Goal: Task Accomplishment & Management: Complete application form

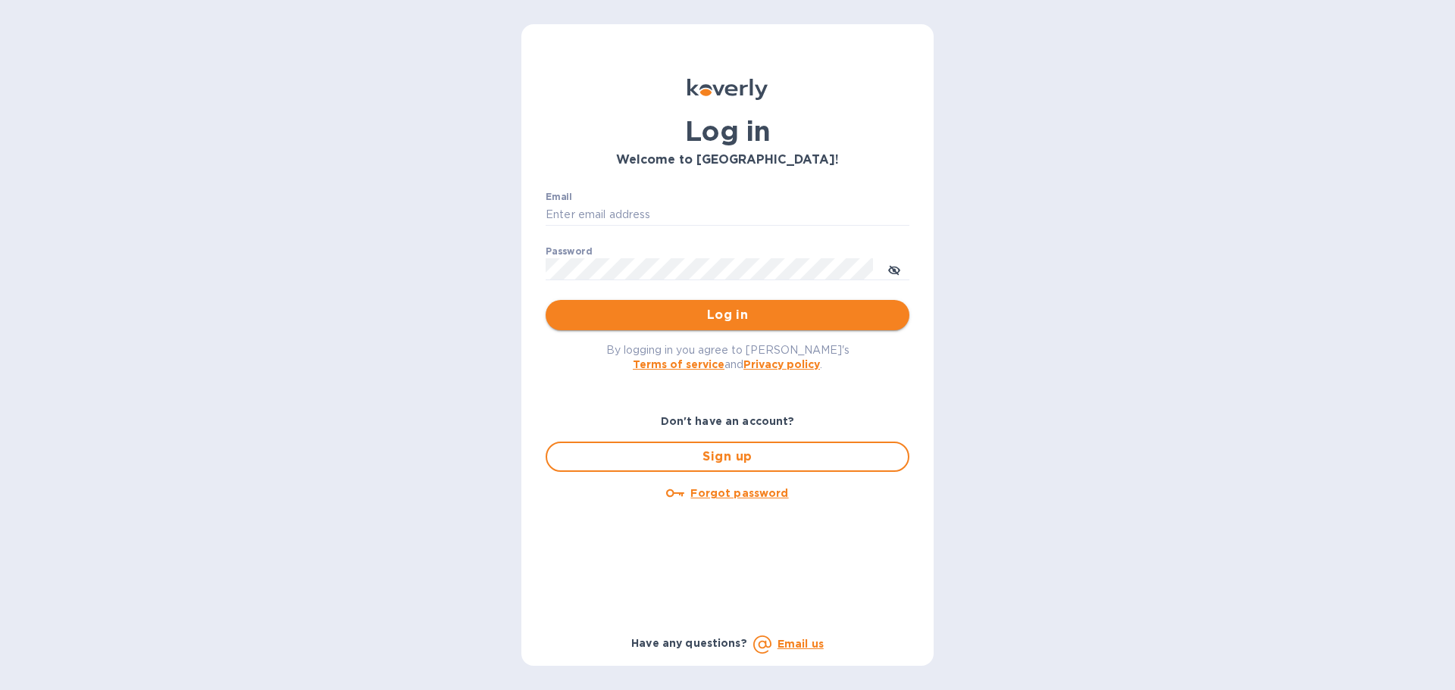
type input "[PERSON_NAME][EMAIL_ADDRESS][DOMAIN_NAME]"
click at [686, 316] on span "Log in" at bounding box center [727, 315] width 339 height 18
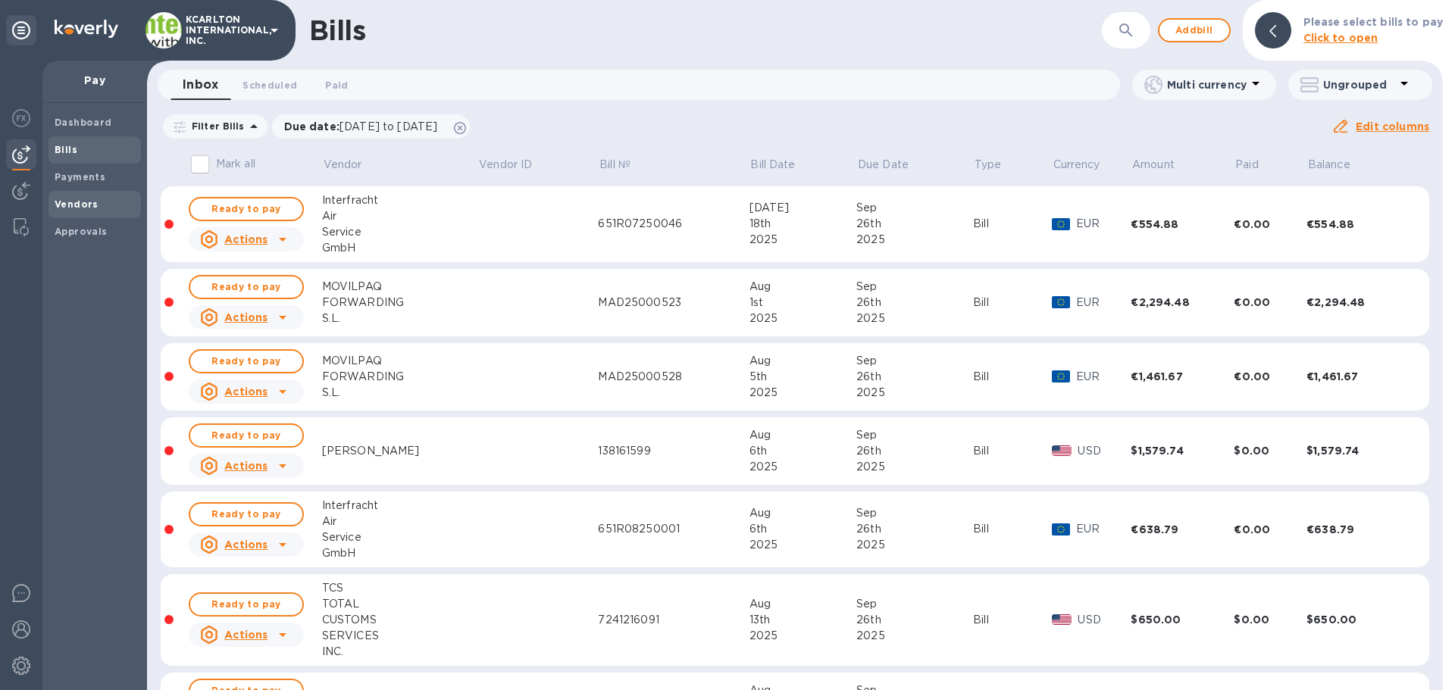
click at [70, 202] on b "Vendors" at bounding box center [77, 204] width 44 height 11
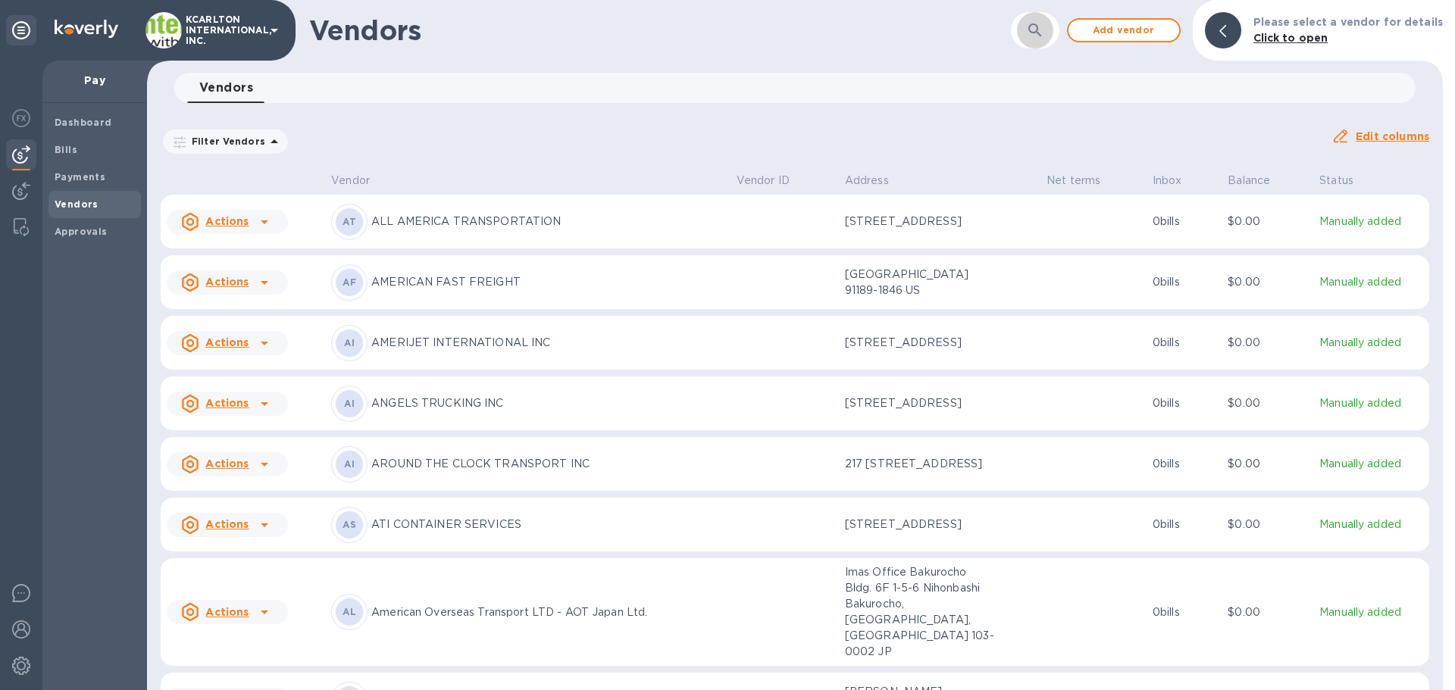
click at [1053, 28] on button "button" at bounding box center [1035, 30] width 36 height 36
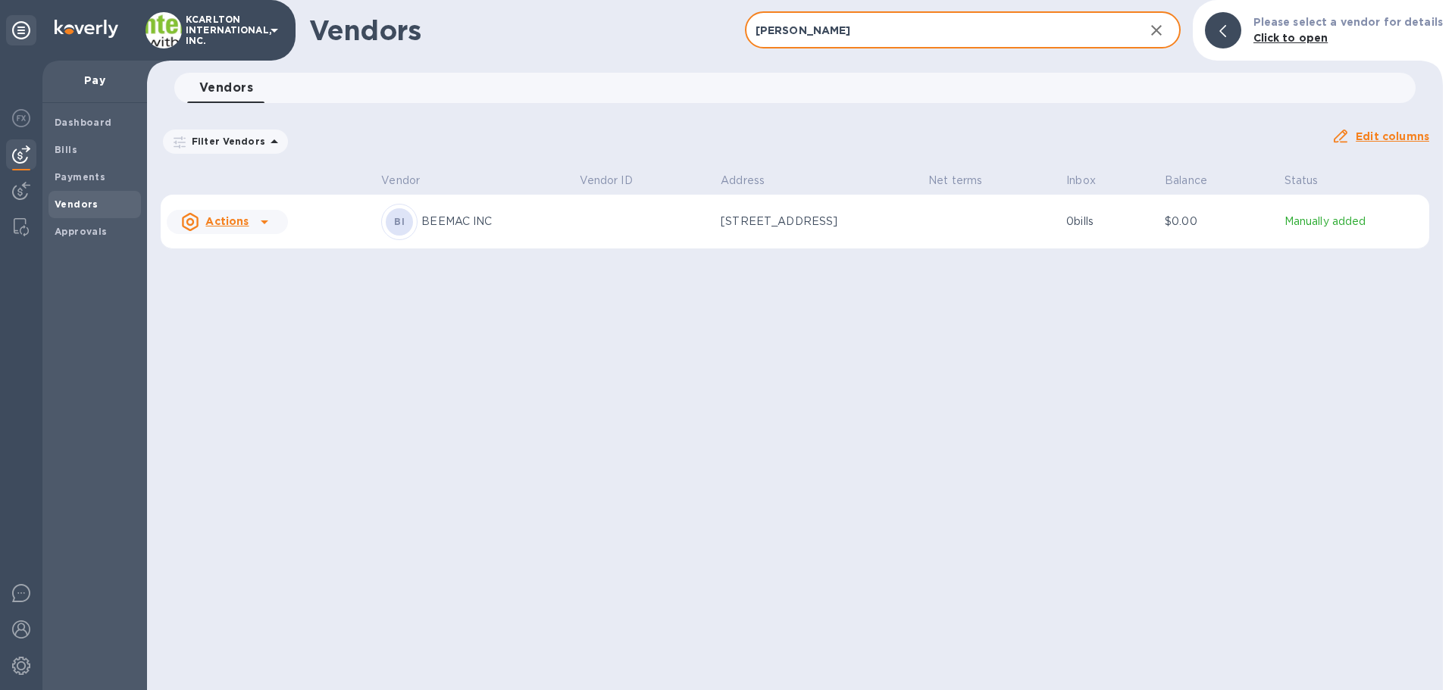
type input "[PERSON_NAME]"
click at [502, 210] on div "BI BEEMAC INC" at bounding box center [474, 222] width 186 height 36
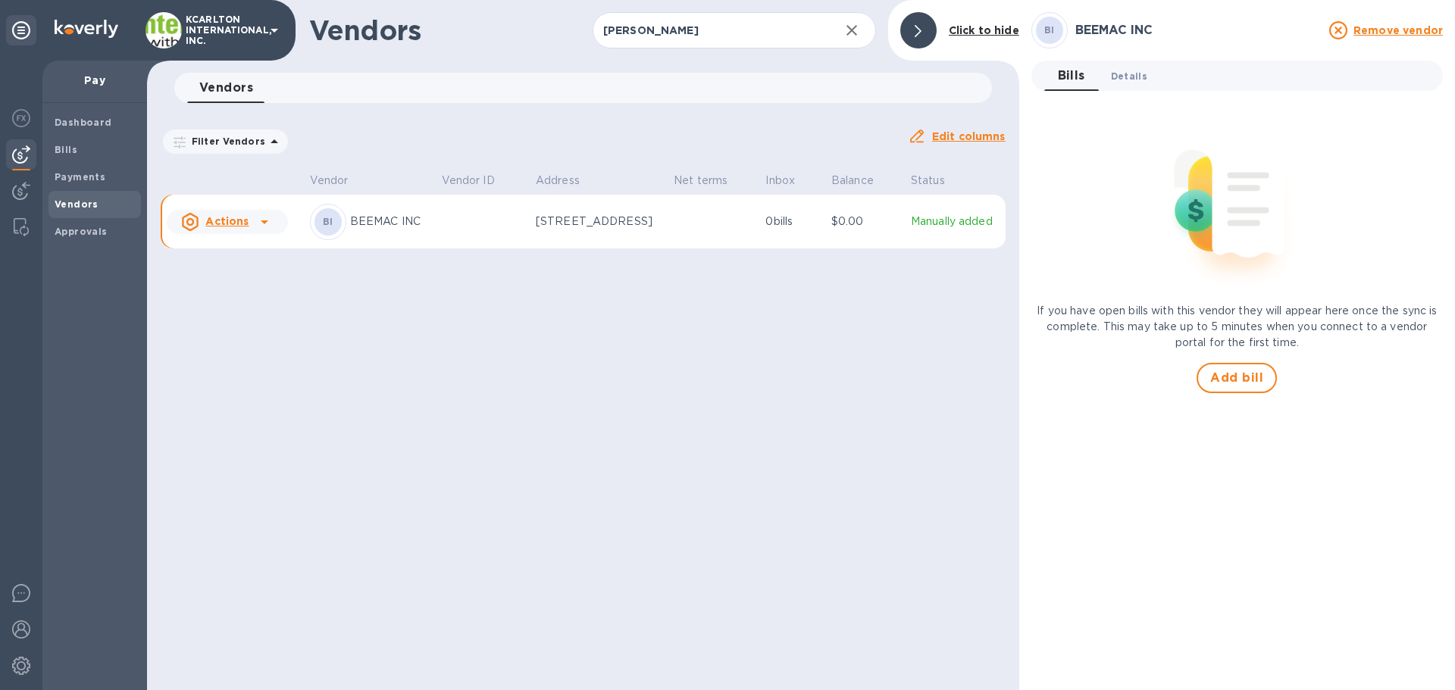
click at [1116, 77] on span "Details 0" at bounding box center [1129, 76] width 36 height 16
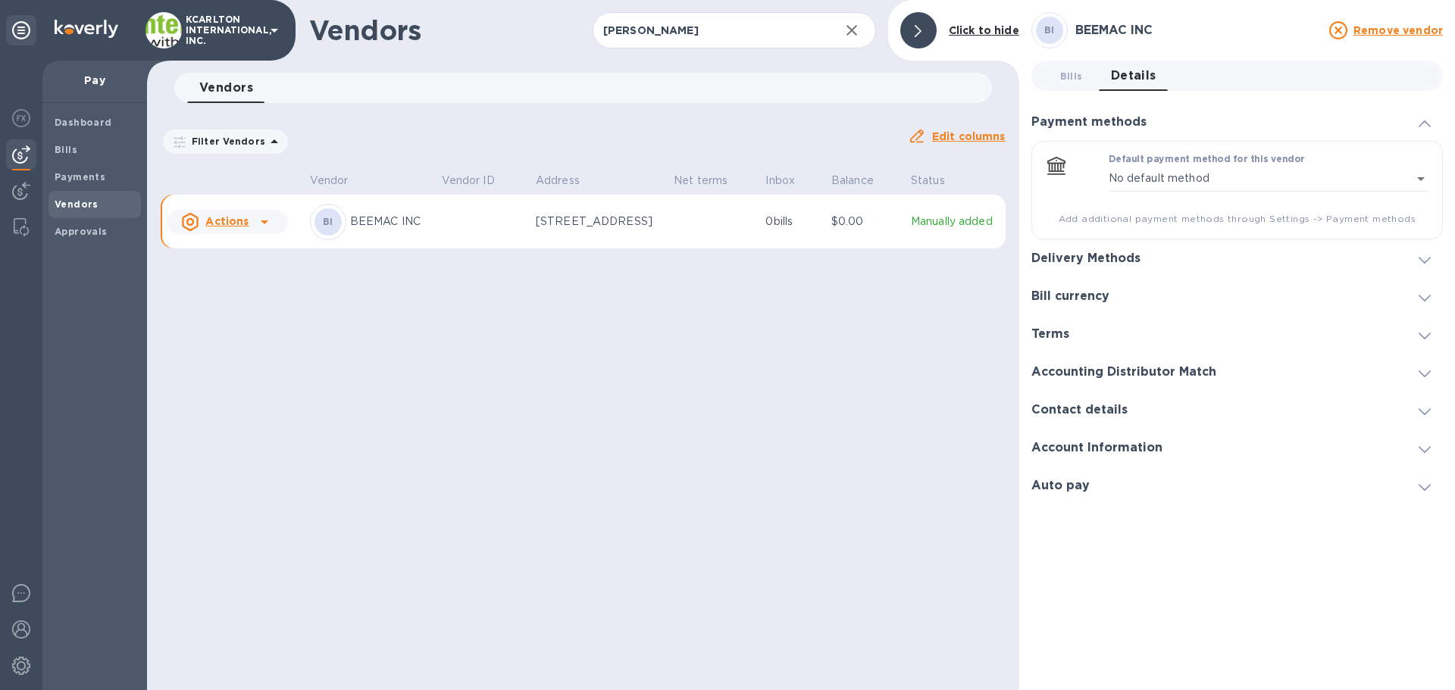
click at [1105, 260] on h3 "Delivery Methods" at bounding box center [1085, 259] width 109 height 14
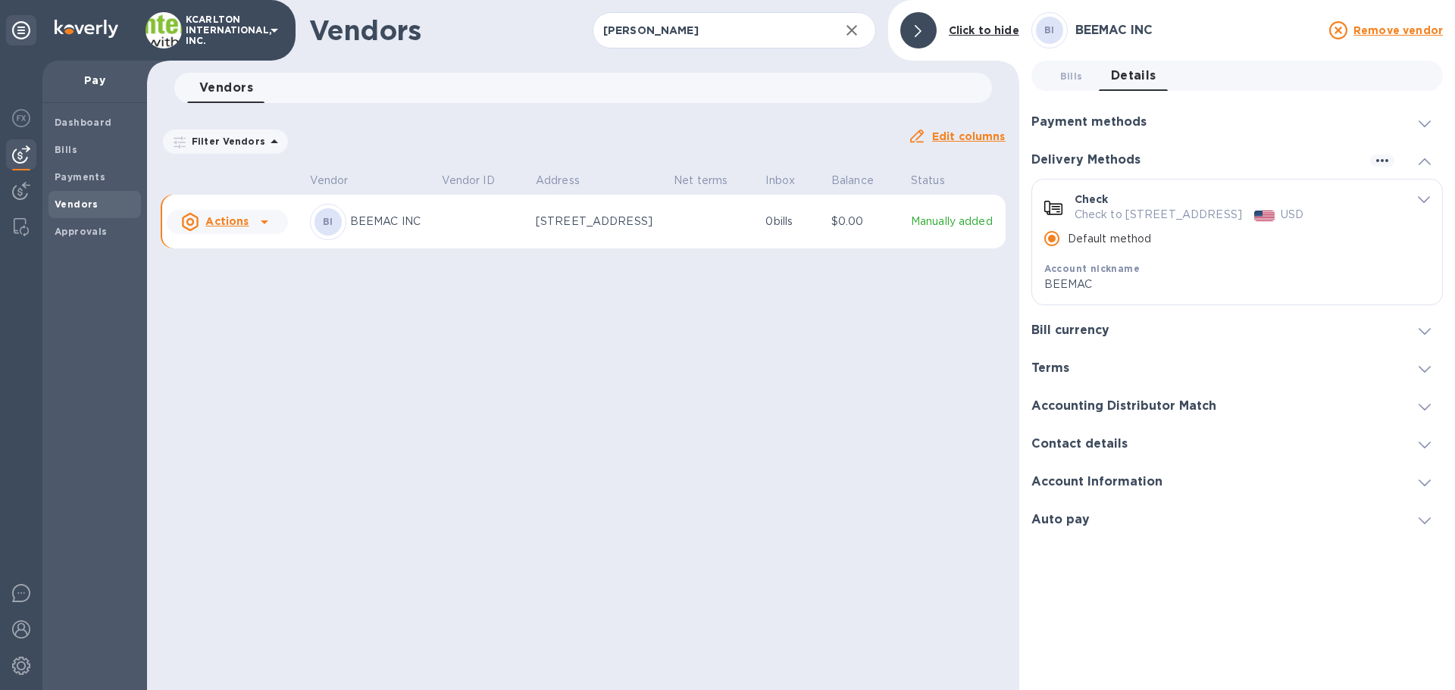
click at [1425, 199] on icon "default-method" at bounding box center [1424, 199] width 12 height 7
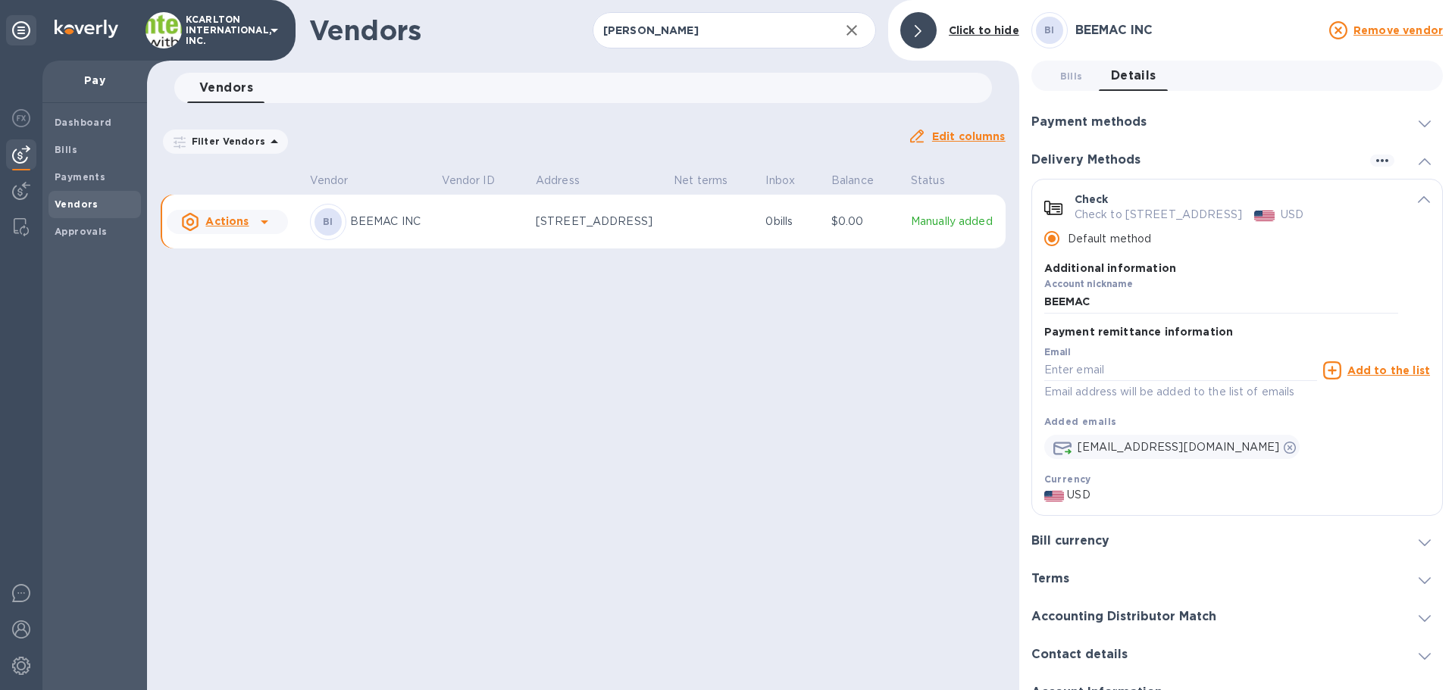
click at [1428, 199] on div "Check Check to [STREET_ADDRESS] USD Default method Additional information Accou…" at bounding box center [1237, 254] width 410 height 149
click at [1338, 223] on div "Check to [STREET_ADDRESS] USD" at bounding box center [1236, 215] width 324 height 16
click at [1177, 218] on p "Check to [STREET_ADDRESS]" at bounding box center [1157, 215] width 167 height 16
drag, startPoint x: 1140, startPoint y: 208, endPoint x: 1255, endPoint y: 209, distance: 115.2
click at [1242, 209] on p "Check to [STREET_ADDRESS]" at bounding box center [1157, 215] width 167 height 16
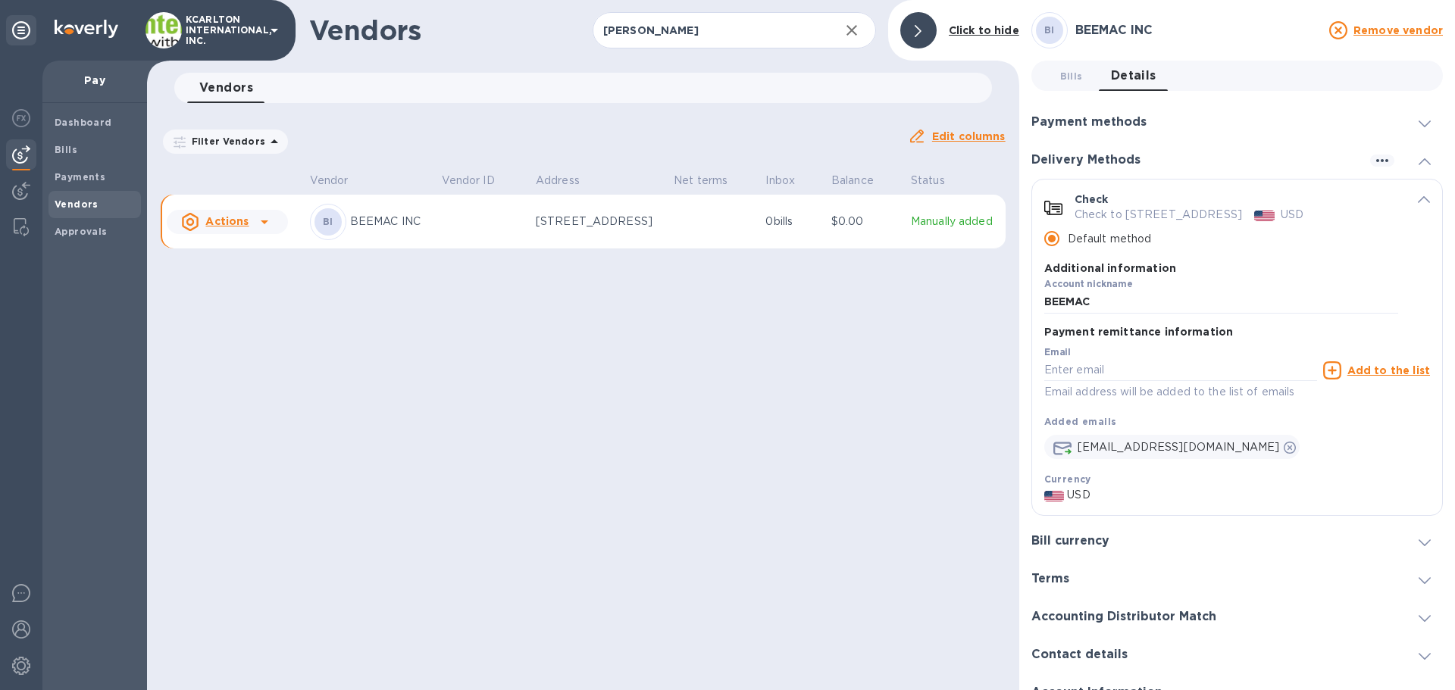
click at [1242, 209] on p "Check to [STREET_ADDRESS]" at bounding box center [1157, 215] width 167 height 16
click at [1242, 216] on p "Check to [STREET_ADDRESS]" at bounding box center [1157, 215] width 167 height 16
click at [1387, 161] on button "button" at bounding box center [1382, 161] width 24 height 12
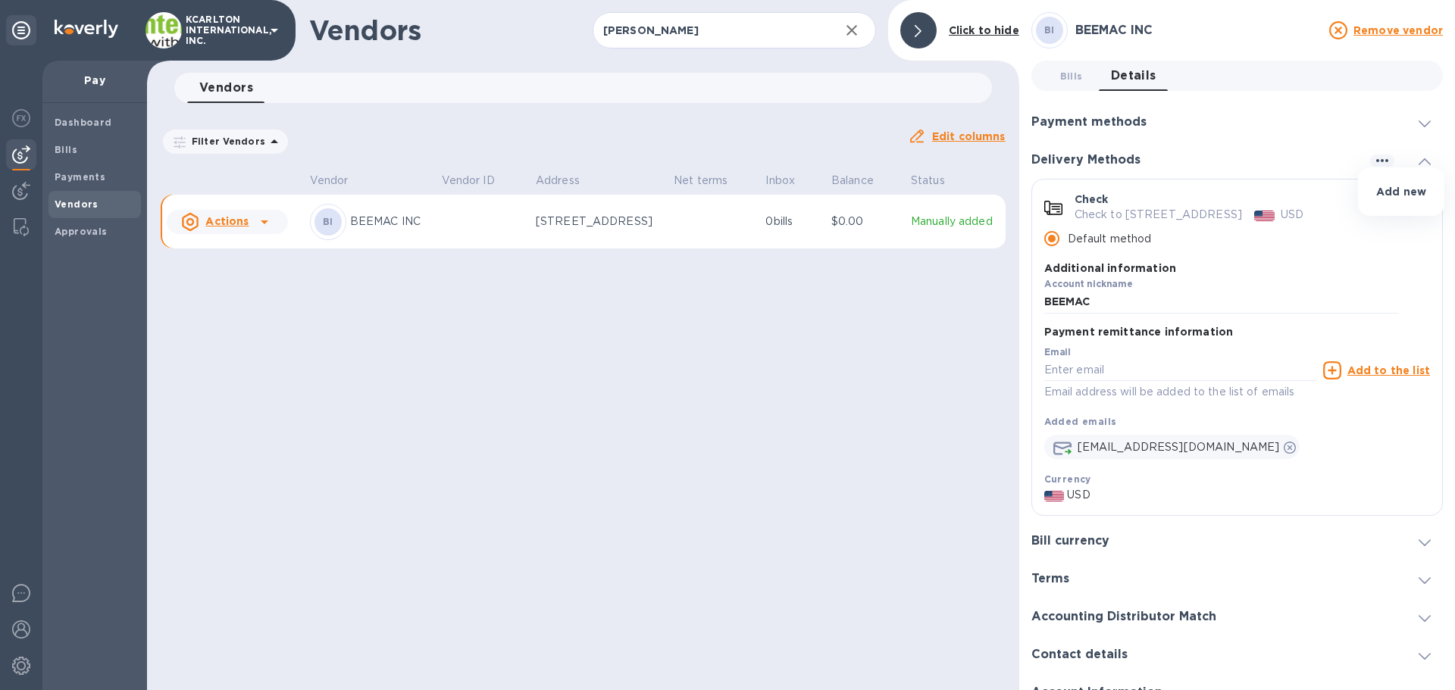
click at [1375, 166] on div at bounding box center [727, 345] width 1455 height 690
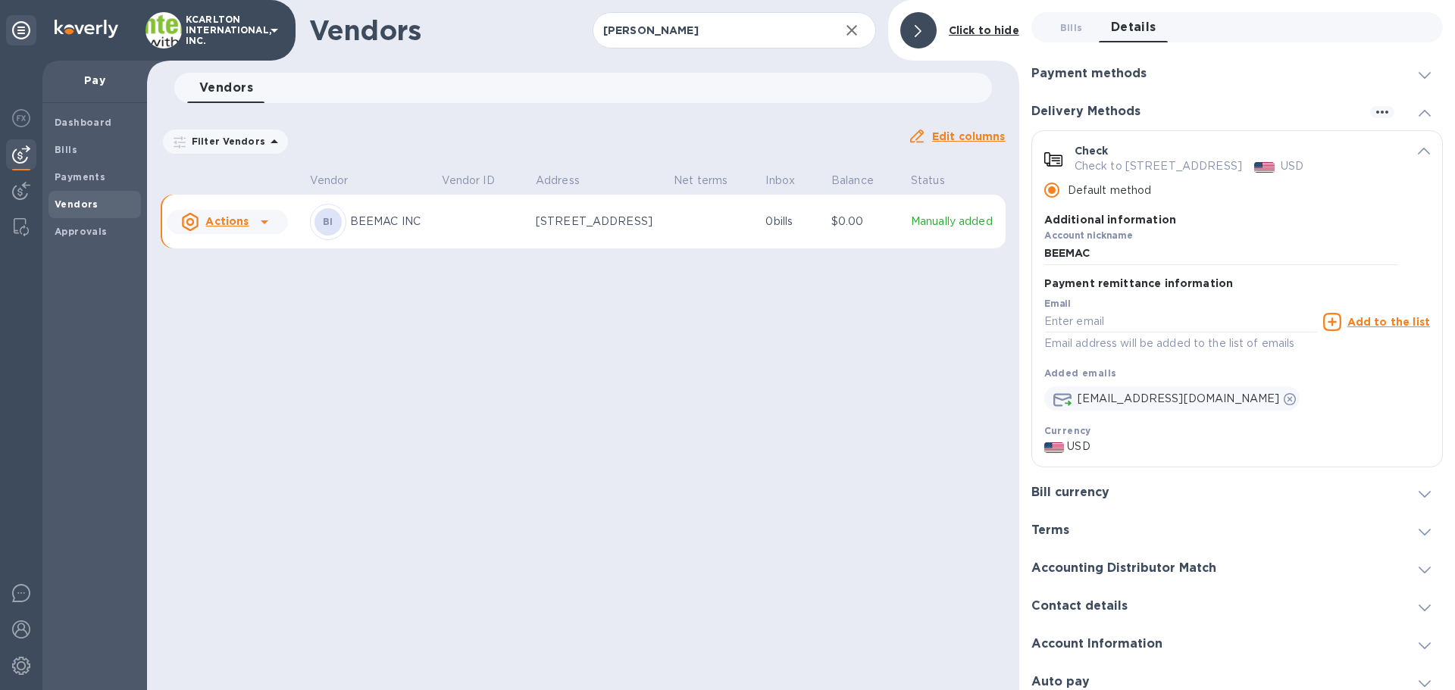
scroll to position [75, 0]
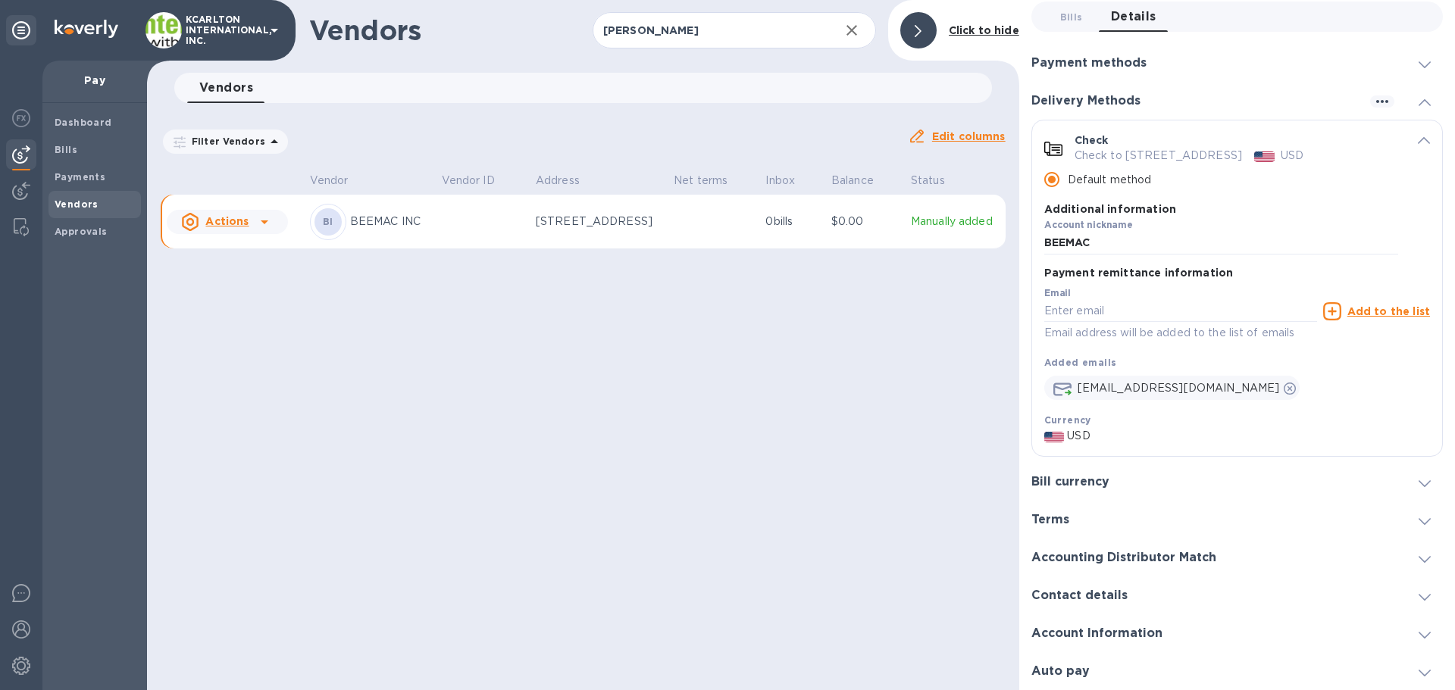
drag, startPoint x: 1128, startPoint y: 139, endPoint x: 1274, endPoint y: 141, distance: 146.3
click at [1242, 148] on p "Check to [STREET_ADDRESS]" at bounding box center [1157, 156] width 167 height 16
click at [1100, 479] on h3 "Bill currency" at bounding box center [1070, 482] width 78 height 14
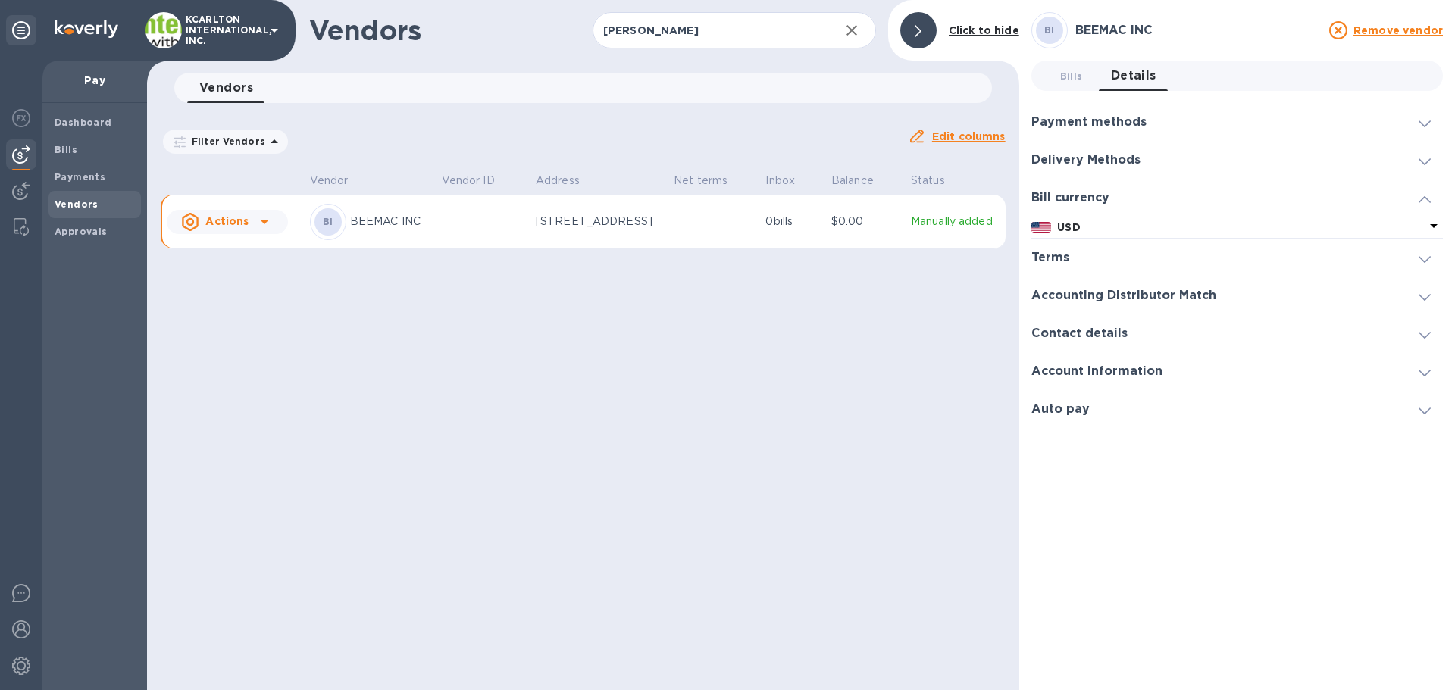
click at [1086, 299] on h3 "Accounting Distributor Match" at bounding box center [1123, 296] width 185 height 14
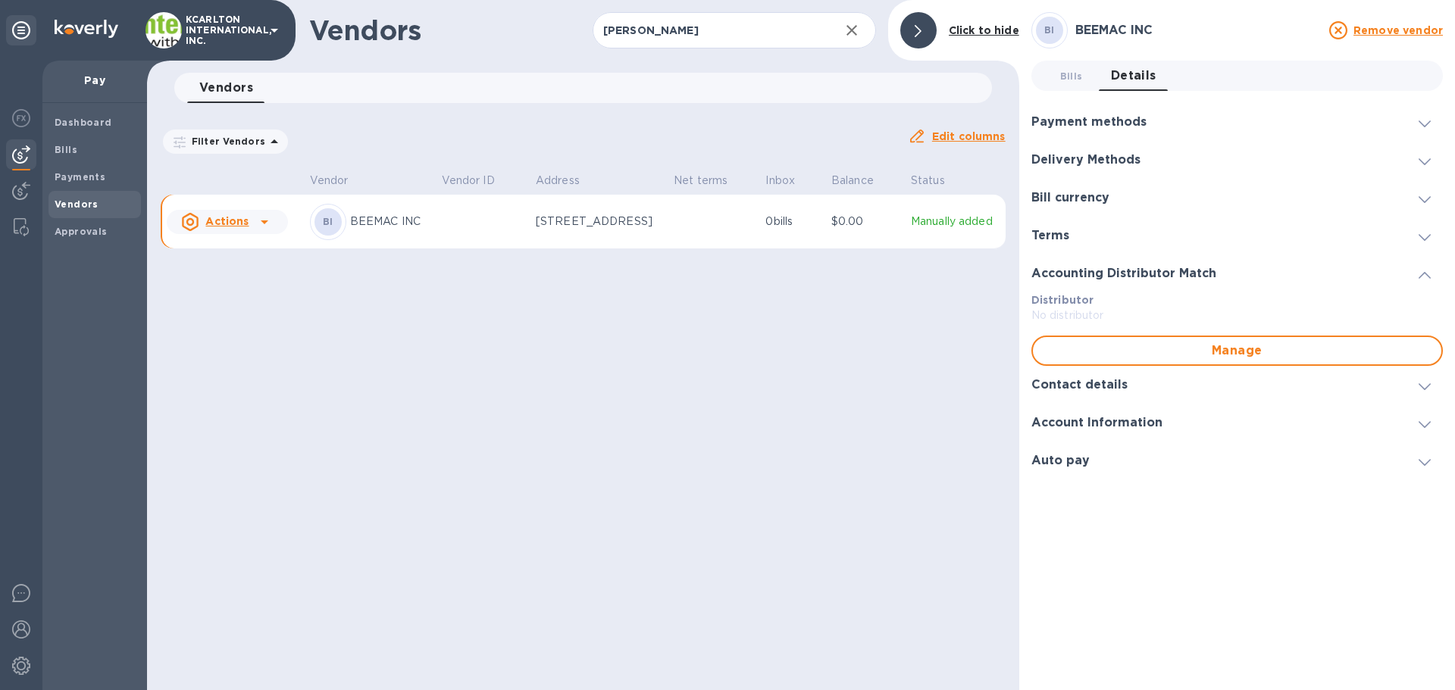
click at [1079, 388] on h3 "Contact details" at bounding box center [1079, 385] width 96 height 14
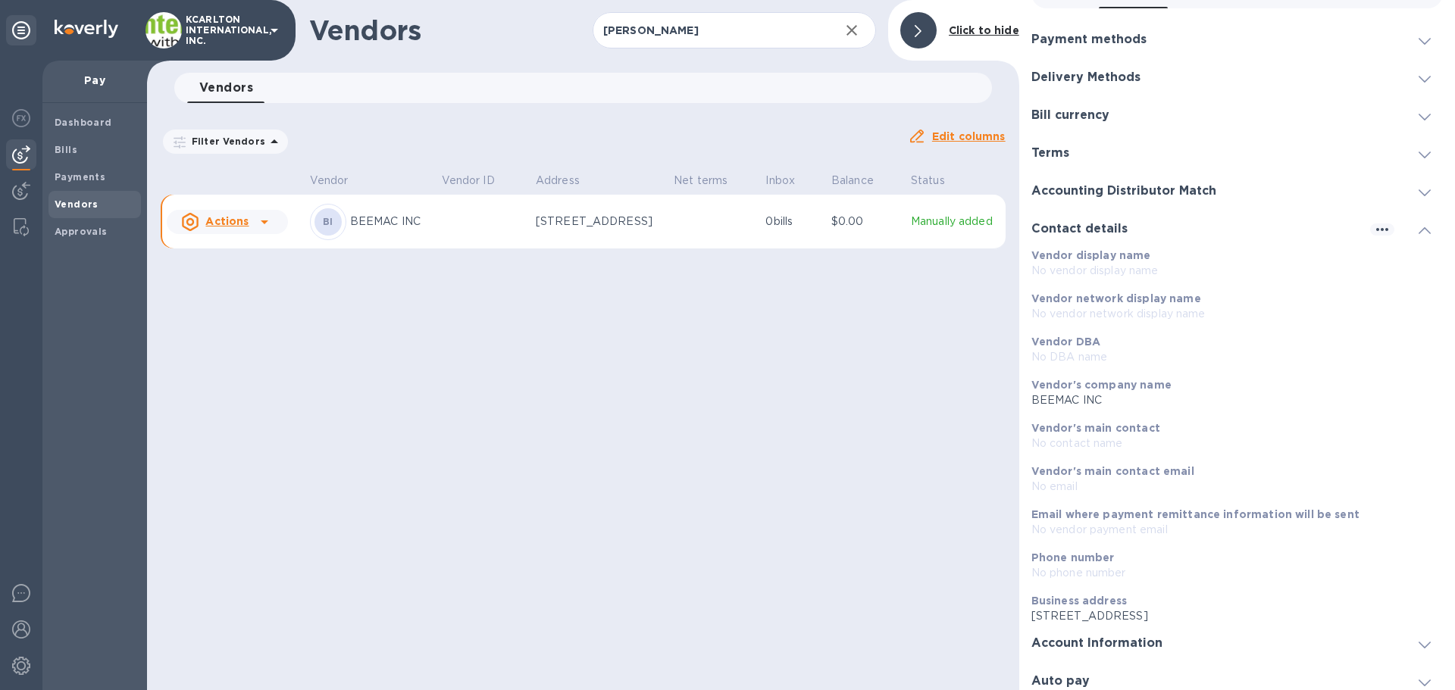
scroll to position [92, 0]
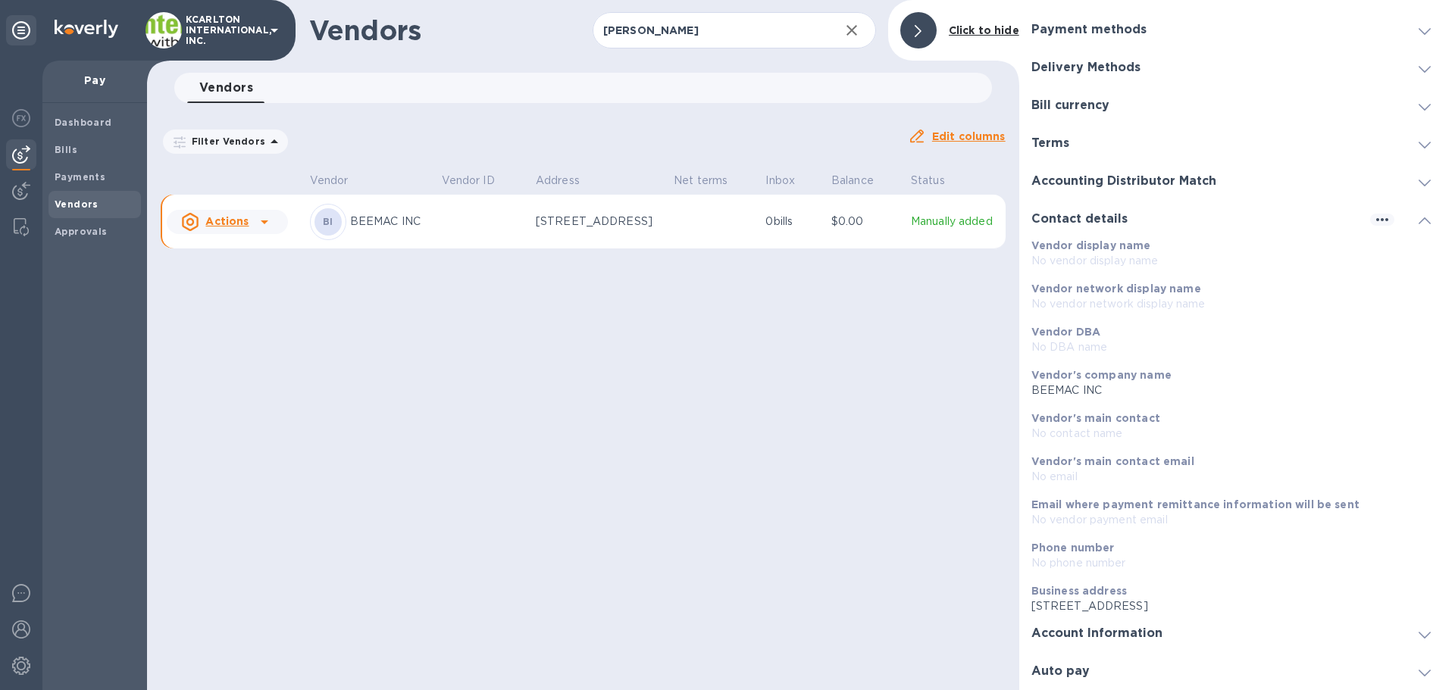
click at [1092, 634] on h3 "Account Information" at bounding box center [1096, 634] width 131 height 14
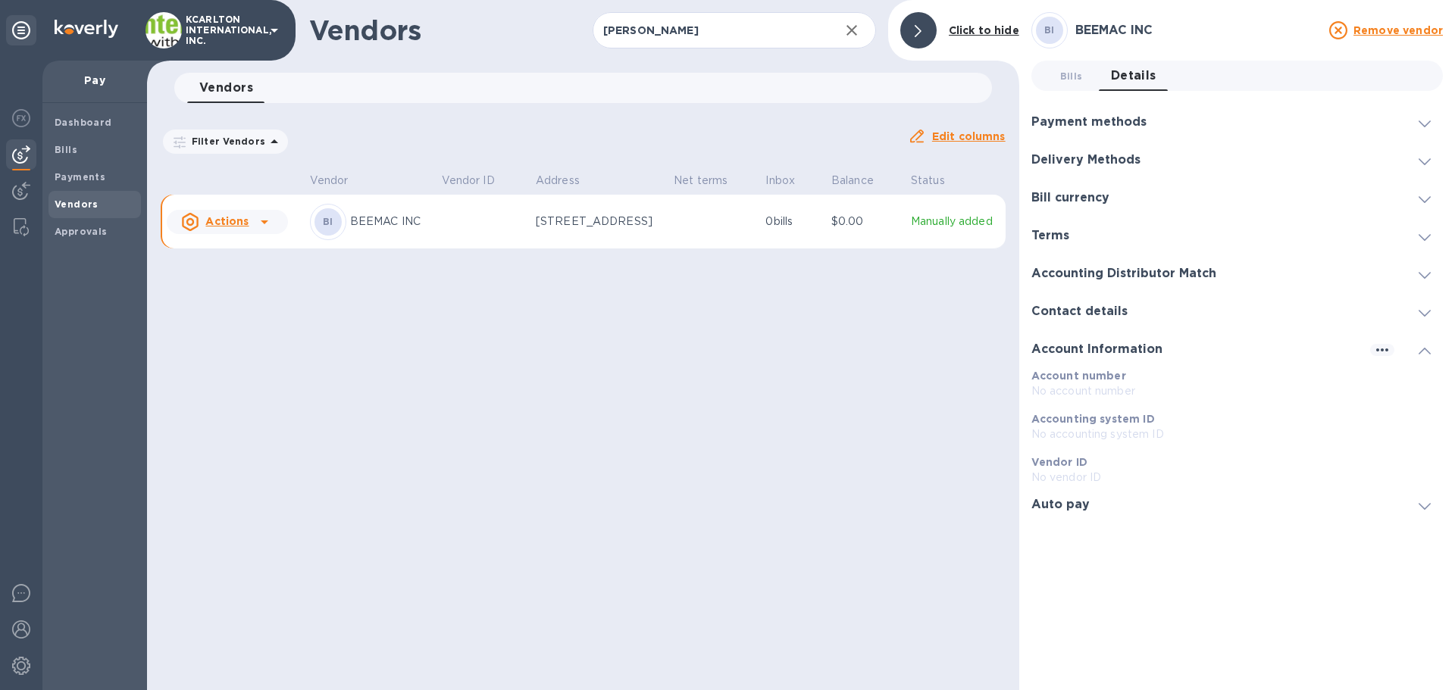
click at [1128, 508] on div "Auto pay" at bounding box center [1236, 505] width 411 height 38
click at [1104, 123] on h3 "Payment methods" at bounding box center [1088, 122] width 115 height 14
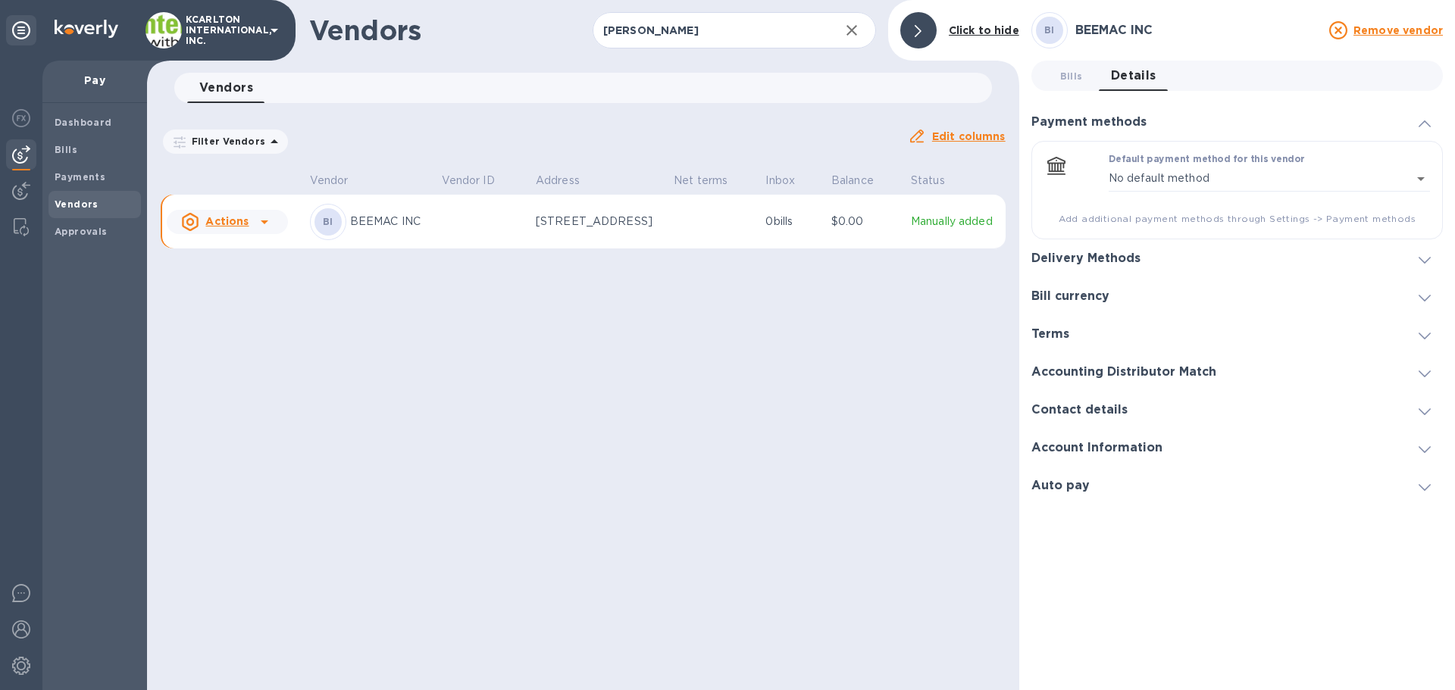
click at [1095, 258] on h3 "Delivery Methods" at bounding box center [1085, 259] width 109 height 14
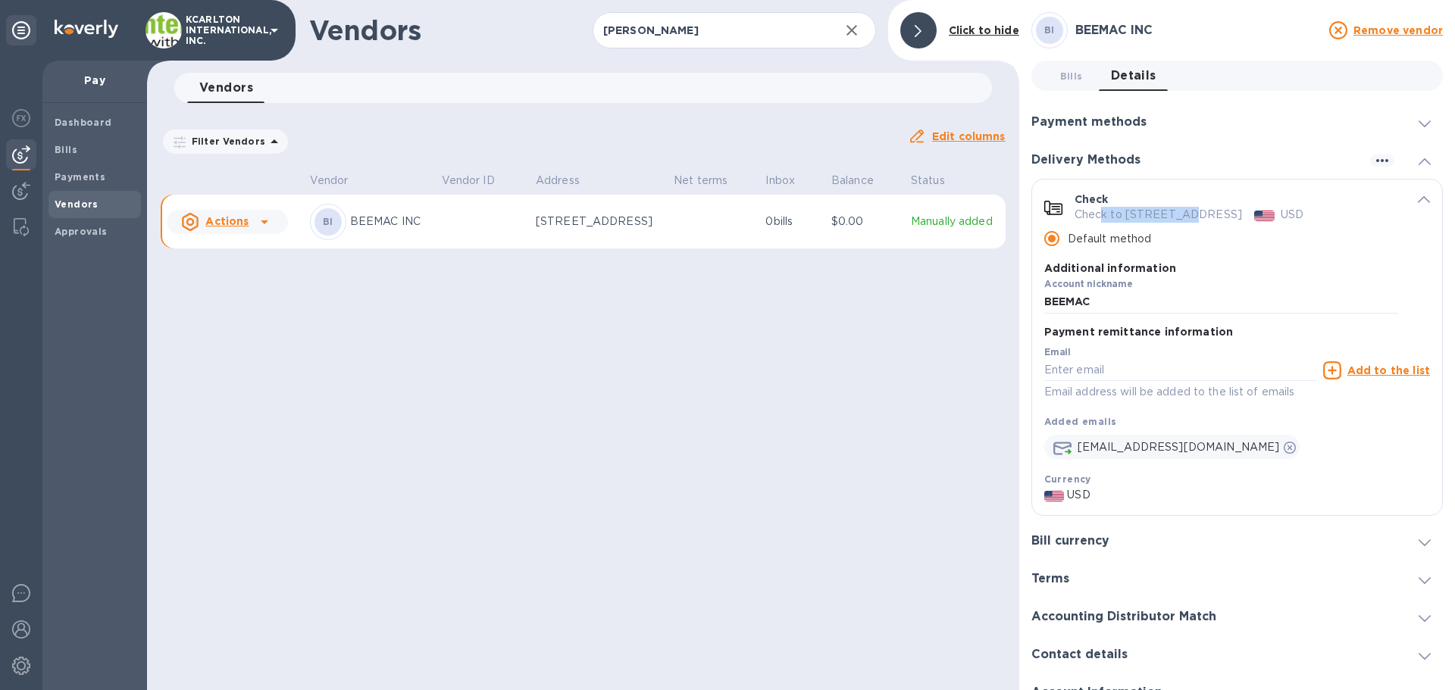
drag, startPoint x: 1104, startPoint y: 217, endPoint x: 1192, endPoint y: 215, distance: 87.9
click at [1192, 215] on p "Check to [STREET_ADDRESS]" at bounding box center [1157, 215] width 167 height 16
drag, startPoint x: 1103, startPoint y: 213, endPoint x: 1132, endPoint y: 211, distance: 29.6
click at [1132, 211] on p "Check to [STREET_ADDRESS]" at bounding box center [1157, 215] width 167 height 16
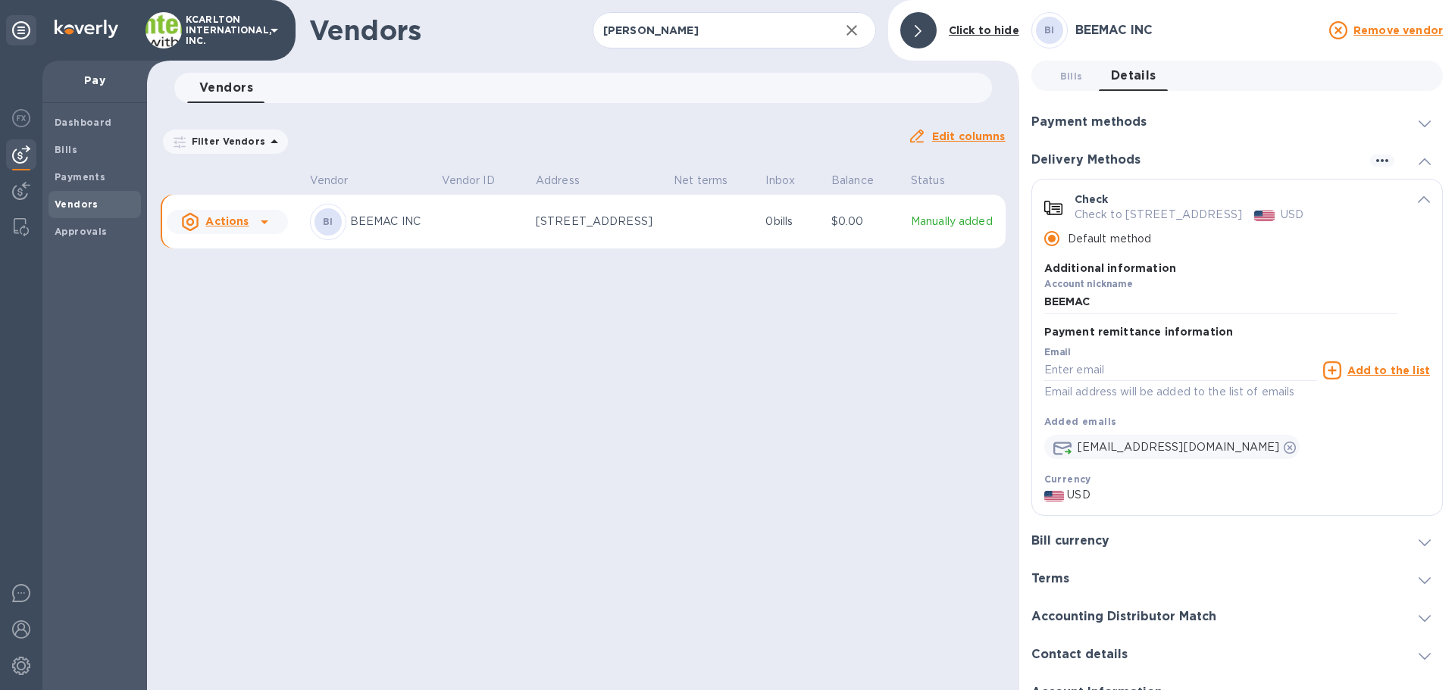
click at [1045, 211] on icon "default-method" at bounding box center [1053, 208] width 18 height 14
click at [1054, 215] on icon "default-method" at bounding box center [1053, 208] width 18 height 14
click at [1086, 192] on p "Check" at bounding box center [1091, 199] width 34 height 15
click at [1375, 166] on icon "button" at bounding box center [1382, 161] width 18 height 18
click at [1296, 213] on div at bounding box center [727, 345] width 1455 height 690
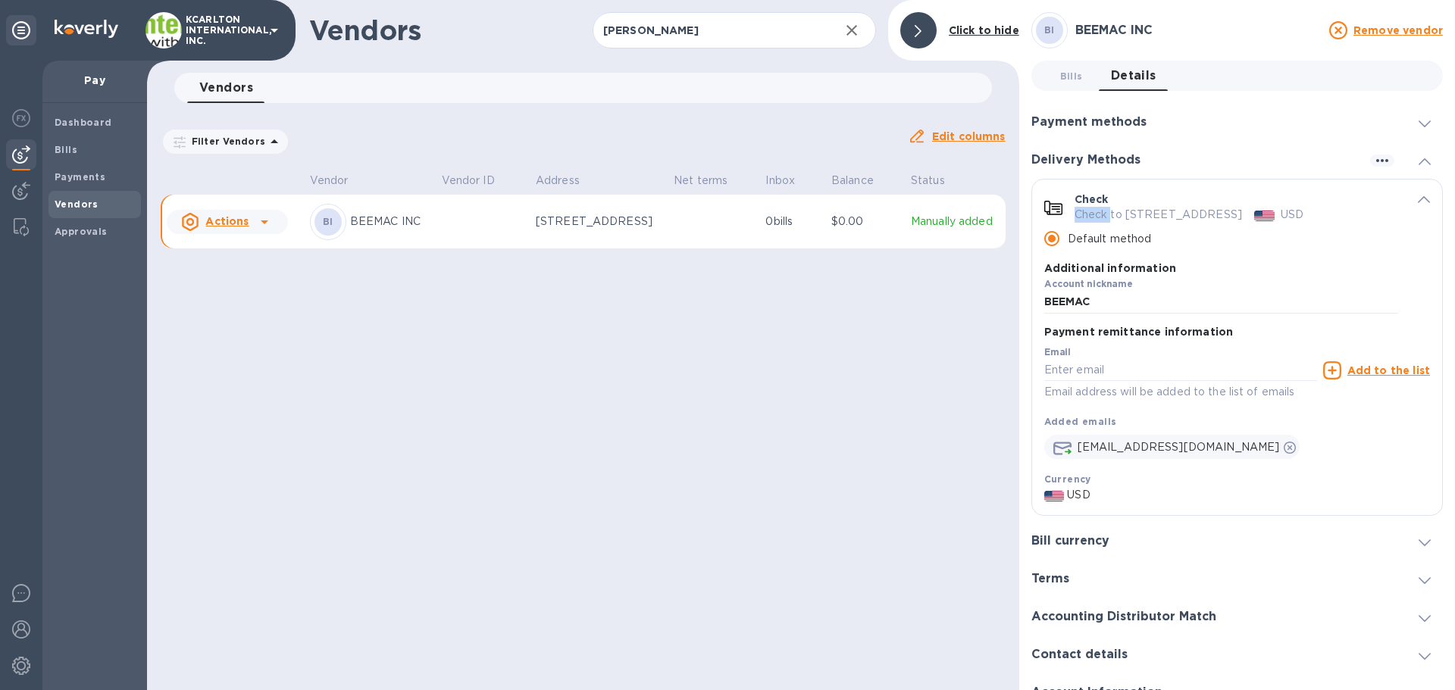
click at [1112, 207] on div "Check Check to [STREET_ADDRESS] USD" at bounding box center [1236, 207] width 324 height 31
click at [1088, 211] on p "Check to [STREET_ADDRESS]" at bounding box center [1157, 215] width 167 height 16
click at [704, 372] on div "Vendors [PERSON_NAME] ​ Add vendor Click to hide Vendors 0 Filter Vendors Auto …" at bounding box center [583, 345] width 872 height 690
drag, startPoint x: 583, startPoint y: 256, endPoint x: 577, endPoint y: 243, distance: 13.9
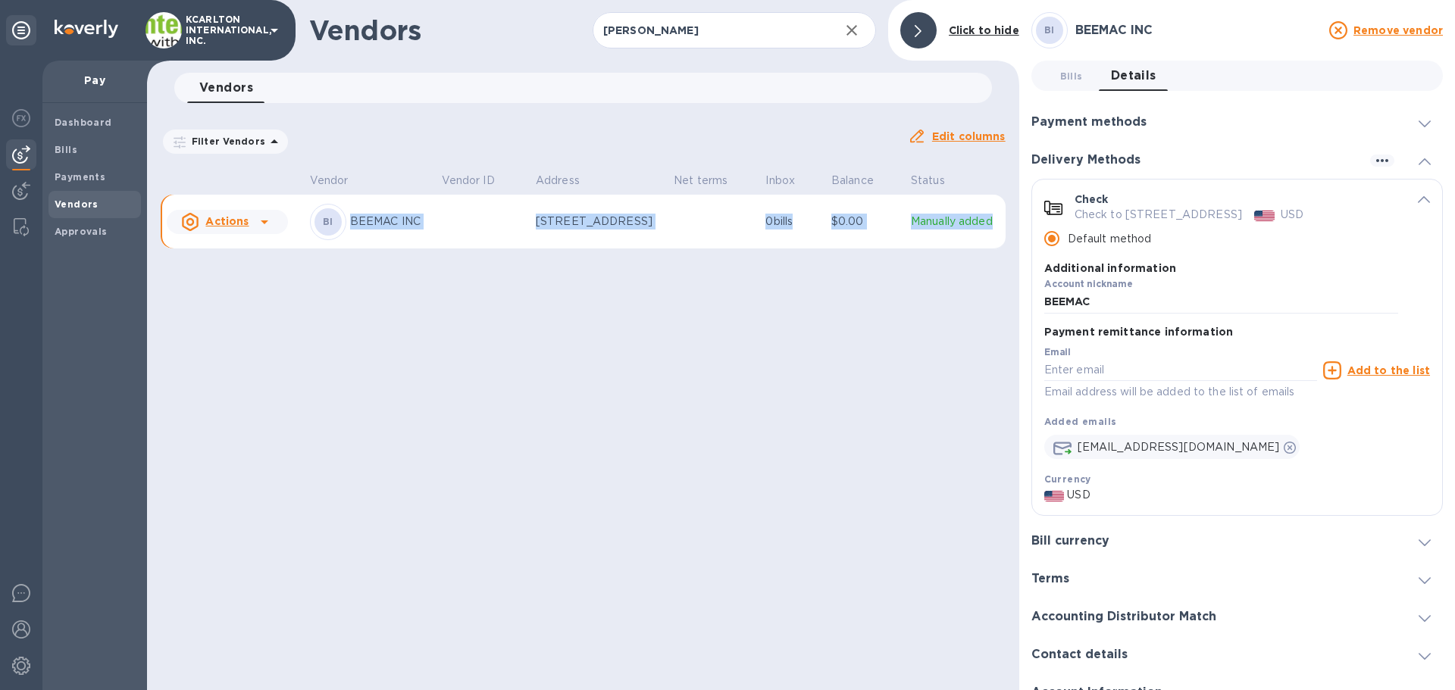
click at [581, 252] on div "Vendors [PERSON_NAME] ​ Add vendor Click to hide Vendors 0 Filter Vendors Auto …" at bounding box center [583, 345] width 872 height 690
click at [577, 243] on td "[STREET_ADDRESS]" at bounding box center [599, 222] width 138 height 55
click at [265, 224] on icon at bounding box center [264, 222] width 18 height 18
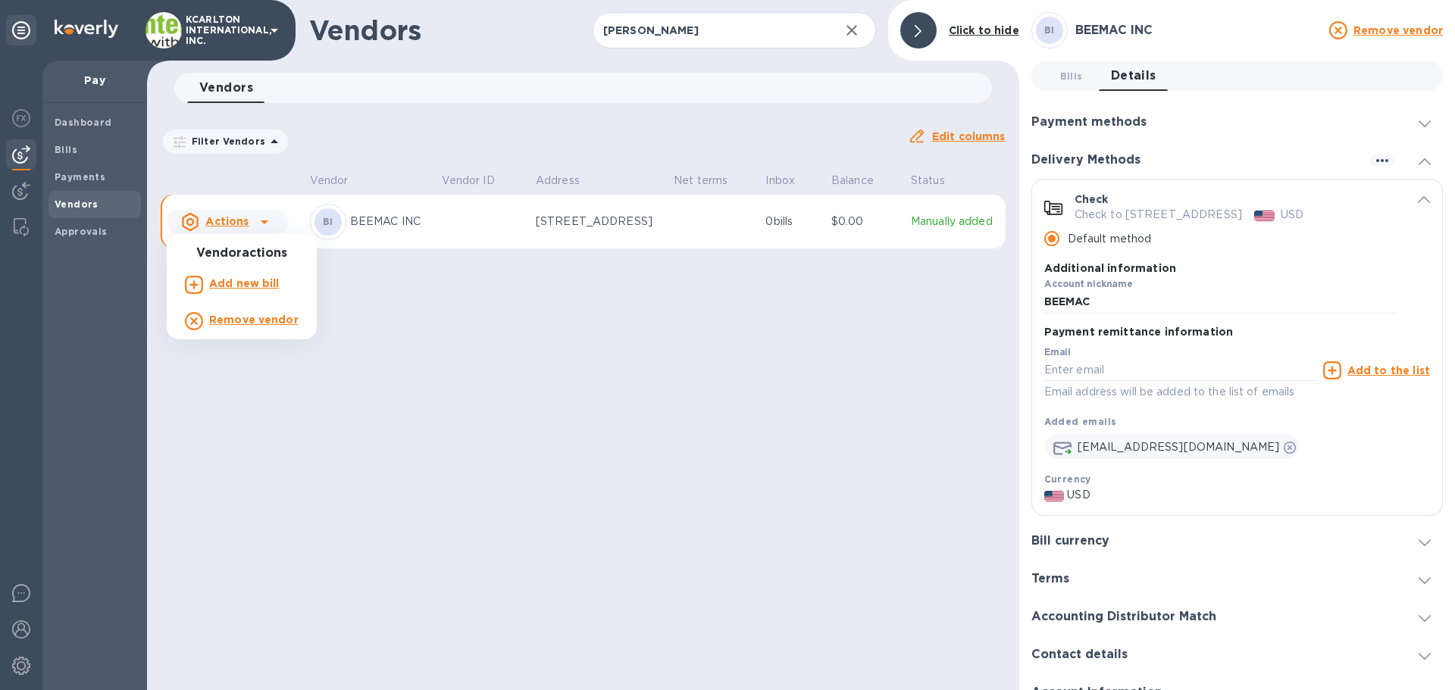
click at [274, 221] on div at bounding box center [727, 345] width 1455 height 690
click at [977, 221] on p "Manually added" at bounding box center [955, 222] width 89 height 16
click at [1122, 217] on p "Check to [STREET_ADDRESS]" at bounding box center [1157, 215] width 167 height 16
click at [1079, 81] on span "Bills 0" at bounding box center [1071, 76] width 23 height 16
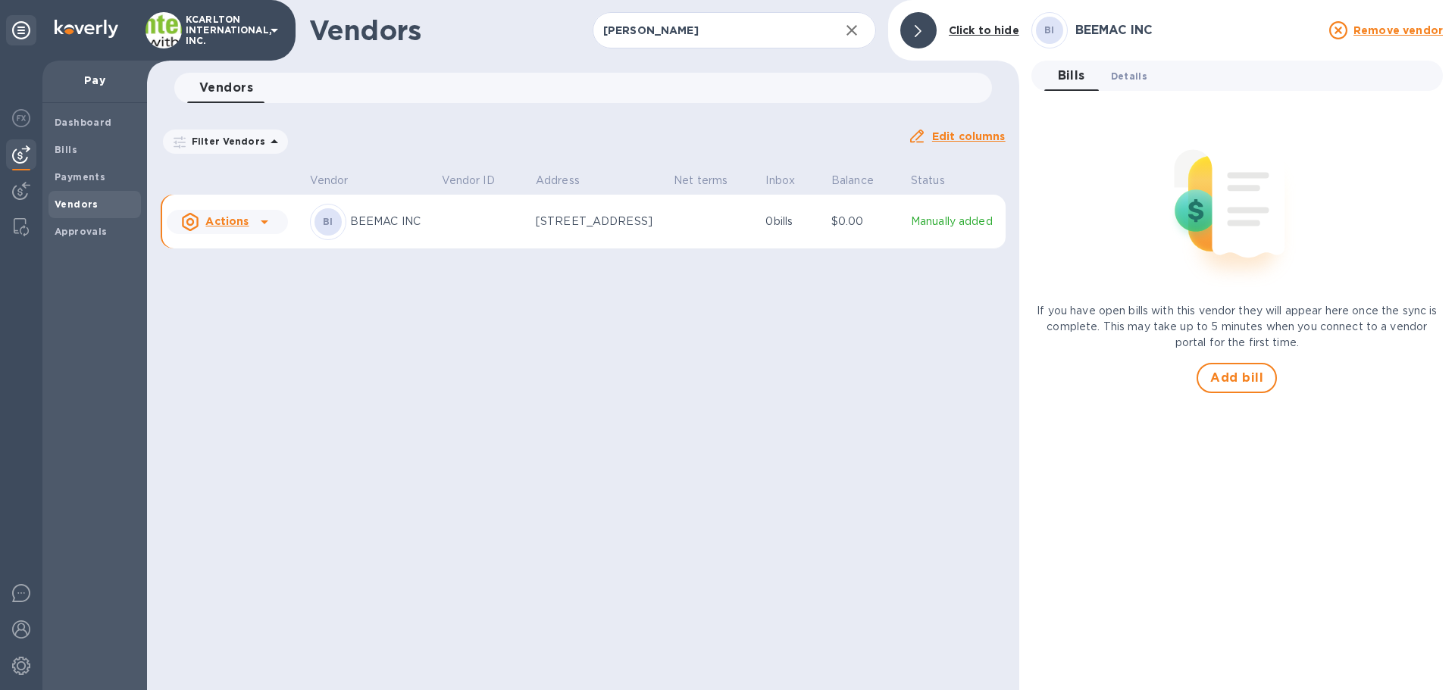
click at [1129, 80] on span "Details 0" at bounding box center [1129, 76] width 36 height 16
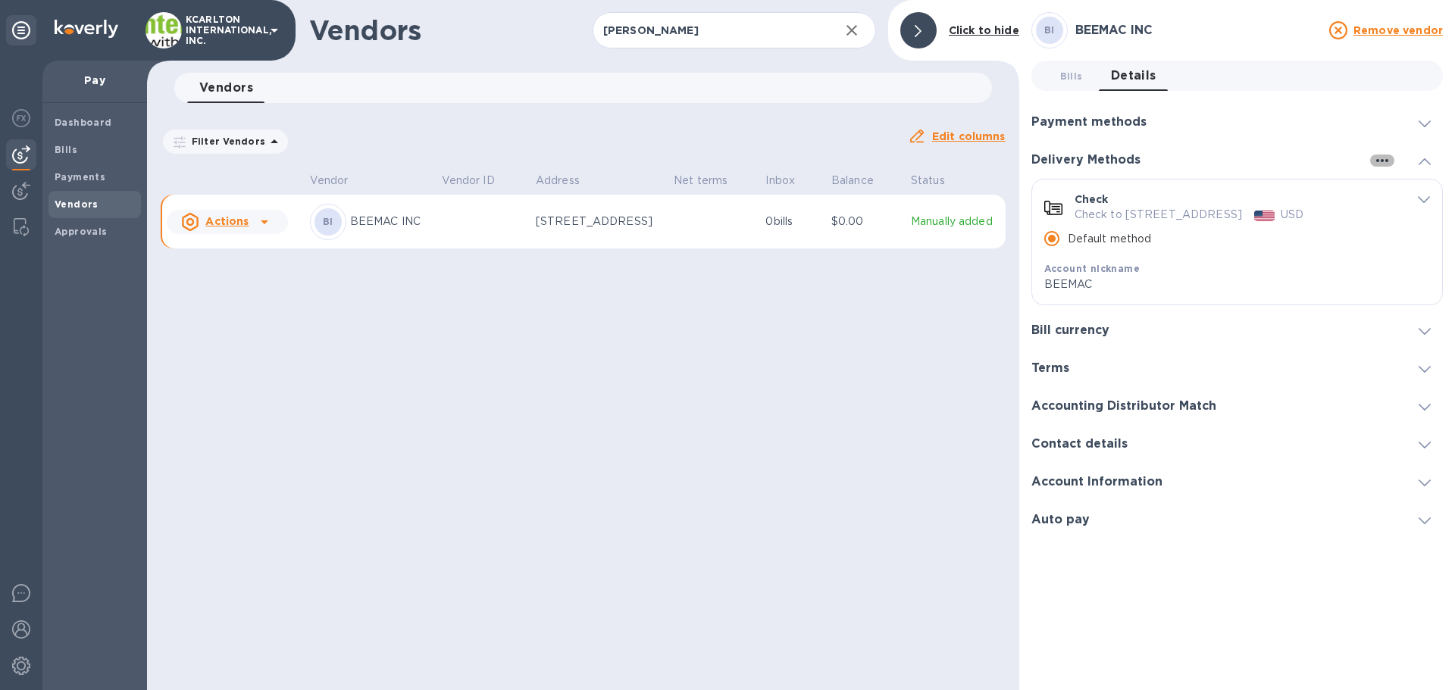
click at [1384, 163] on icon "button" at bounding box center [1382, 161] width 18 height 18
click at [1384, 162] on div at bounding box center [727, 345] width 1455 height 690
click at [1084, 527] on div "Auto pay" at bounding box center [1236, 520] width 411 height 38
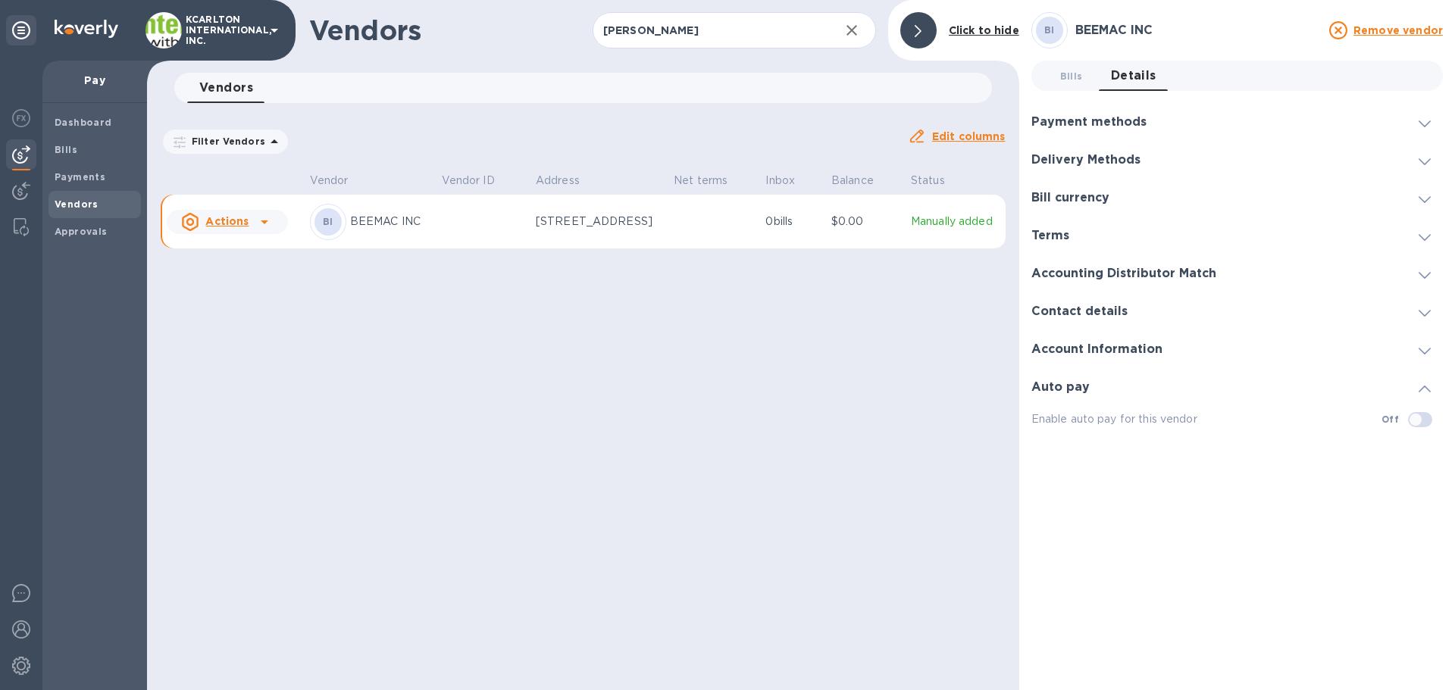
click at [1073, 342] on h3 "Account Information" at bounding box center [1096, 349] width 131 height 14
click at [1087, 310] on h3 "Contact details" at bounding box center [1079, 312] width 96 height 14
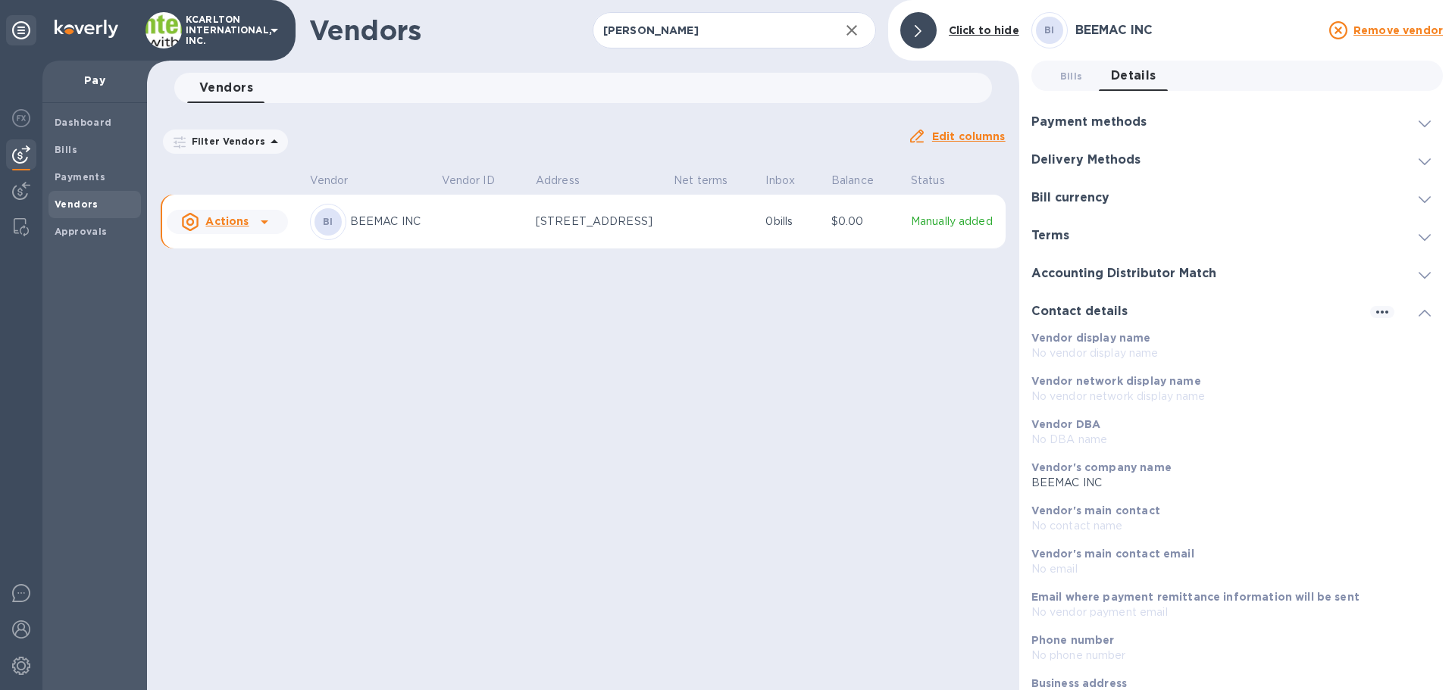
click at [411, 227] on p "BEEMAC INC" at bounding box center [390, 222] width 80 height 16
click at [1056, 73] on span "Bills 0" at bounding box center [1071, 76] width 30 height 16
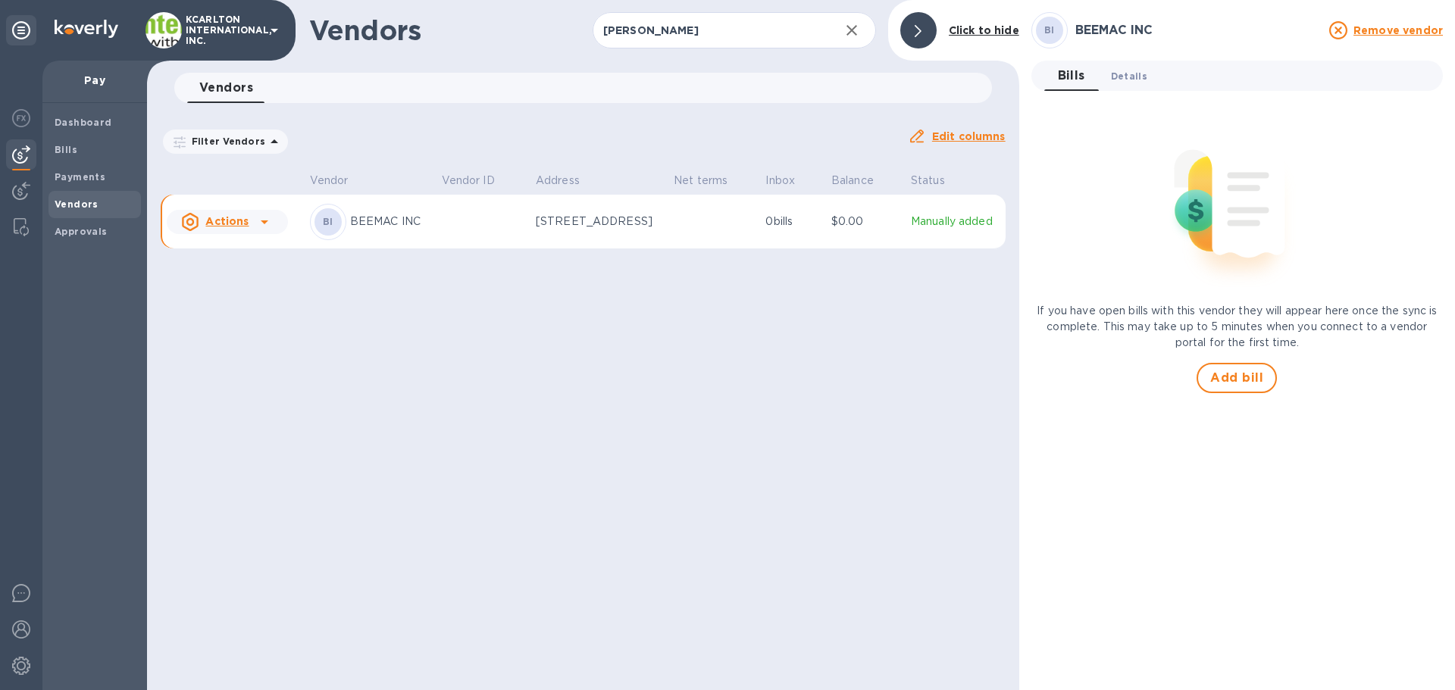
click at [1143, 77] on span "Details 0" at bounding box center [1129, 76] width 36 height 16
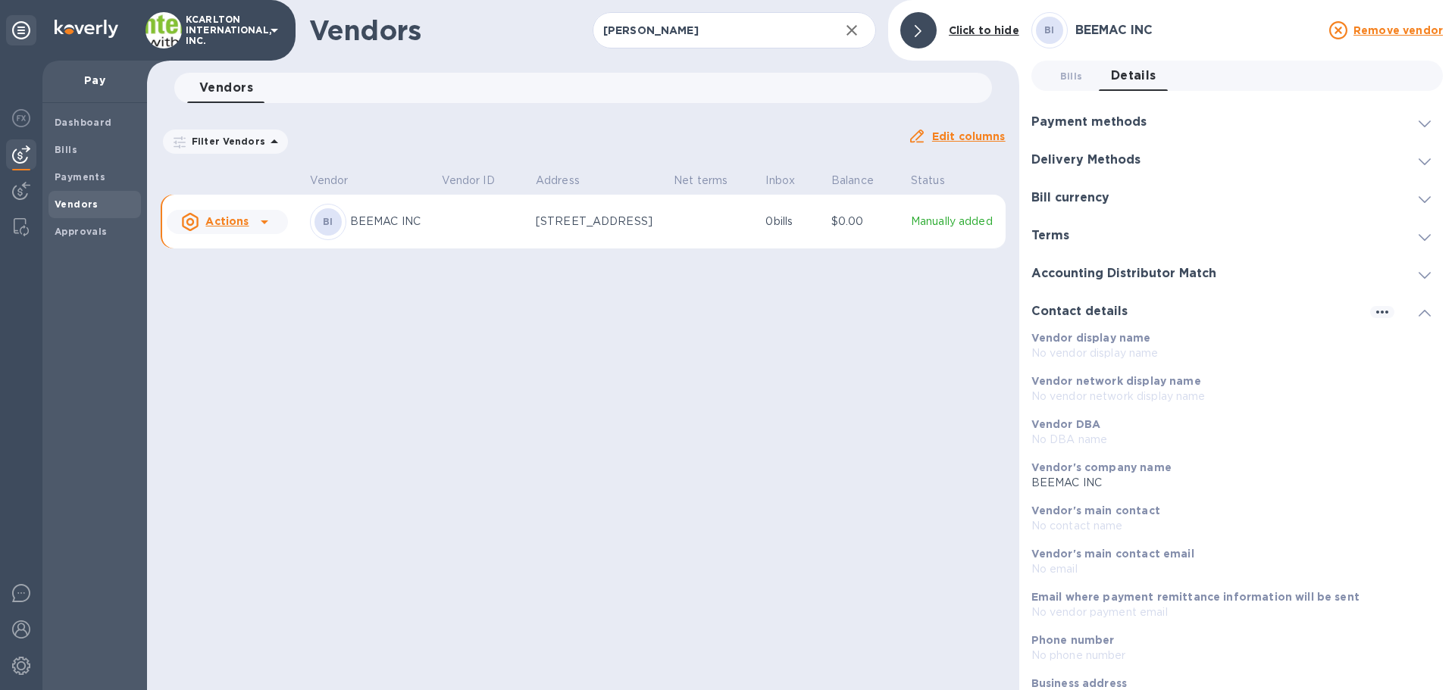
click at [1103, 124] on h3 "Payment methods" at bounding box center [1088, 122] width 115 height 14
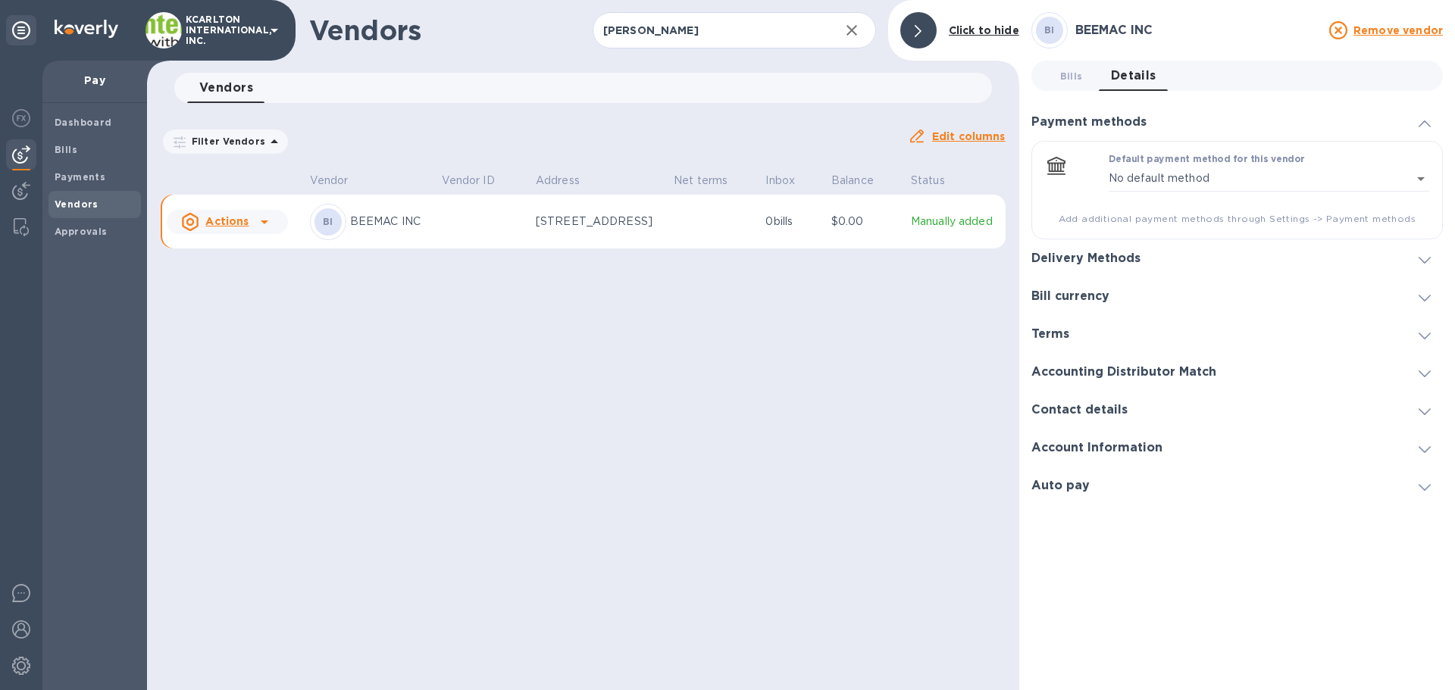
click at [1094, 261] on h3 "Delivery Methods" at bounding box center [1085, 259] width 109 height 14
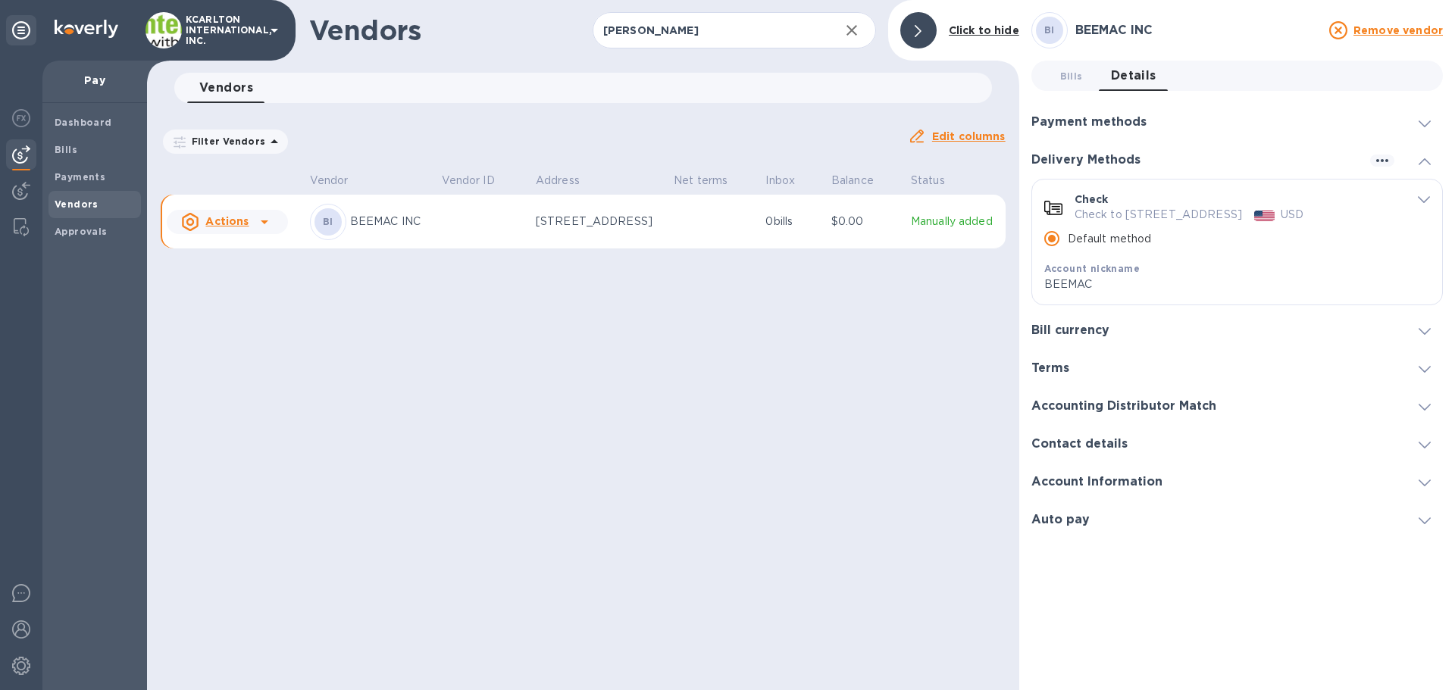
click at [1087, 338] on h3 "Bill currency" at bounding box center [1070, 331] width 78 height 14
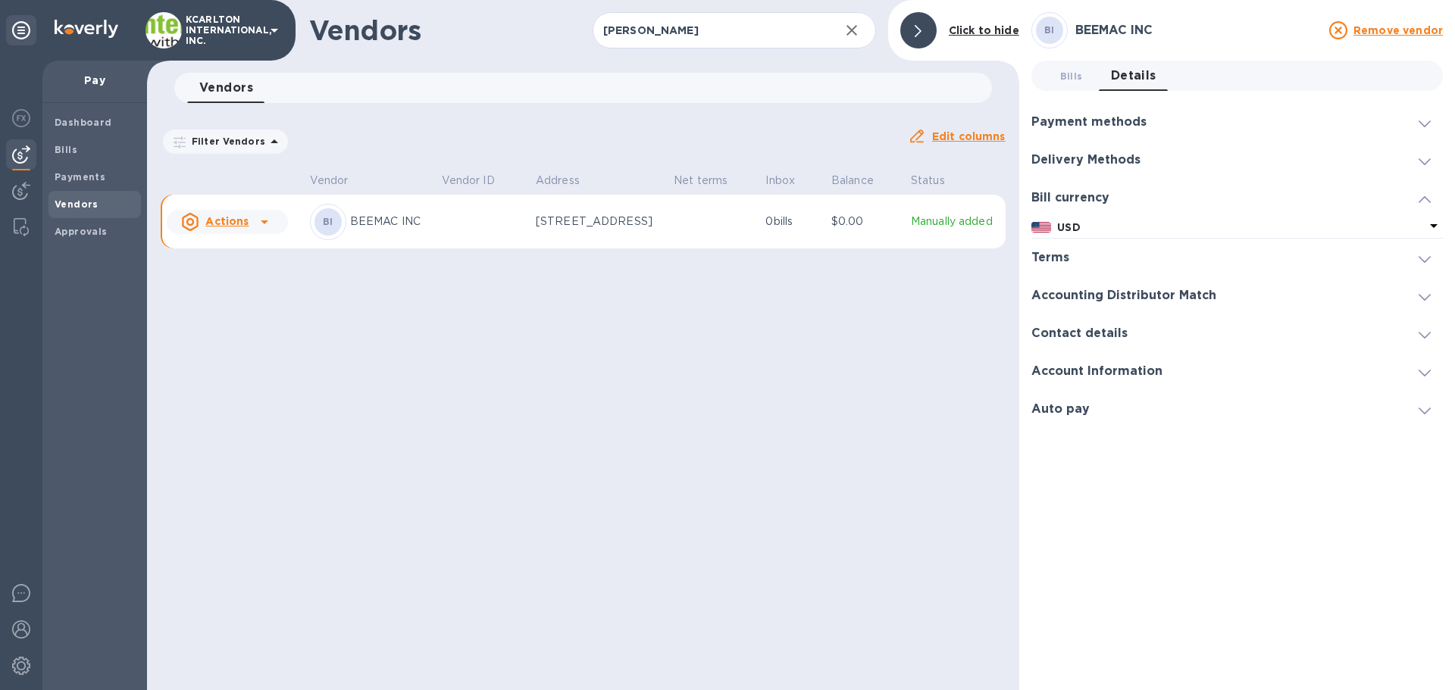
click at [1067, 265] on div "Terms" at bounding box center [1236, 258] width 411 height 38
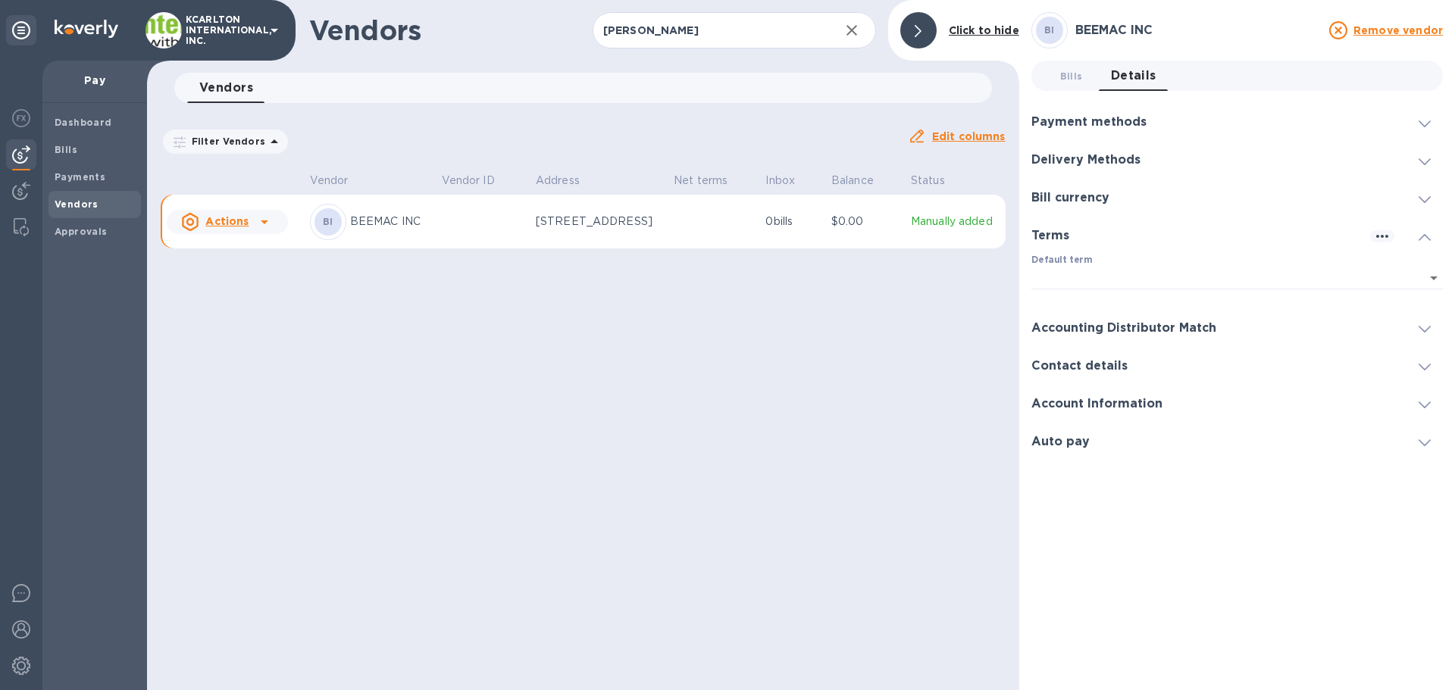
click at [1062, 327] on h3 "Accounting Distributor Match" at bounding box center [1123, 328] width 185 height 14
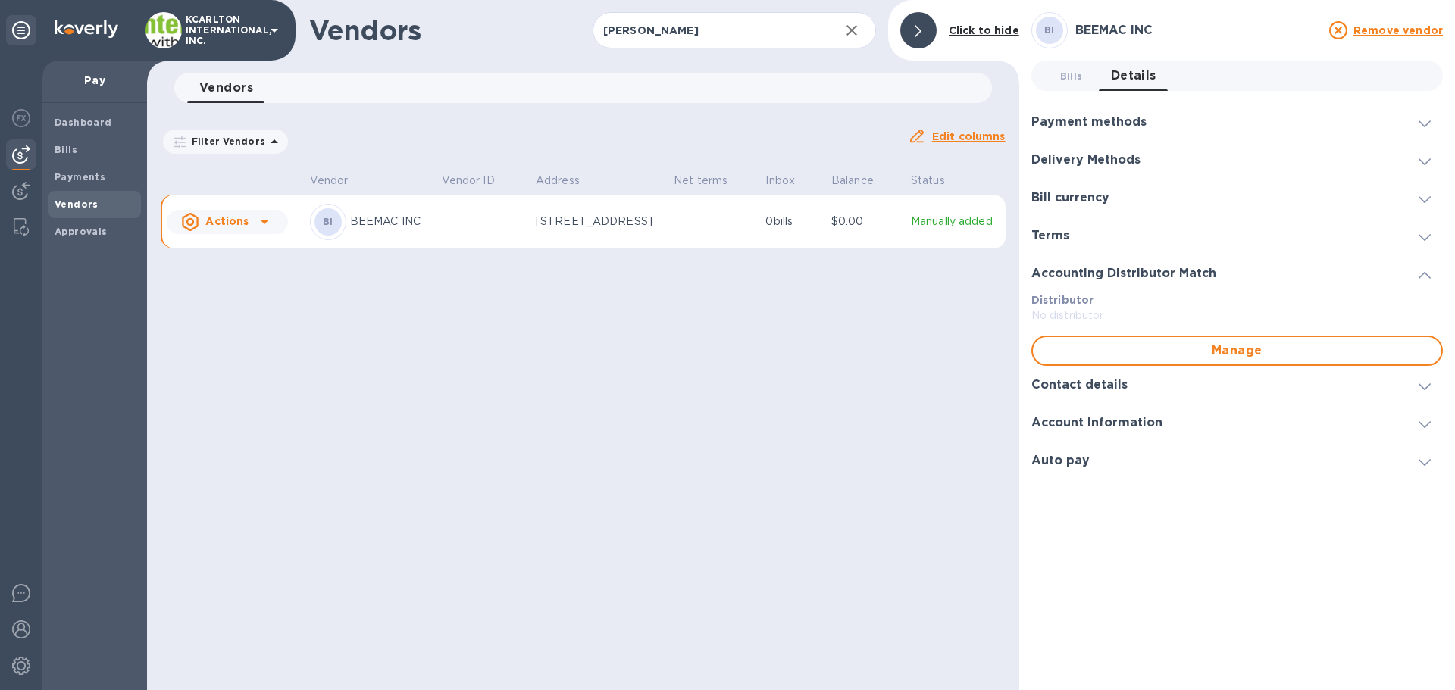
click at [1057, 389] on h3 "Contact details" at bounding box center [1079, 385] width 96 height 14
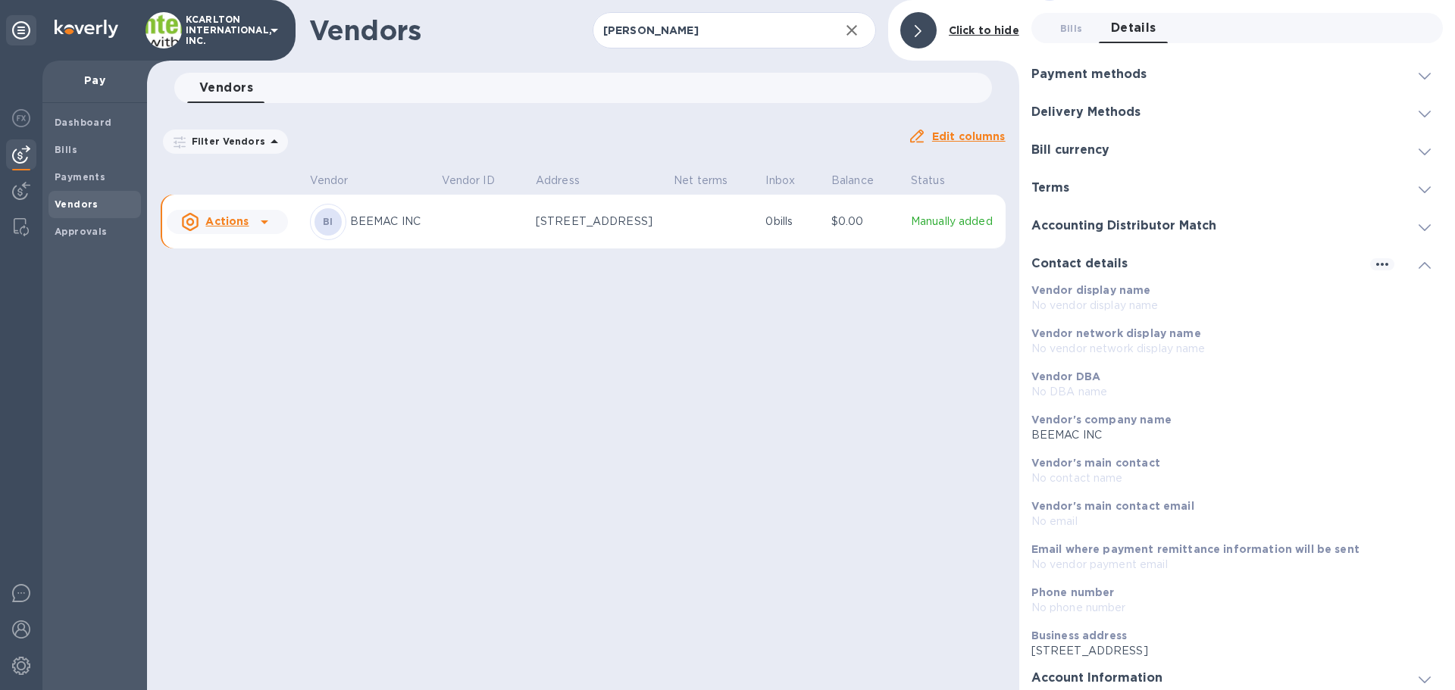
scroll to position [92, 0]
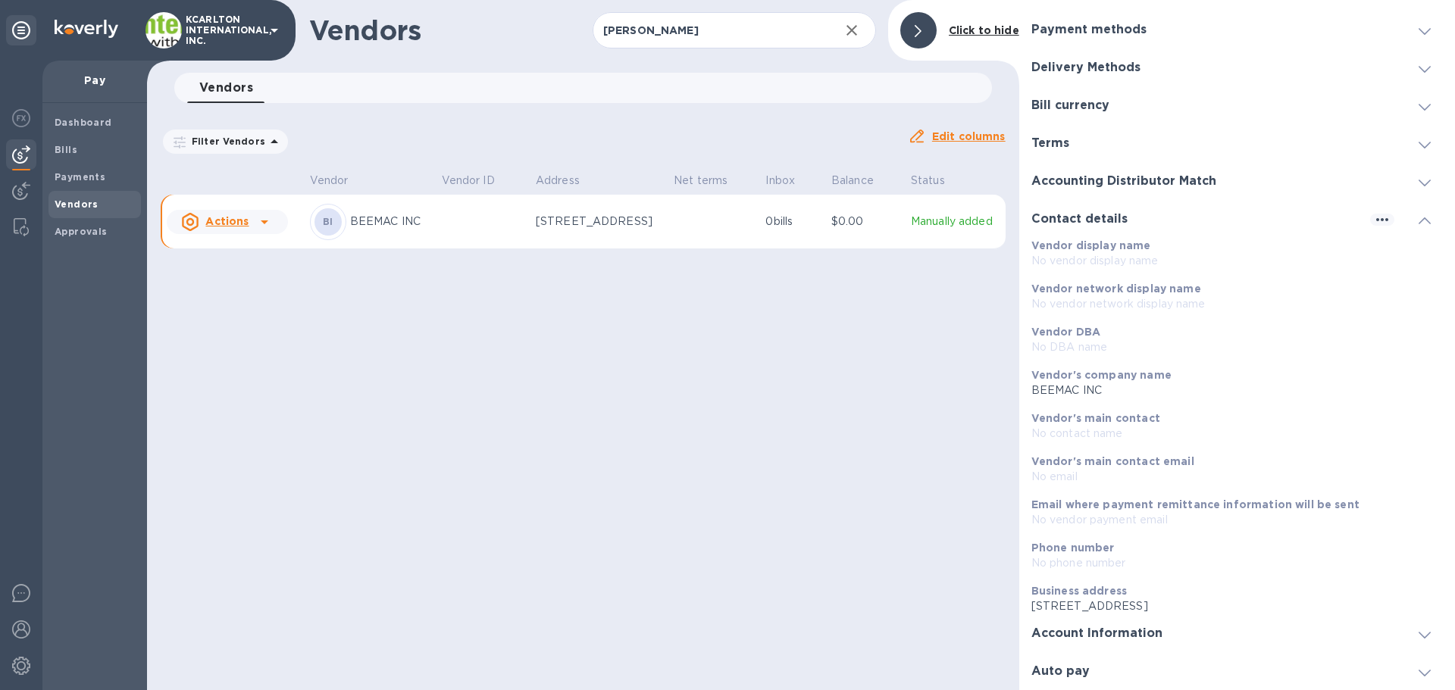
click at [1107, 643] on div "Account Information" at bounding box center [1236, 634] width 411 height 38
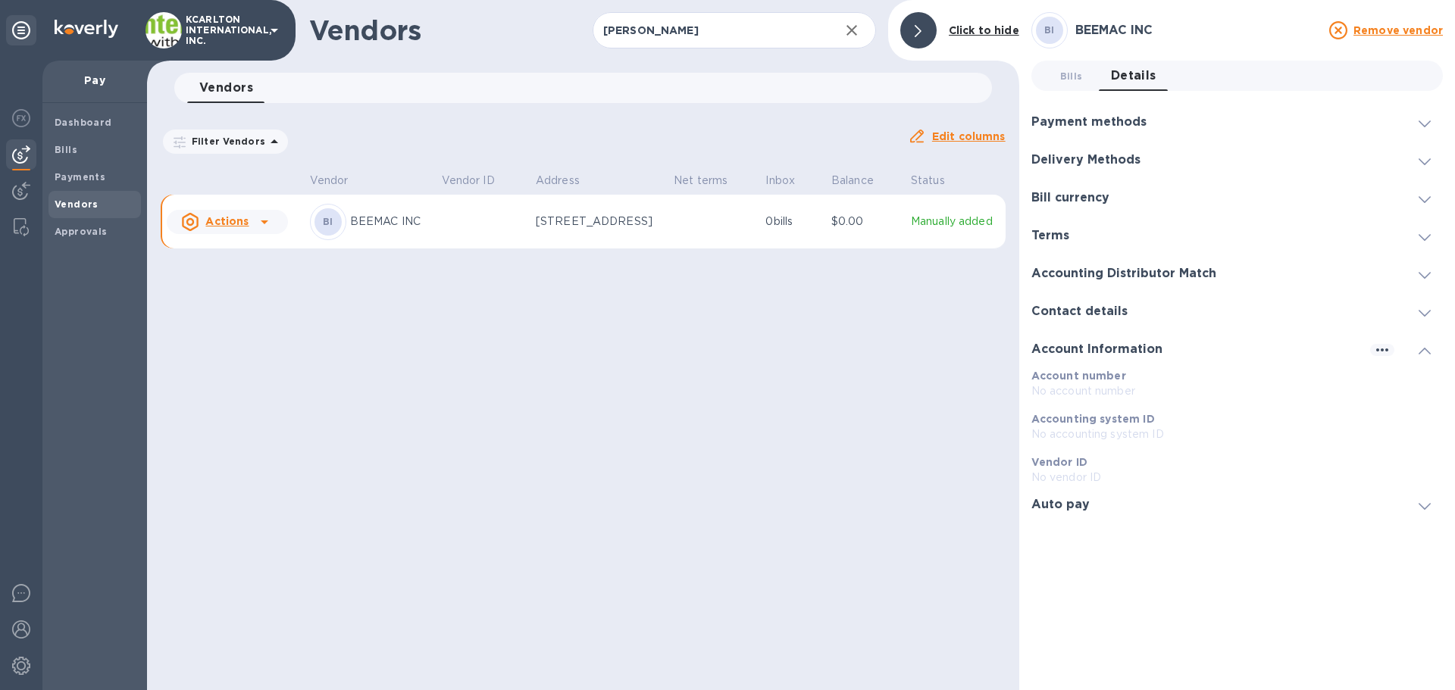
click at [1091, 507] on div "Auto pay" at bounding box center [1066, 505] width 70 height 14
click at [87, 205] on b "Vendors" at bounding box center [77, 204] width 44 height 11
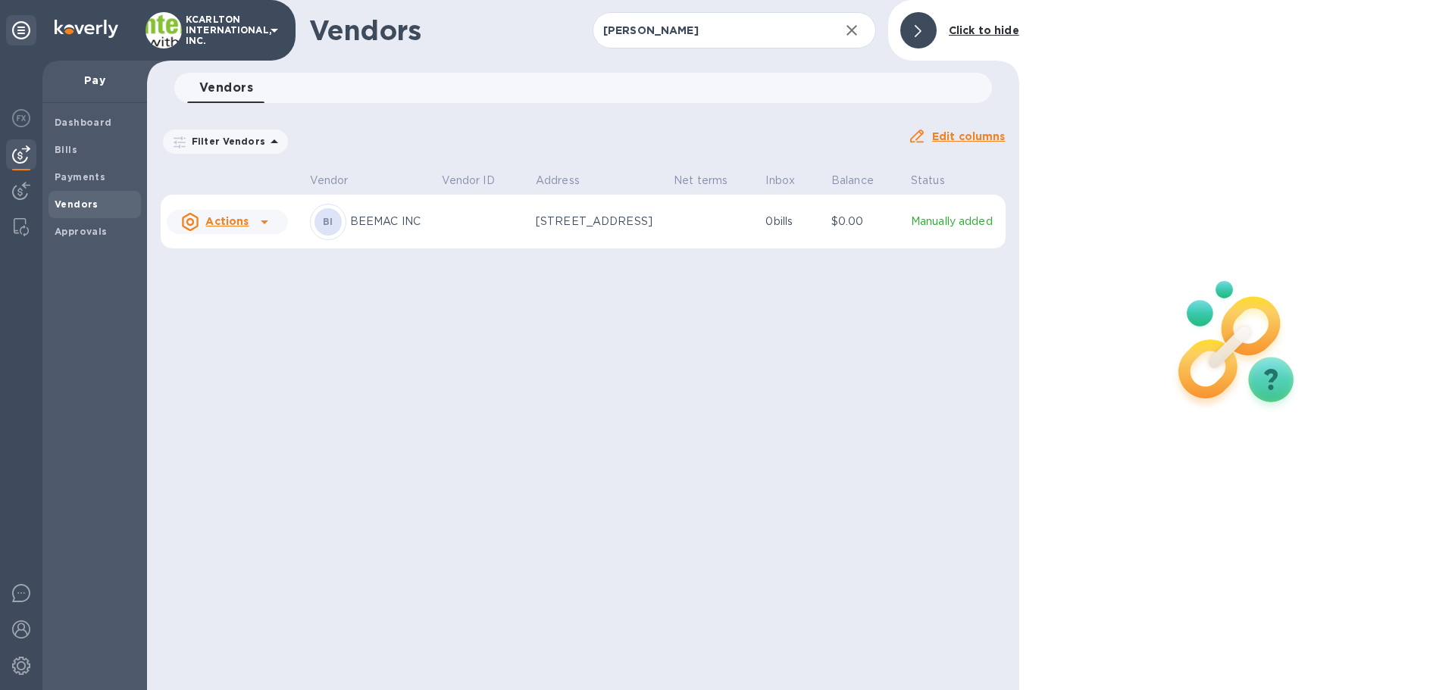
click at [771, 225] on td "0 bills" at bounding box center [791, 222] width 65 height 55
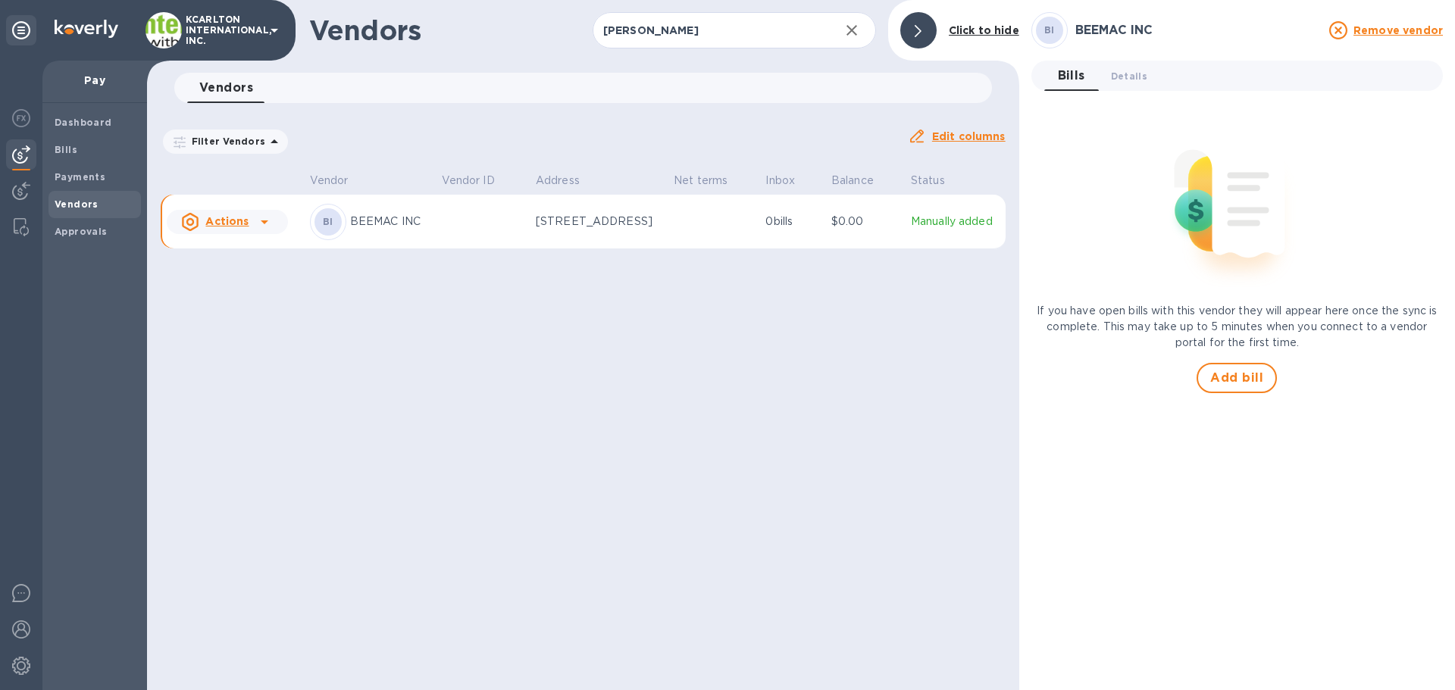
click at [1044, 26] on b "BI" at bounding box center [1049, 29] width 11 height 11
click at [1129, 74] on span "Details 0" at bounding box center [1129, 76] width 36 height 16
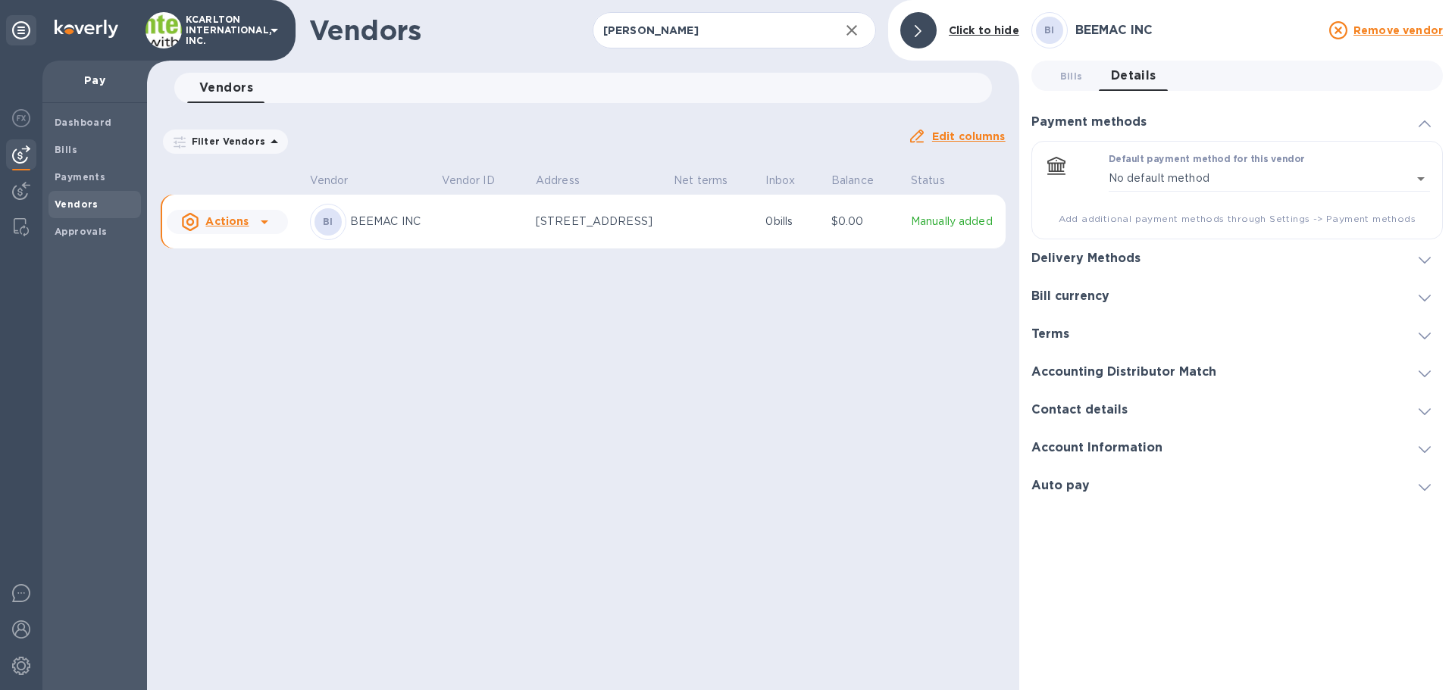
click at [1121, 224] on span "Add additional payment methods through Settings -> Payment methods" at bounding box center [1237, 218] width 386 height 15
click at [1322, 217] on span "Add additional payment methods through Settings -> Payment methods" at bounding box center [1237, 218] width 386 height 15
click at [20, 671] on img at bounding box center [21, 666] width 18 height 18
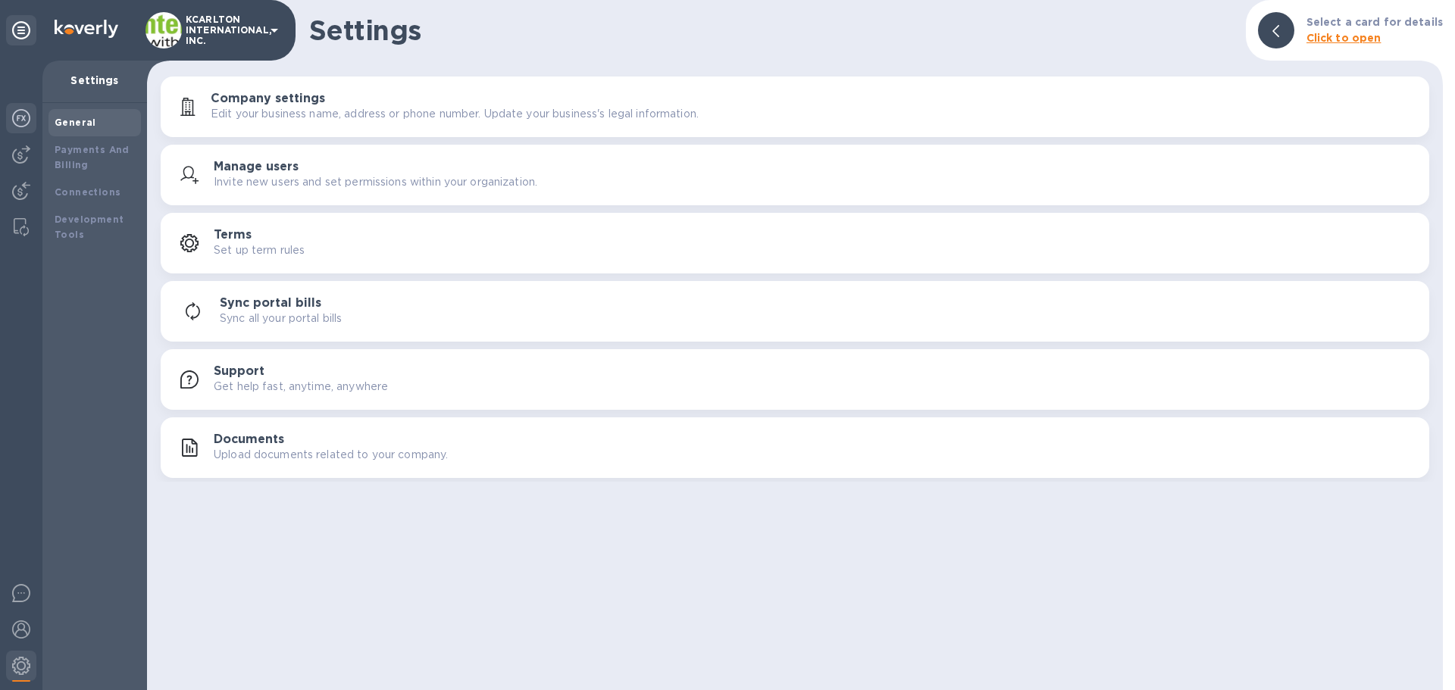
click at [25, 127] on img at bounding box center [21, 118] width 18 height 18
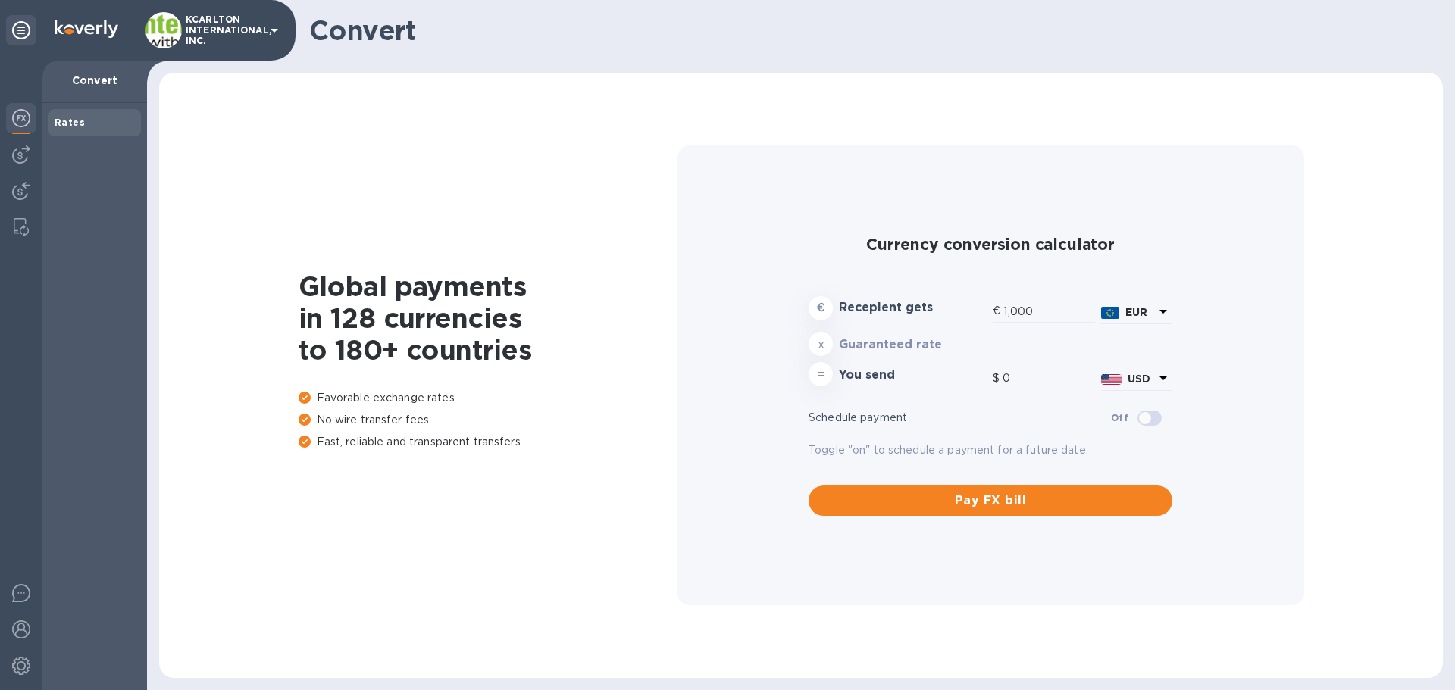
type input "1,180.19"
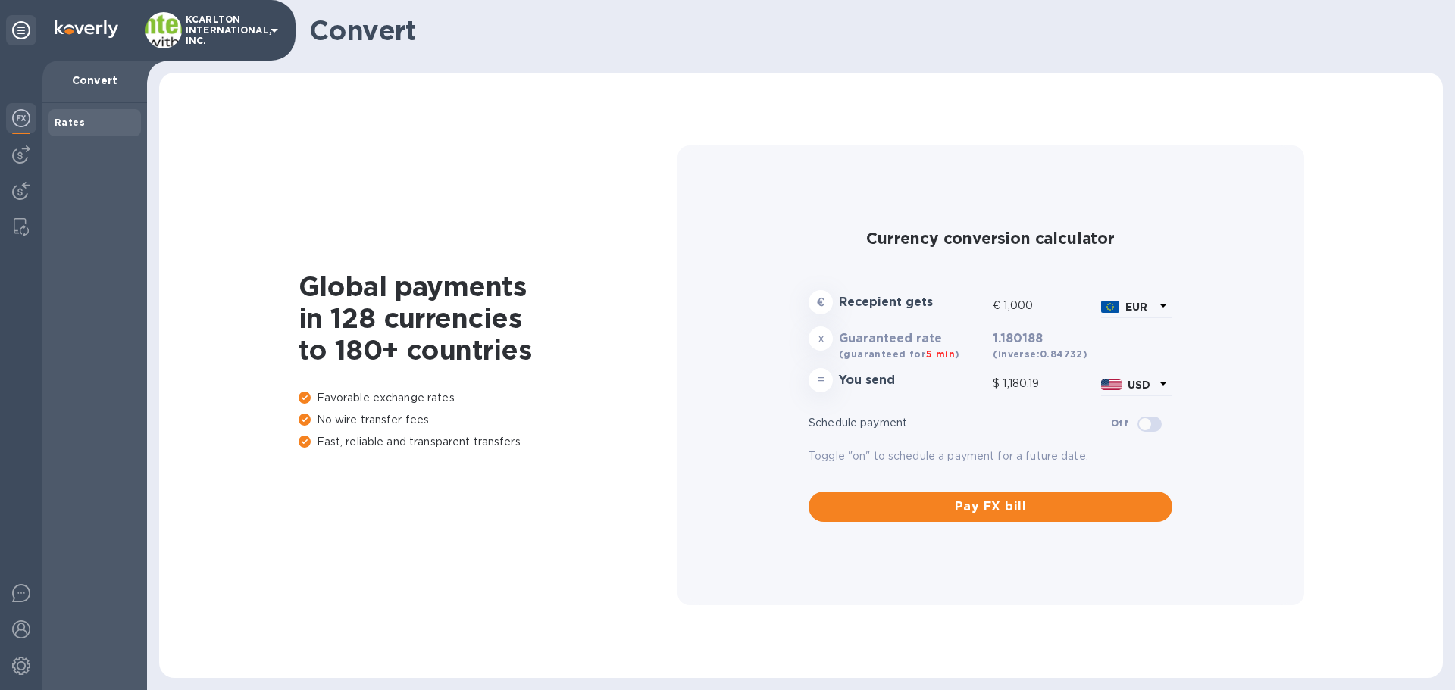
click at [25, 38] on icon at bounding box center [21, 30] width 18 height 18
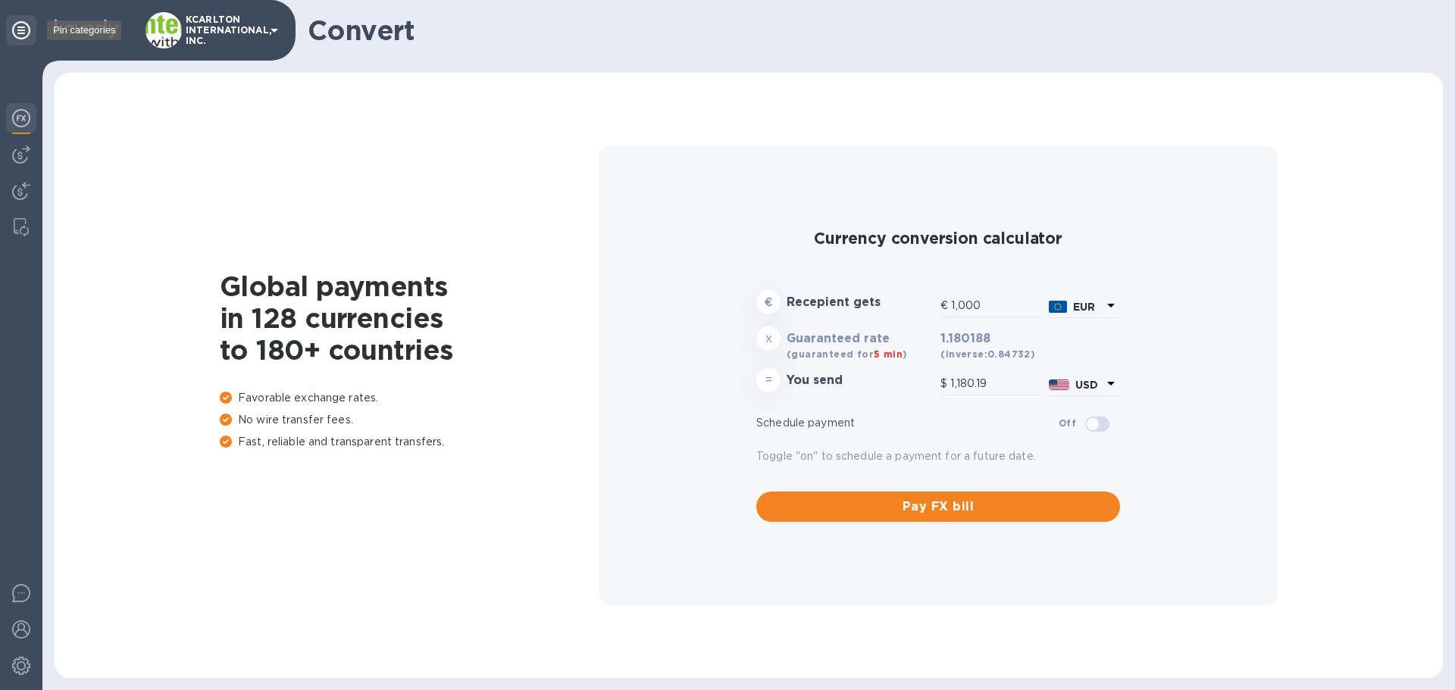
click at [24, 38] on icon at bounding box center [21, 30] width 18 height 18
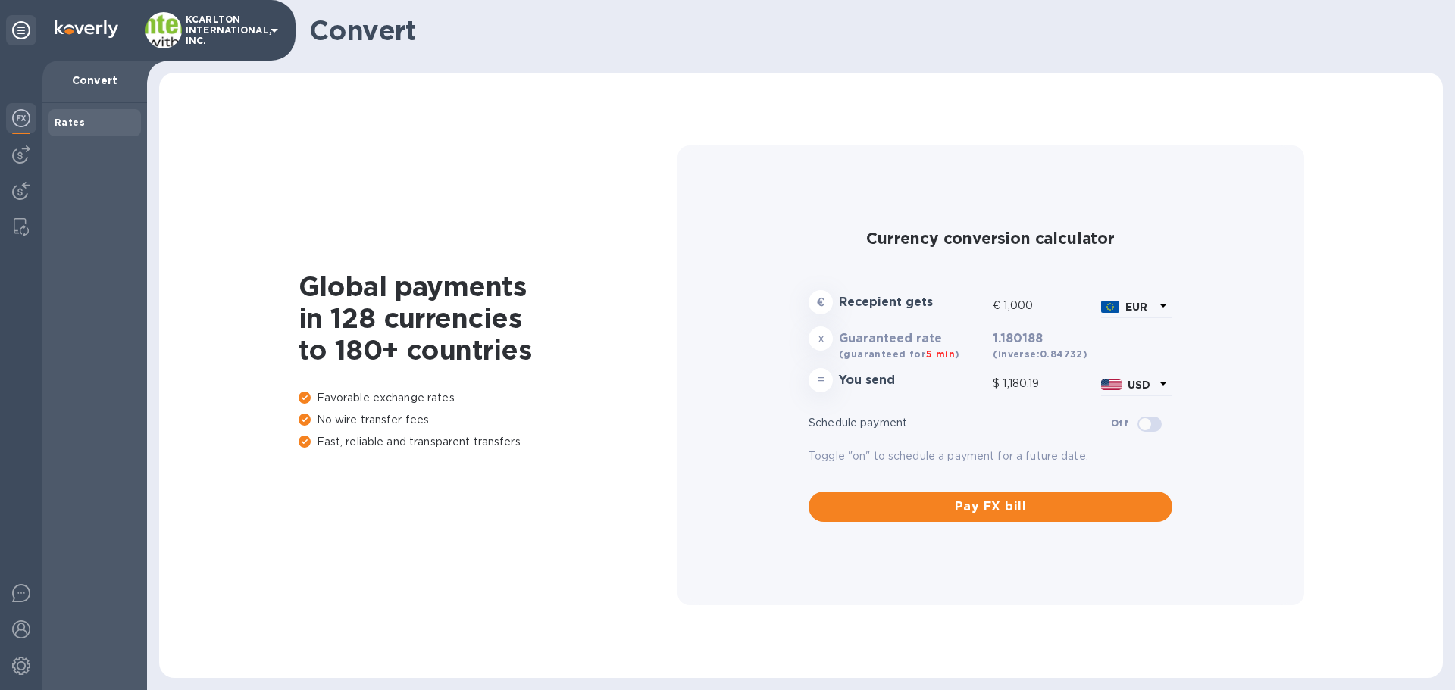
click at [81, 79] on p "Convert" at bounding box center [95, 80] width 80 height 15
click at [20, 172] on div at bounding box center [21, 376] width 42 height 630
click at [21, 162] on img at bounding box center [21, 154] width 18 height 18
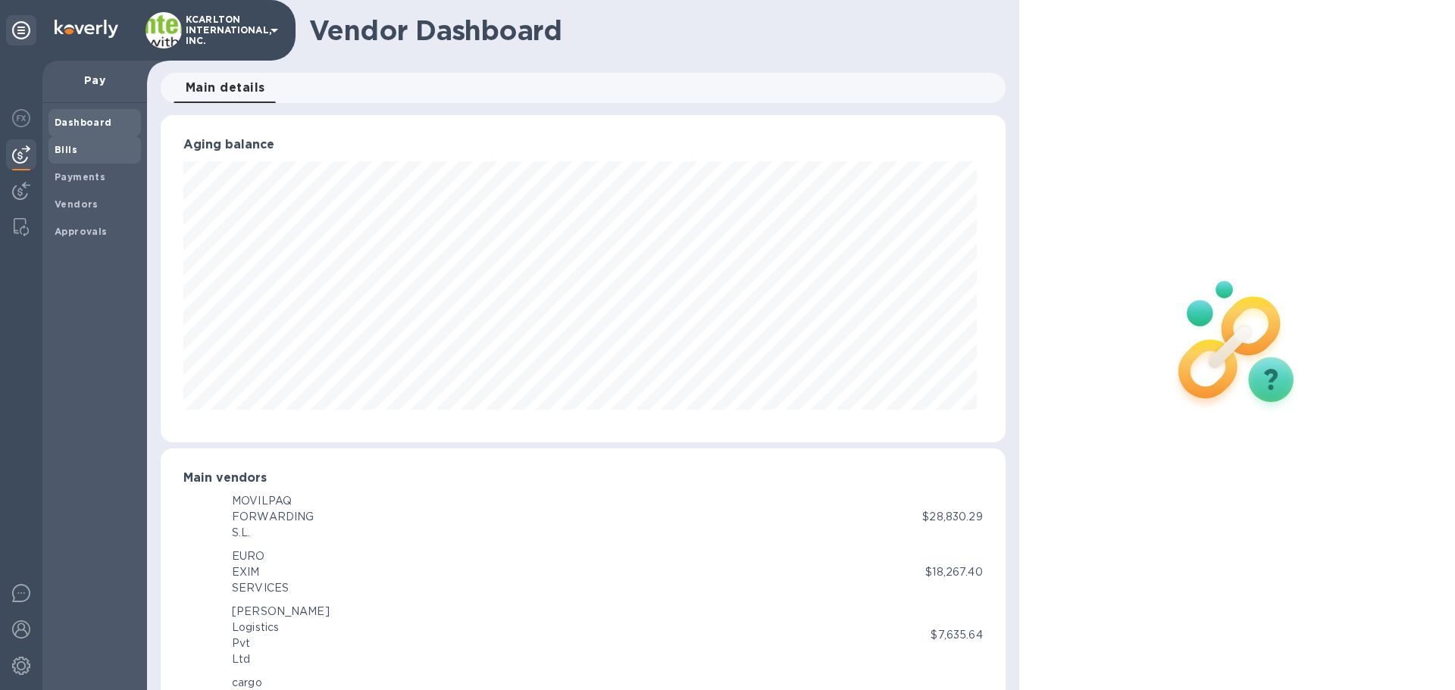
scroll to position [757409, 756897]
click at [72, 152] on b "Bills" at bounding box center [66, 149] width 23 height 11
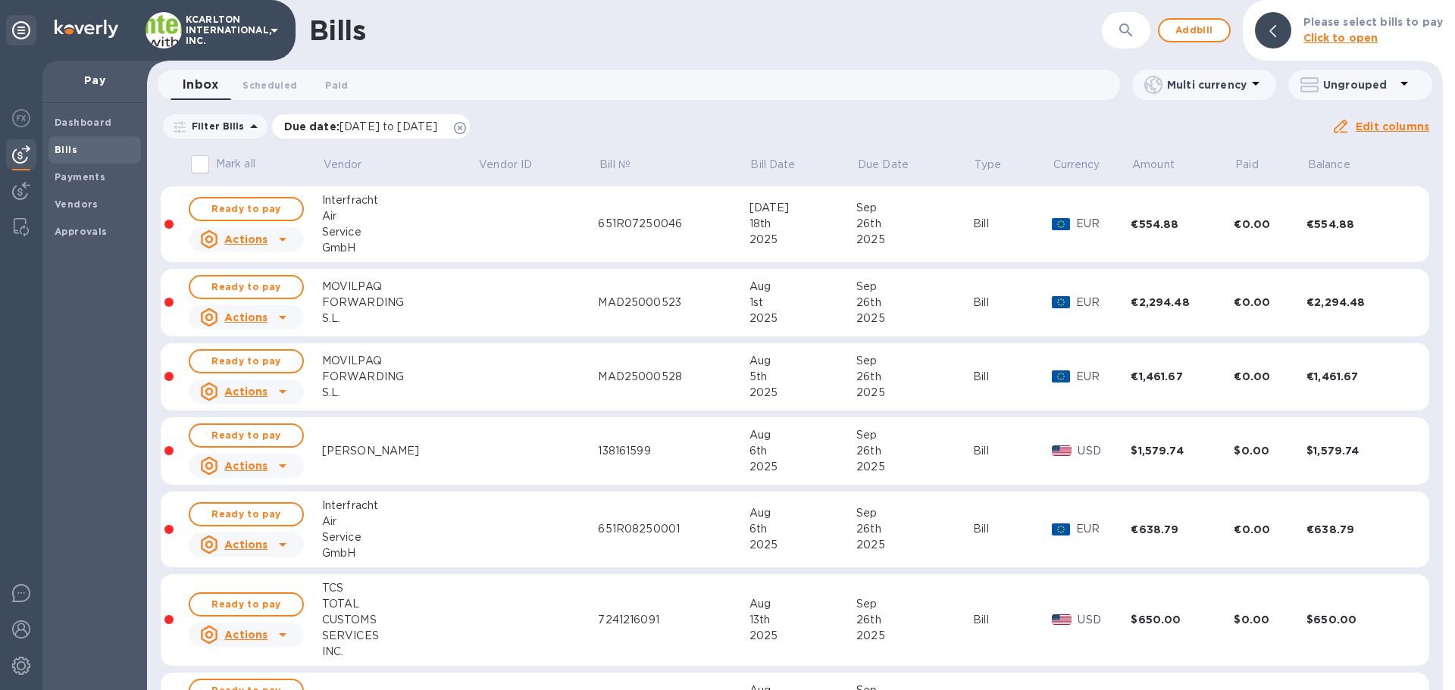
click at [466, 127] on icon at bounding box center [460, 128] width 12 height 12
click at [1125, 30] on icon "button" at bounding box center [1125, 29] width 13 height 13
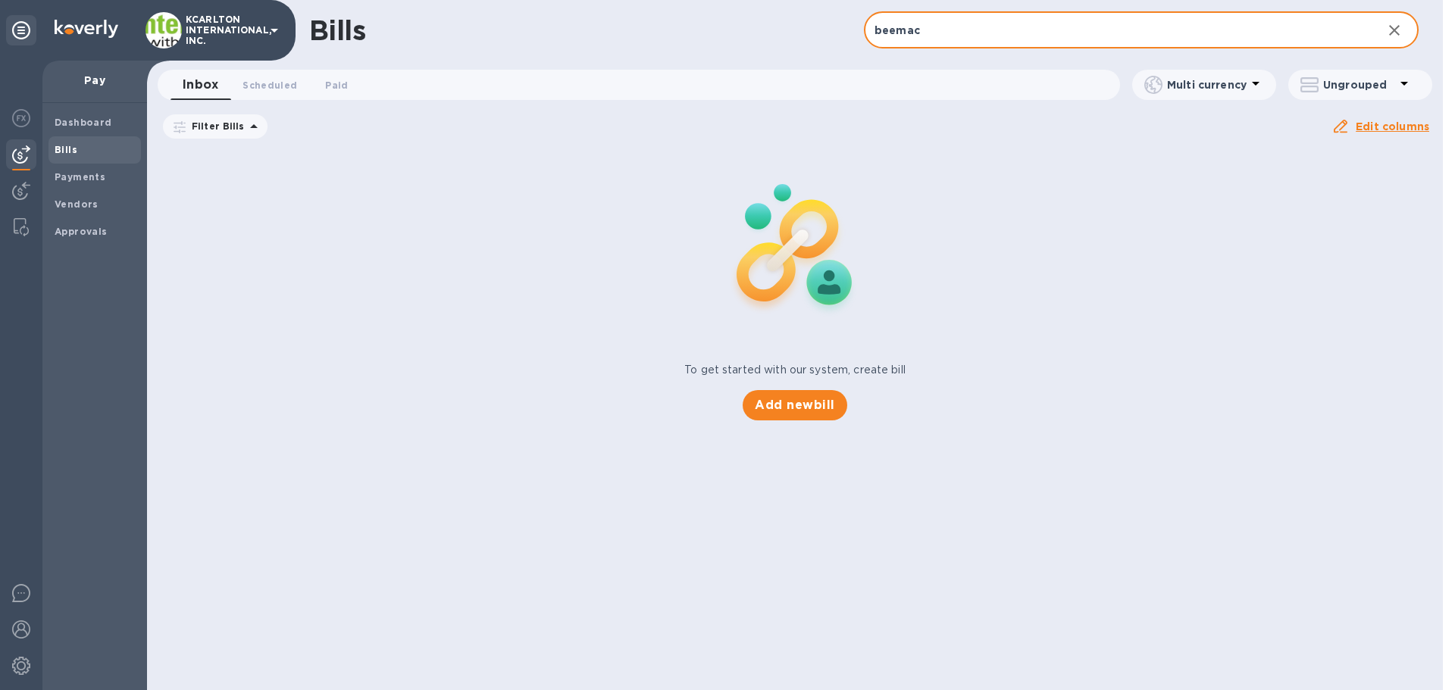
click at [935, 28] on input "beemac" at bounding box center [1117, 30] width 506 height 37
drag, startPoint x: 935, startPoint y: 26, endPoint x: 882, endPoint y: 26, distance: 53.0
click at [882, 26] on input "beemac" at bounding box center [1117, 30] width 506 height 37
click at [933, 20] on input "beemac" at bounding box center [1117, 30] width 506 height 37
click at [939, 32] on input "beemac" at bounding box center [1117, 30] width 506 height 37
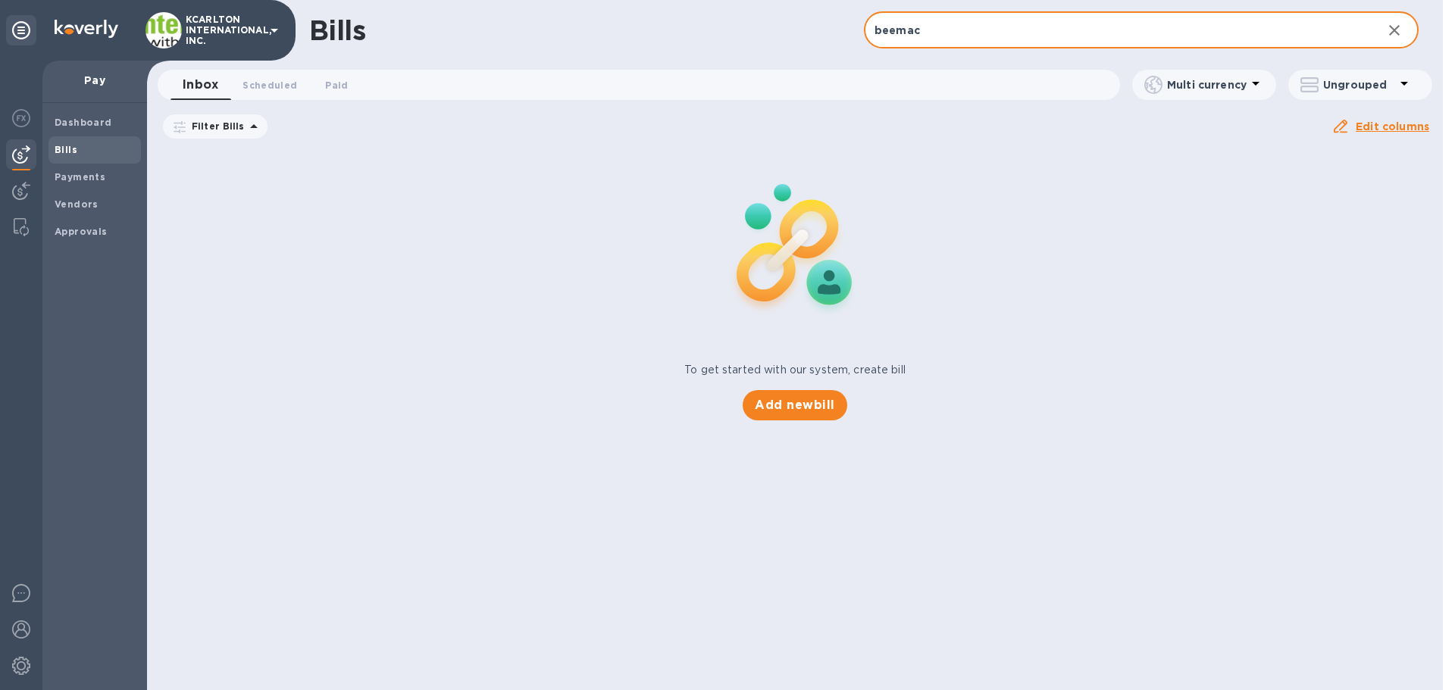
type input "beemac"
click at [1026, 167] on div "To get started with our system, create bill Add new bill" at bounding box center [795, 284] width 1308 height 286
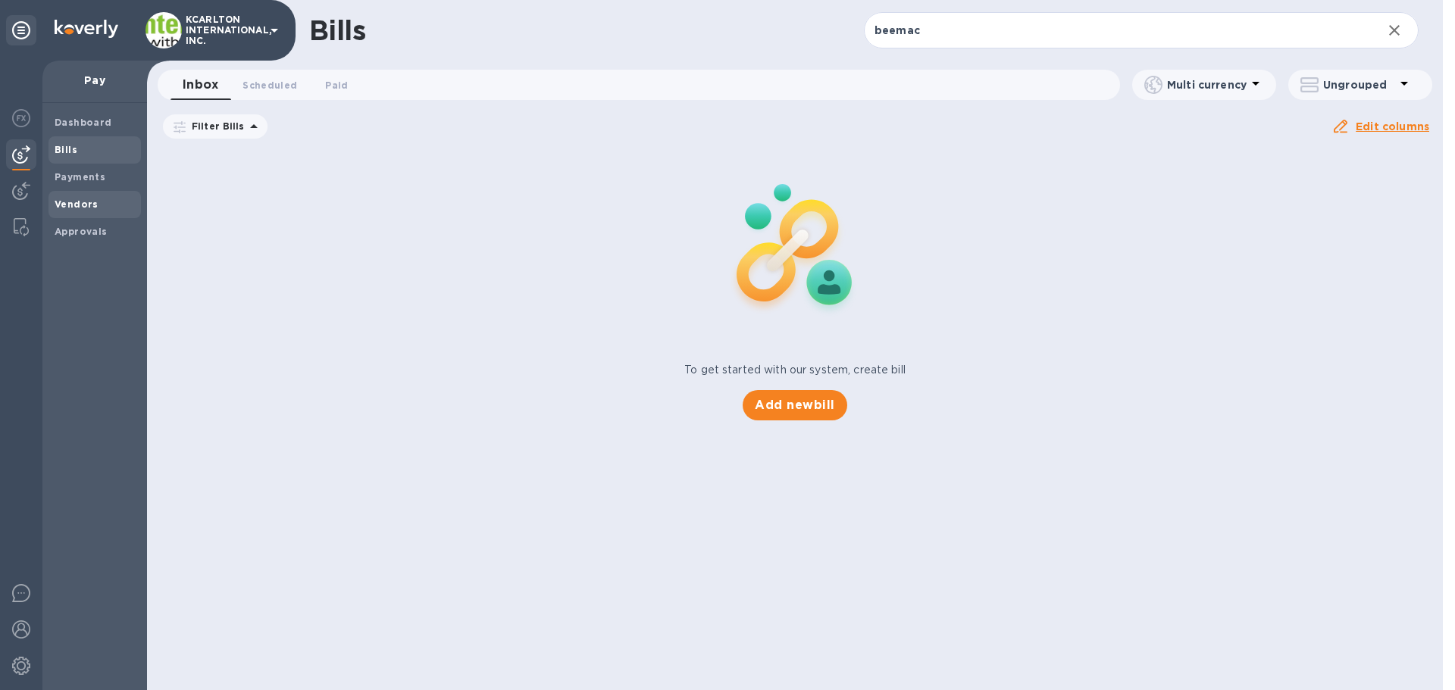
click at [73, 216] on div "Vendors" at bounding box center [94, 204] width 92 height 27
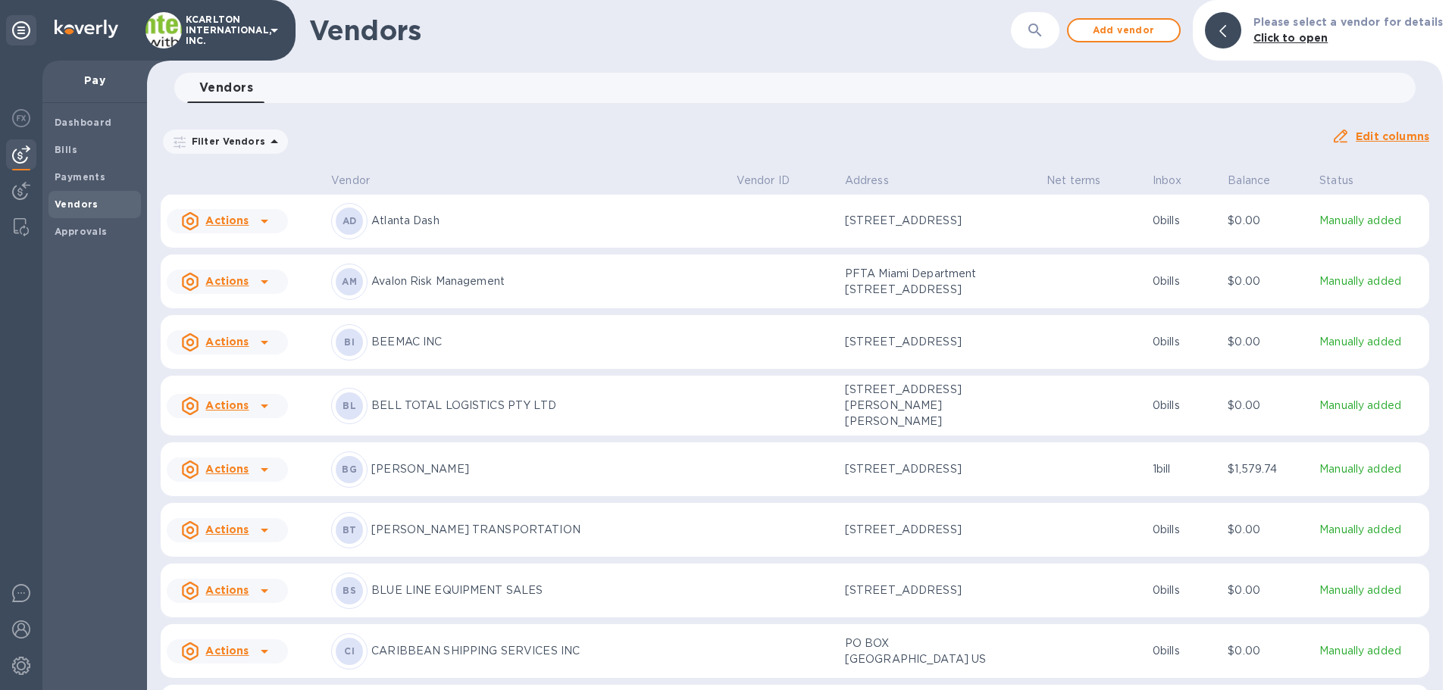
click at [453, 355] on div "BI BEEMAC INC" at bounding box center [527, 342] width 393 height 36
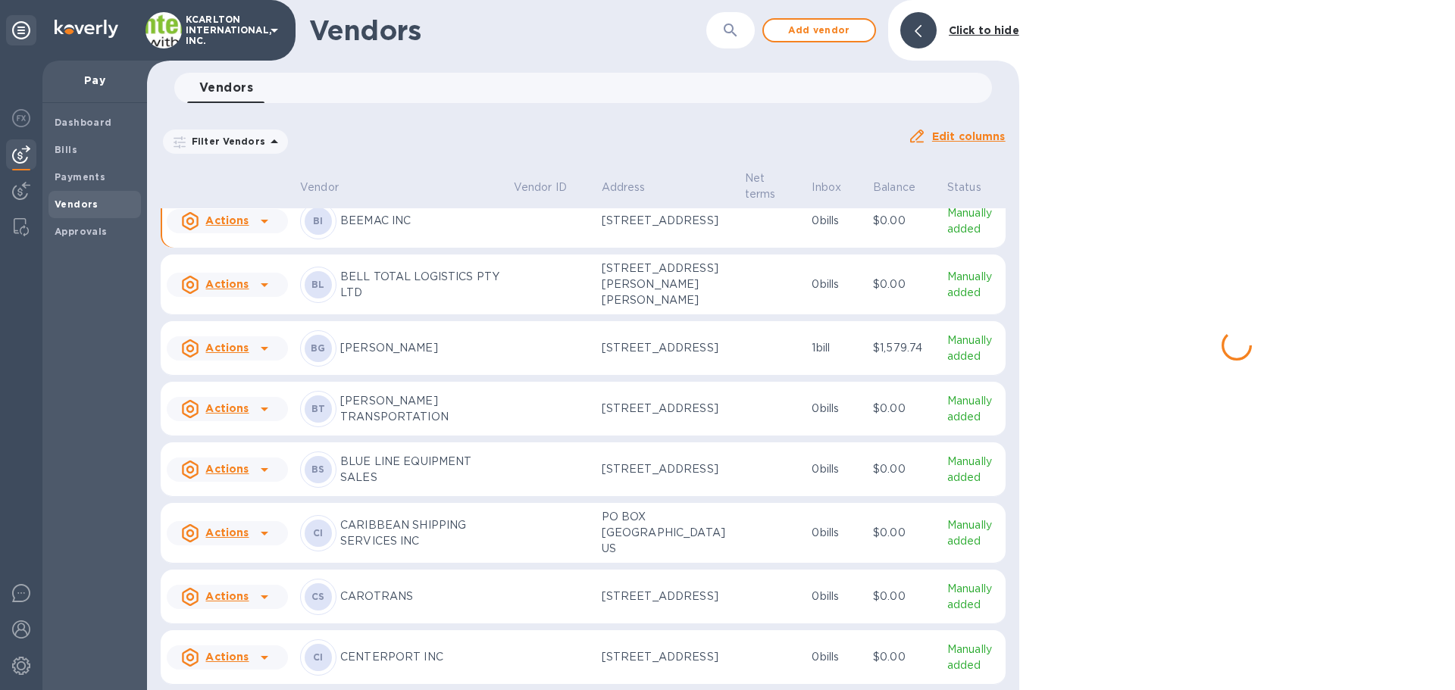
scroll to position [790, 0]
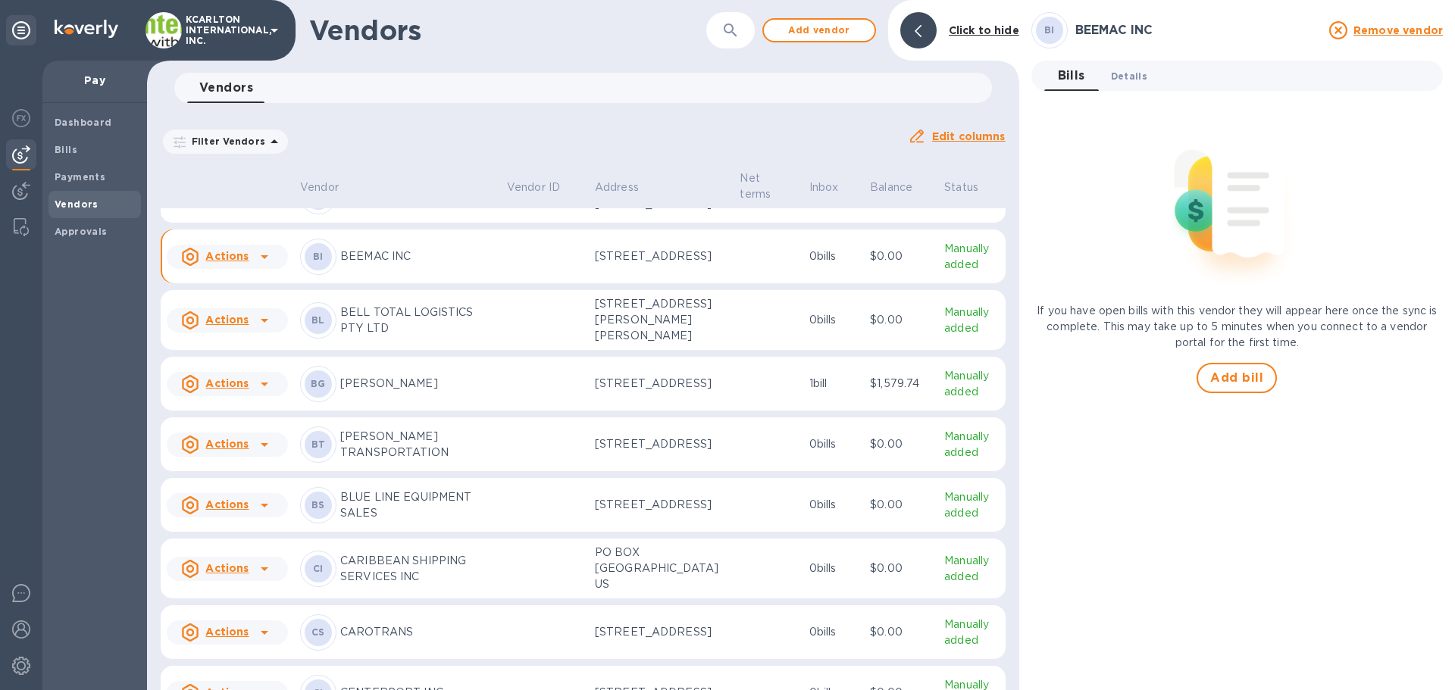
click at [1138, 77] on span "Details 0" at bounding box center [1129, 76] width 36 height 16
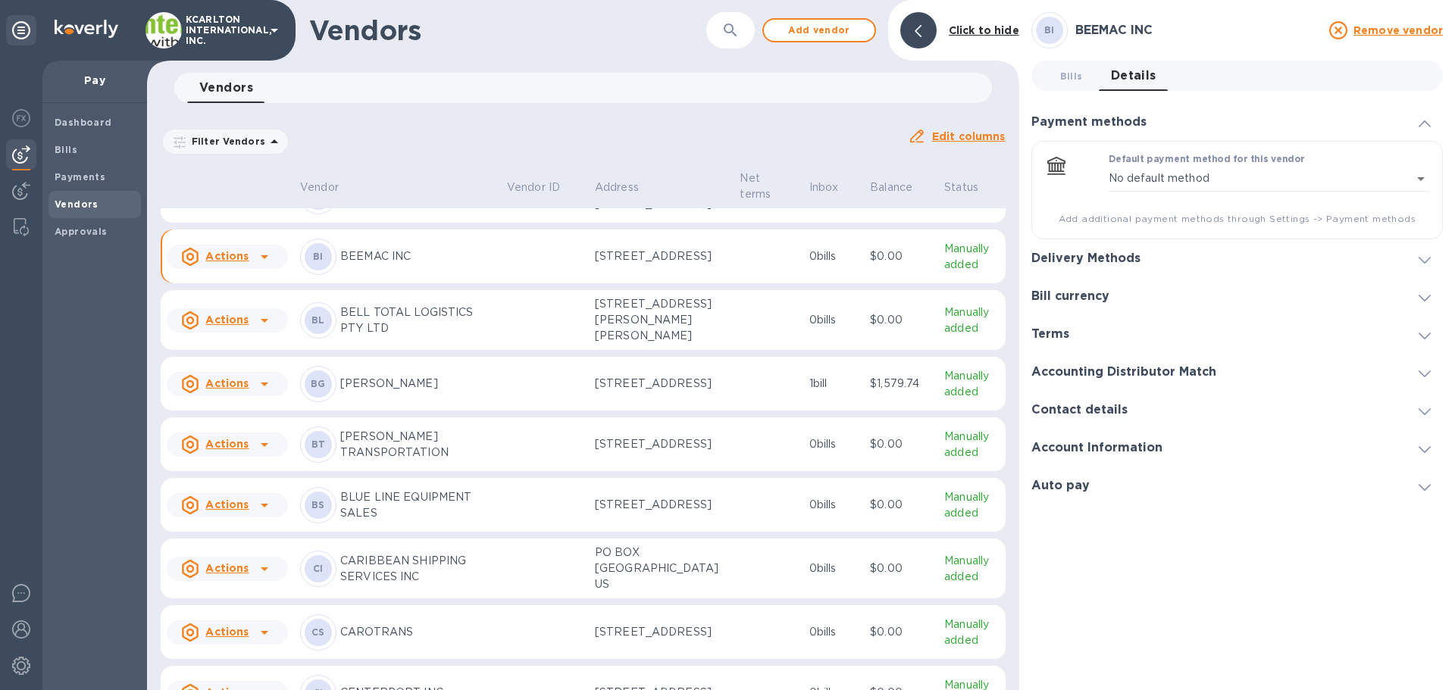
click at [1117, 260] on h3 "Delivery Methods" at bounding box center [1085, 259] width 109 height 14
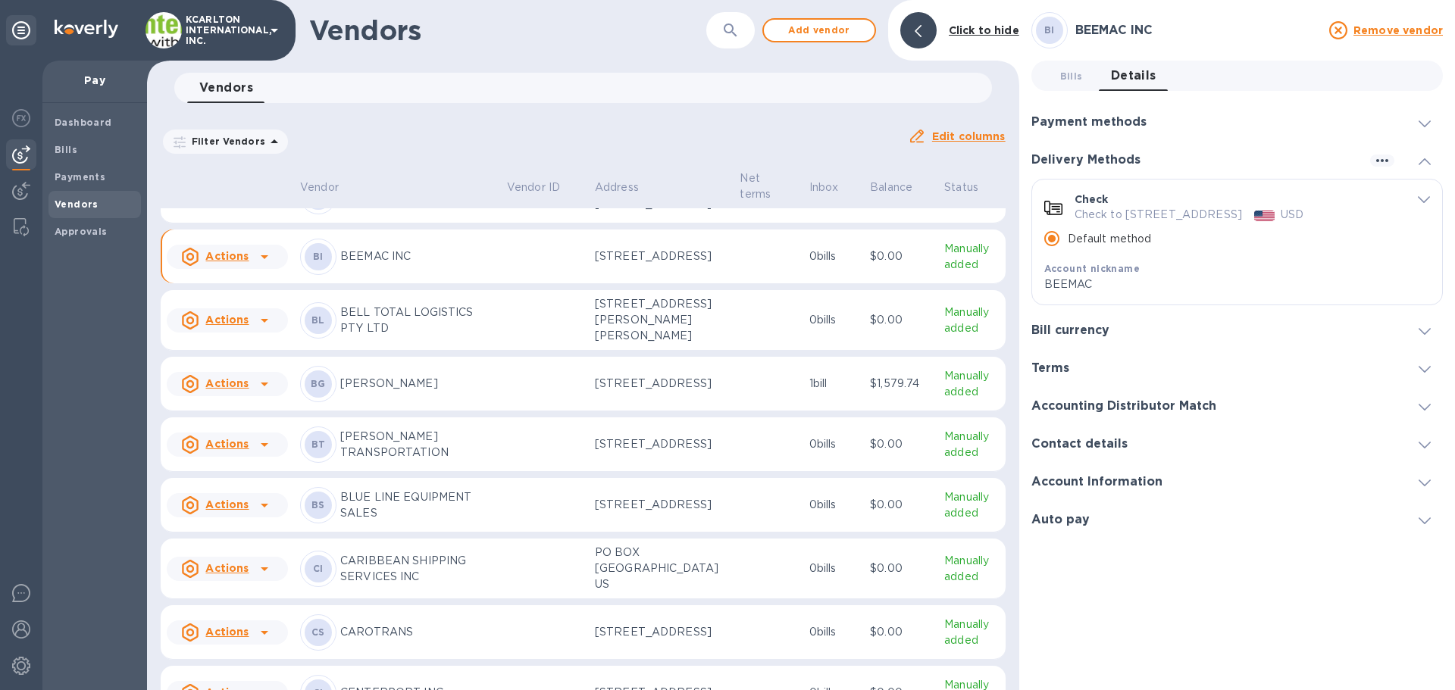
click at [1428, 195] on span "default-method" at bounding box center [1424, 199] width 12 height 14
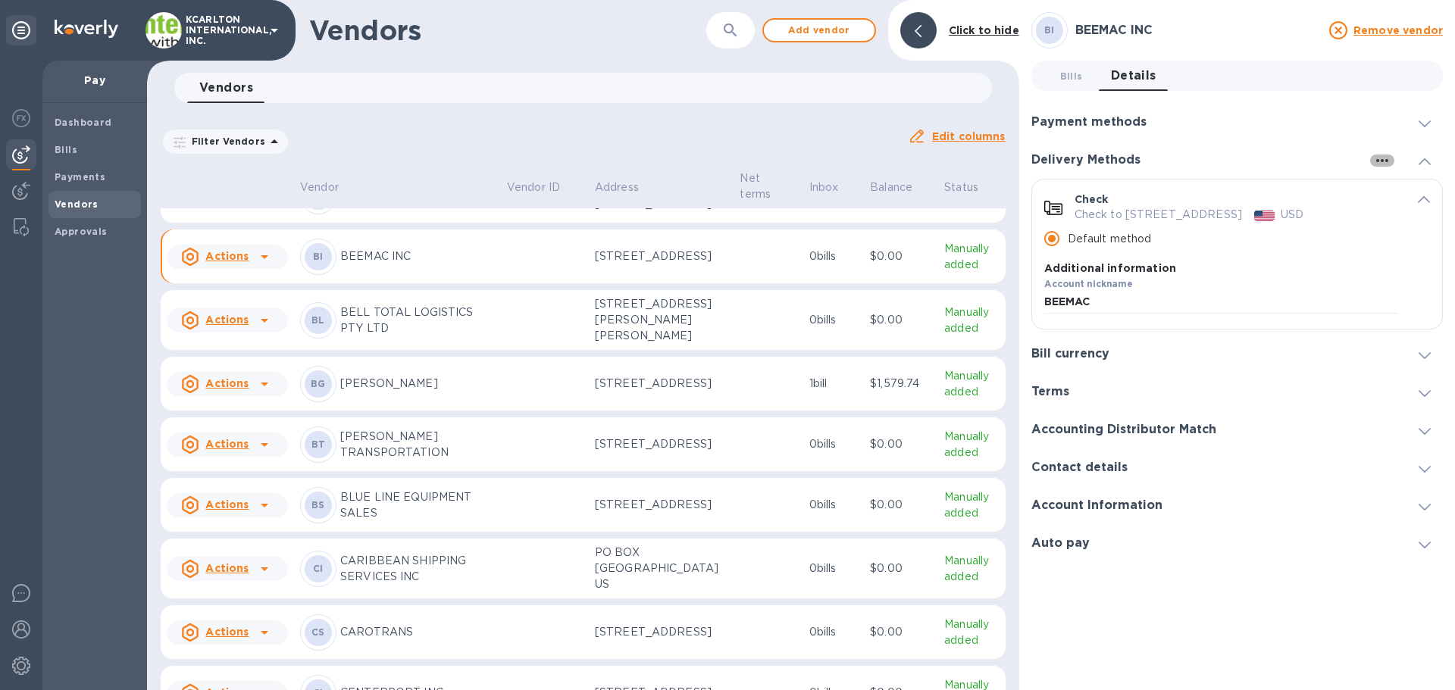
click at [1380, 161] on icon "button" at bounding box center [1382, 160] width 12 height 3
click at [1393, 188] on p "Add new" at bounding box center [1401, 191] width 50 height 15
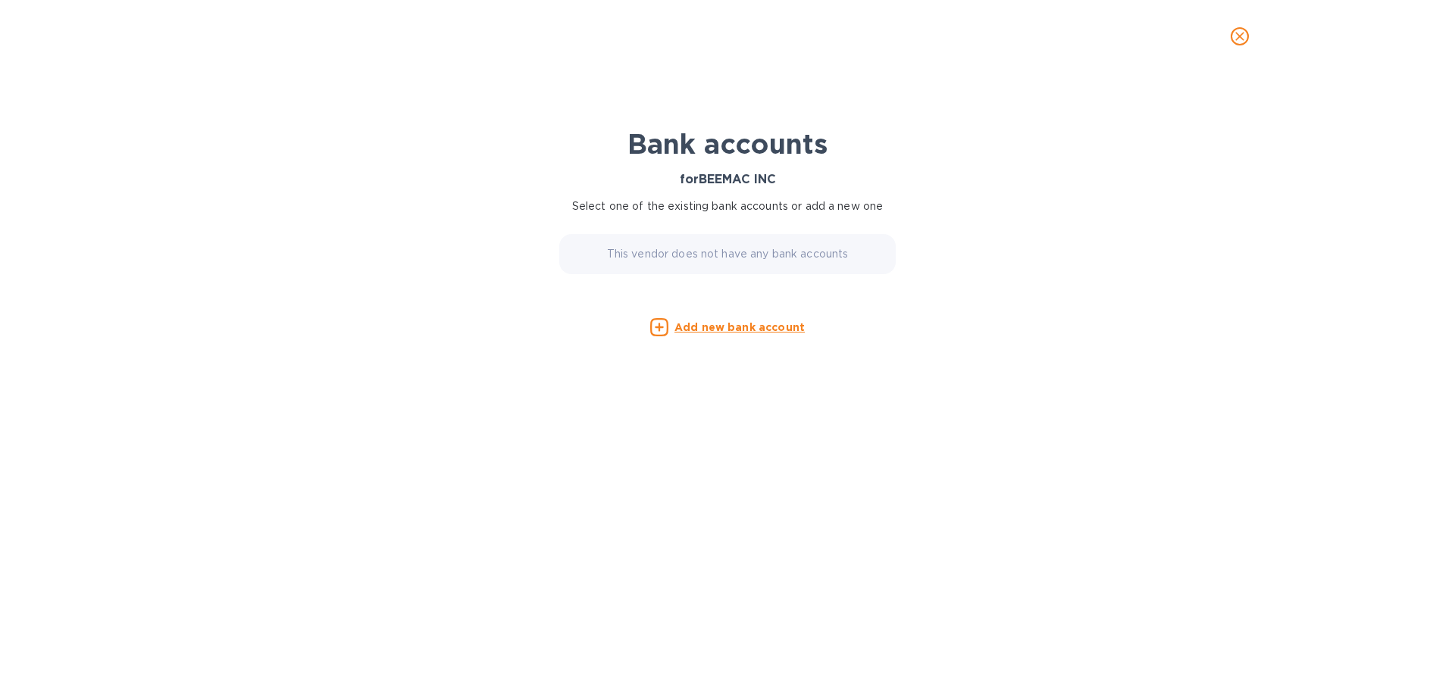
click at [680, 252] on p "This vendor does not have any bank accounts" at bounding box center [728, 254] width 242 height 16
drag, startPoint x: 629, startPoint y: 252, endPoint x: 809, endPoint y: 260, distance: 180.5
click at [809, 260] on p "This vendor does not have any bank accounts" at bounding box center [728, 254] width 242 height 16
click at [739, 331] on u "Add new bank account" at bounding box center [739, 327] width 130 height 12
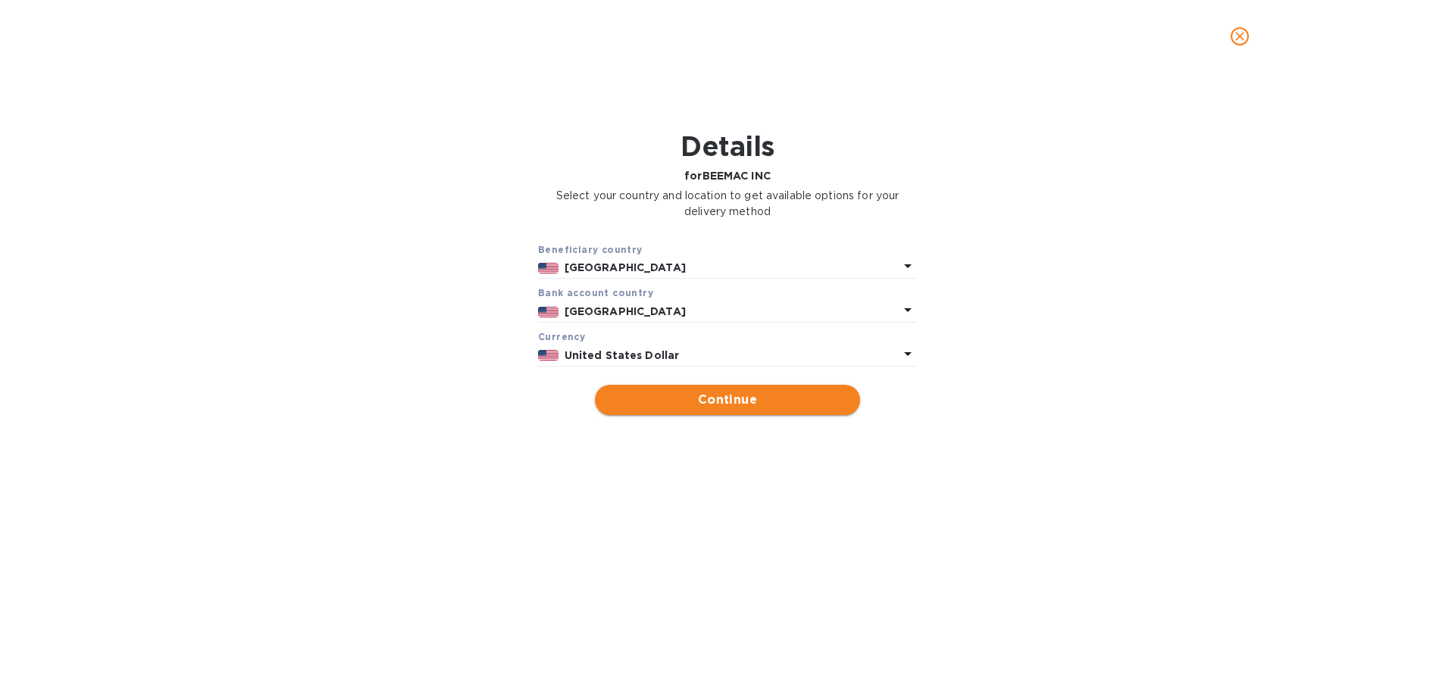
click at [708, 396] on span "Continue" at bounding box center [727, 400] width 241 height 18
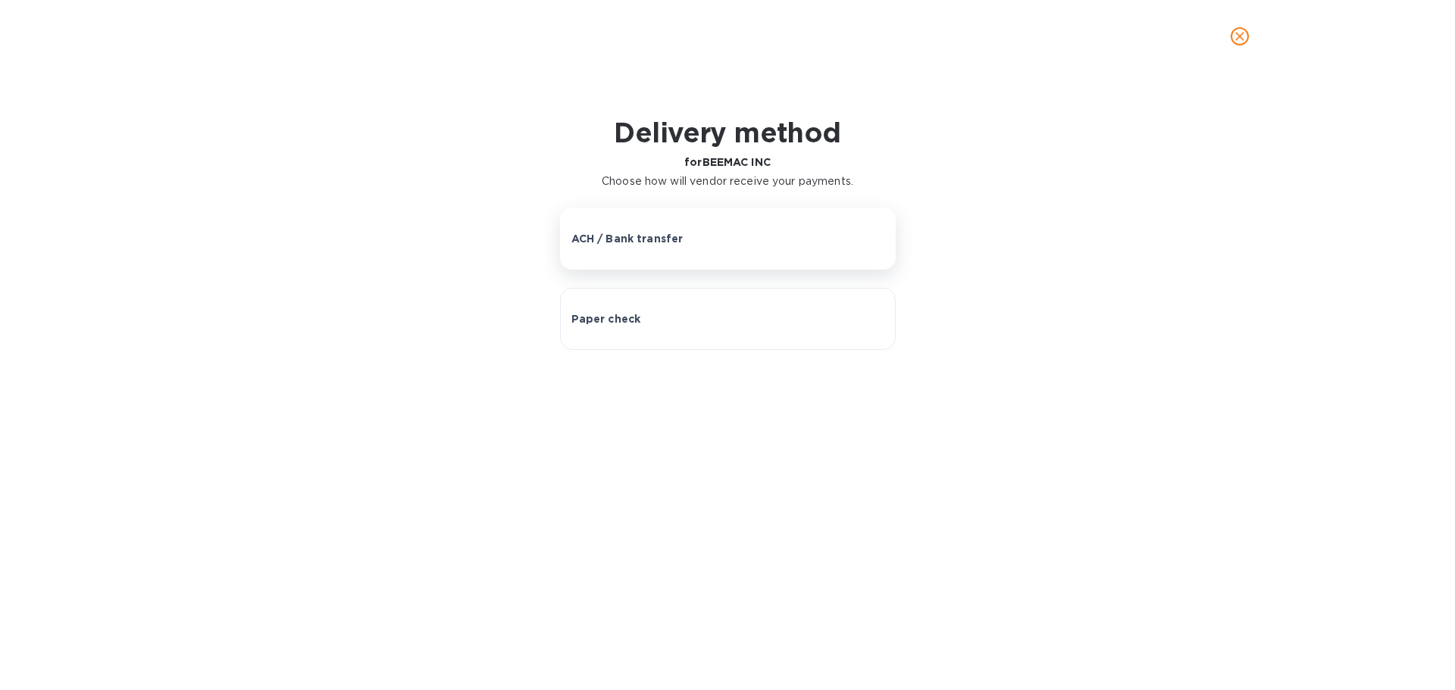
click at [615, 236] on p "ACH / Bank transfer" at bounding box center [627, 238] width 112 height 15
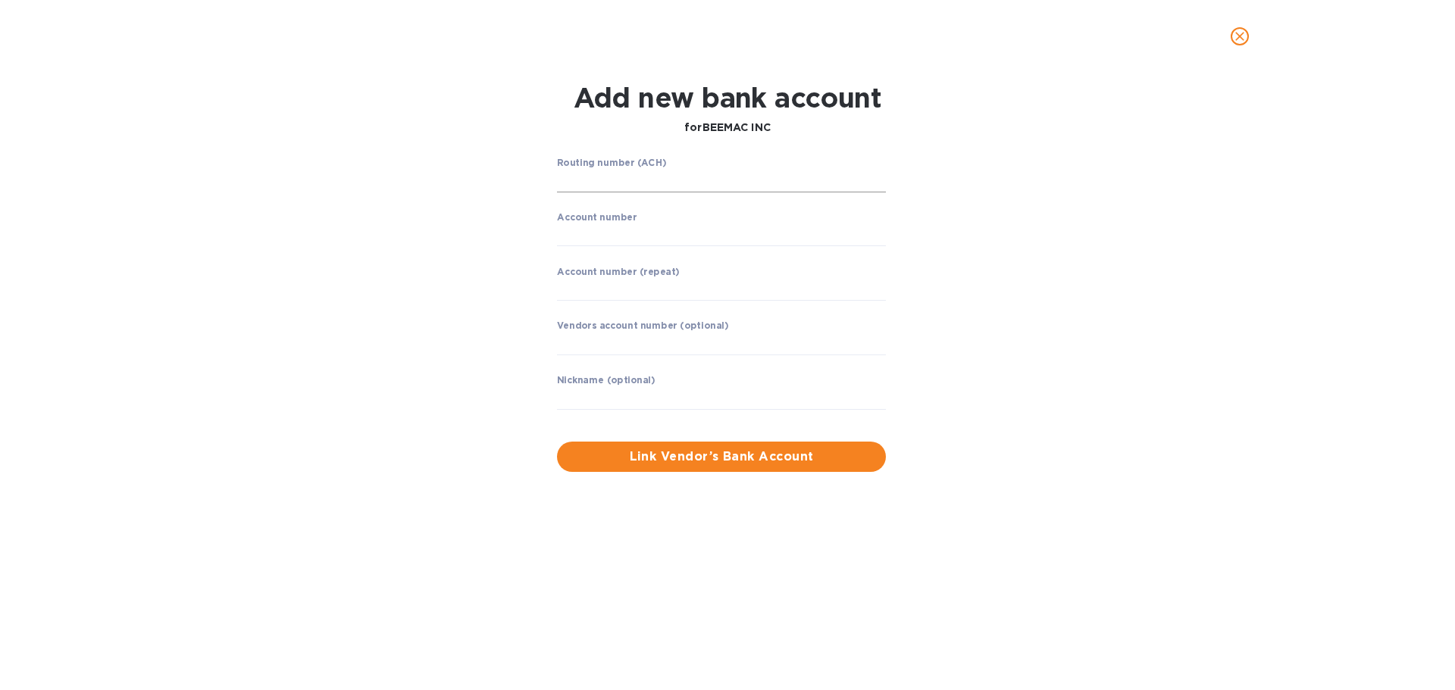
click at [602, 185] on input "string" at bounding box center [721, 181] width 329 height 23
click at [588, 180] on input "string" at bounding box center [721, 181] width 329 height 23
type input "043318092"
click at [556, 240] on div "Routing number (ACH) FIRST NATIONAL BANK OF [US_STATE] Account number ​ Account…" at bounding box center [721, 293] width 341 height 283
click at [570, 236] on input "string" at bounding box center [721, 235] width 329 height 23
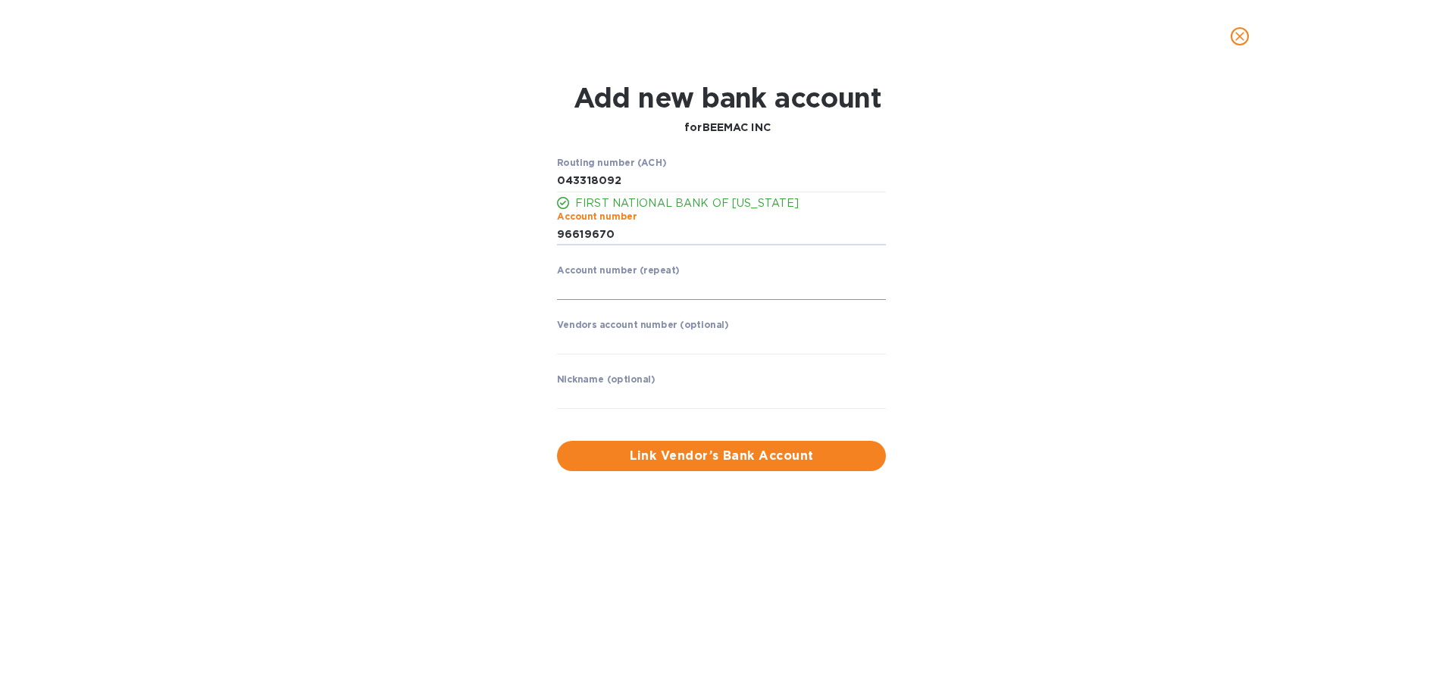
type input "96619670"
click at [613, 286] on input "string" at bounding box center [721, 288] width 329 height 23
type input "96619670"
click at [660, 339] on input "text" at bounding box center [721, 343] width 329 height 23
click at [587, 335] on input "text" at bounding box center [721, 343] width 329 height 23
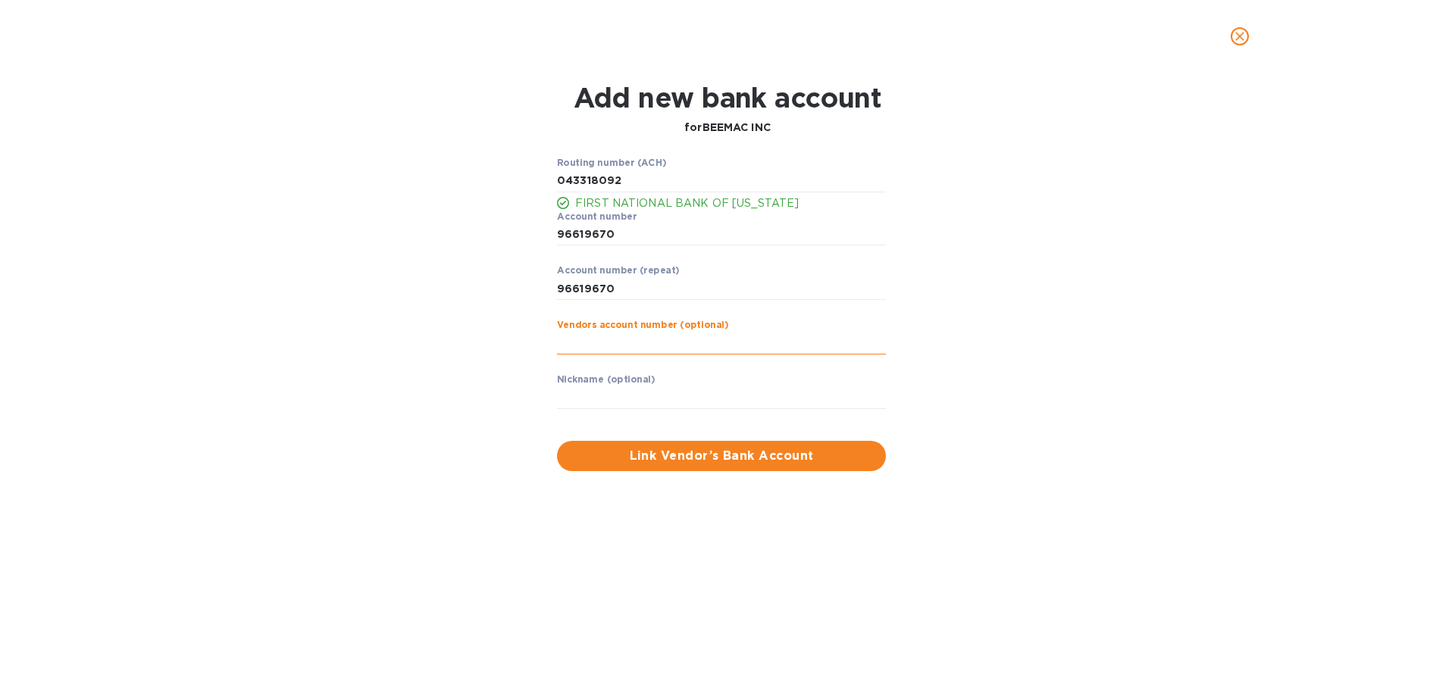
click at [583, 339] on input "text" at bounding box center [721, 343] width 329 height 23
click at [569, 377] on label "Nickname (optional)" at bounding box center [606, 380] width 99 height 9
click at [562, 396] on input "text" at bounding box center [721, 397] width 329 height 23
click at [579, 461] on span "Link Vendor’s Bank Account" at bounding box center [721, 456] width 305 height 18
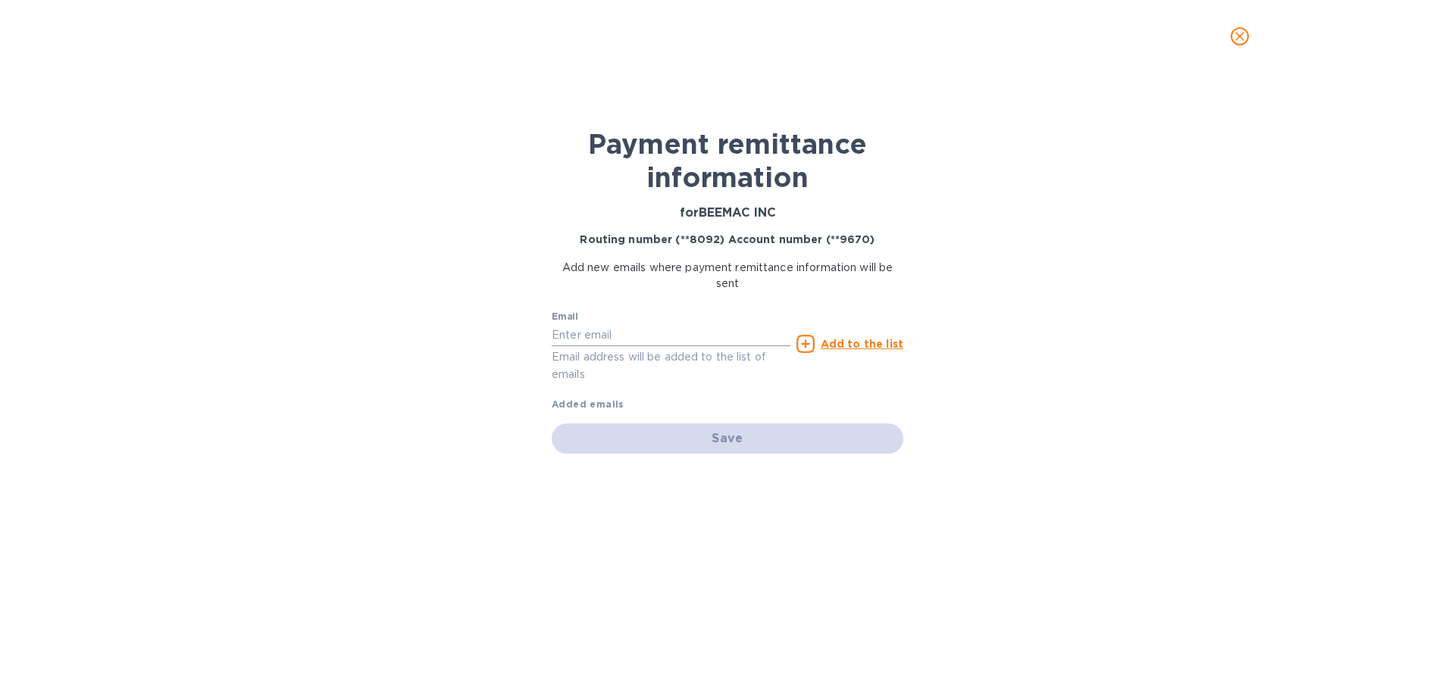
click at [578, 330] on input "text" at bounding box center [671, 335] width 239 height 23
click at [602, 345] on input "text" at bounding box center [671, 335] width 239 height 23
paste input "[EMAIL_ADDRESS][DOMAIN_NAME]"
type input "[EMAIL_ADDRESS][DOMAIN_NAME]"
click at [840, 345] on u "Add to the list" at bounding box center [862, 344] width 83 height 12
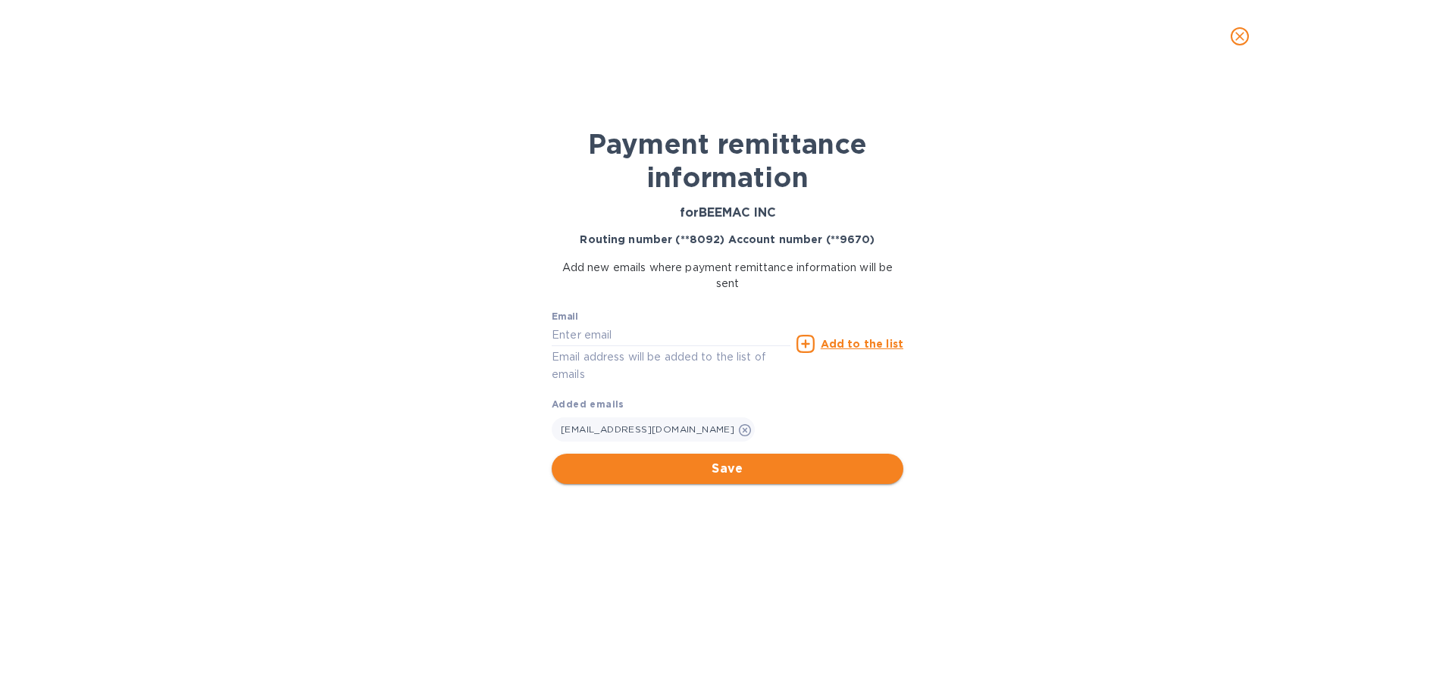
click at [713, 463] on span "Save" at bounding box center [727, 469] width 327 height 18
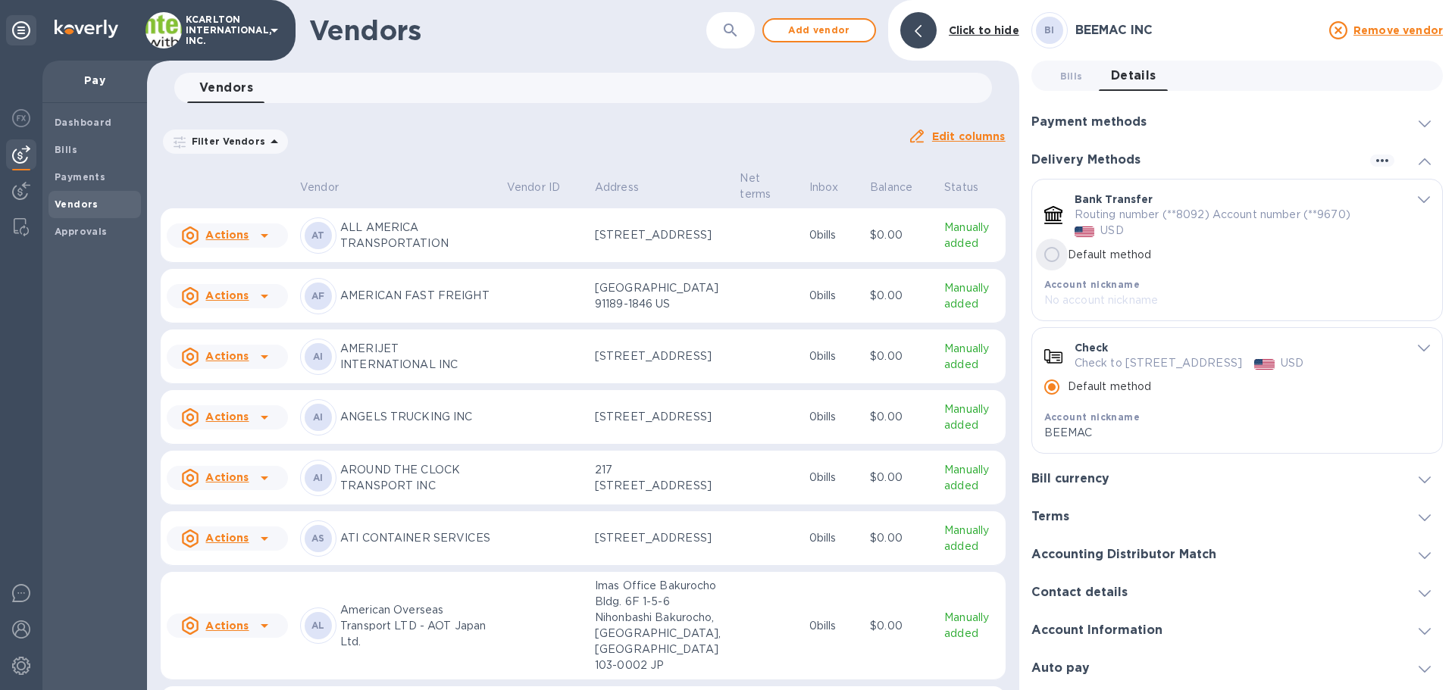
click at [1053, 255] on input "Default method" at bounding box center [1052, 255] width 32 height 32
radio input "true"
click at [1421, 349] on icon "default-method" at bounding box center [1424, 348] width 12 height 7
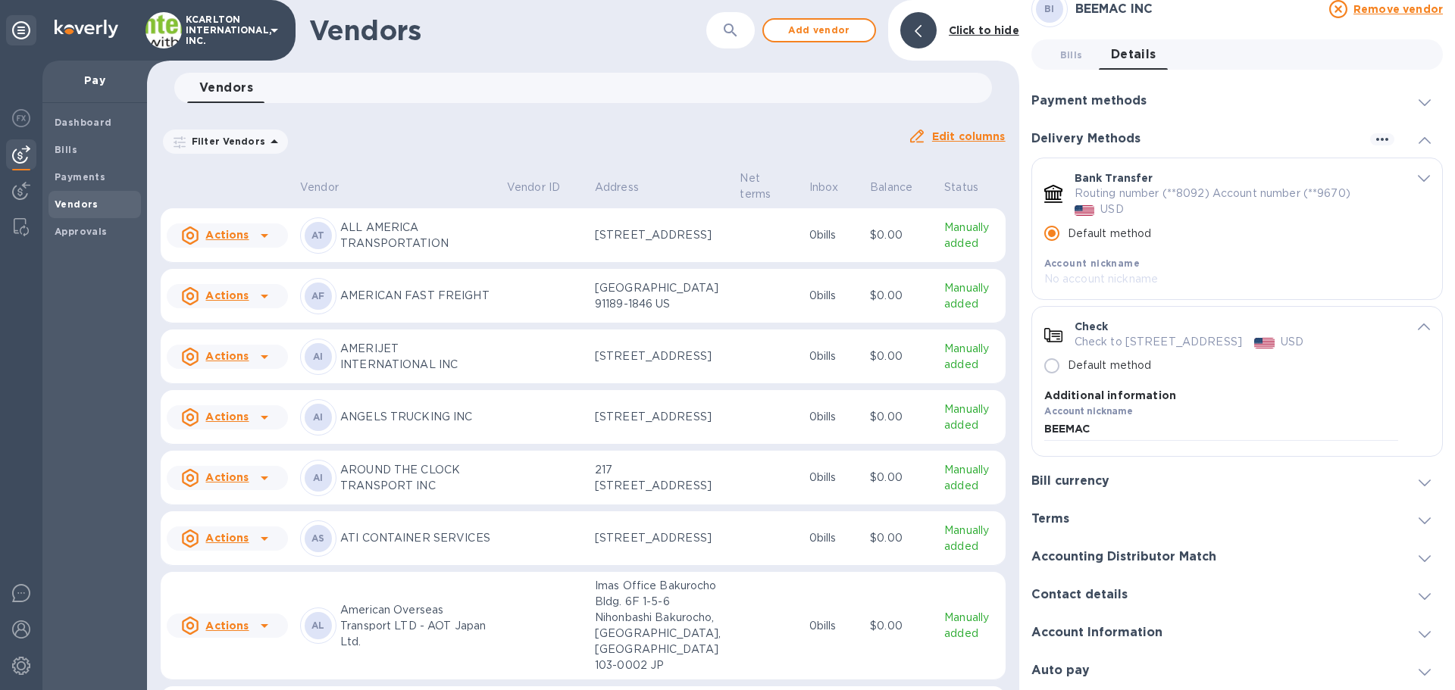
scroll to position [227, 0]
click at [1087, 644] on link "Archive" at bounding box center [1089, 650] width 42 height 12
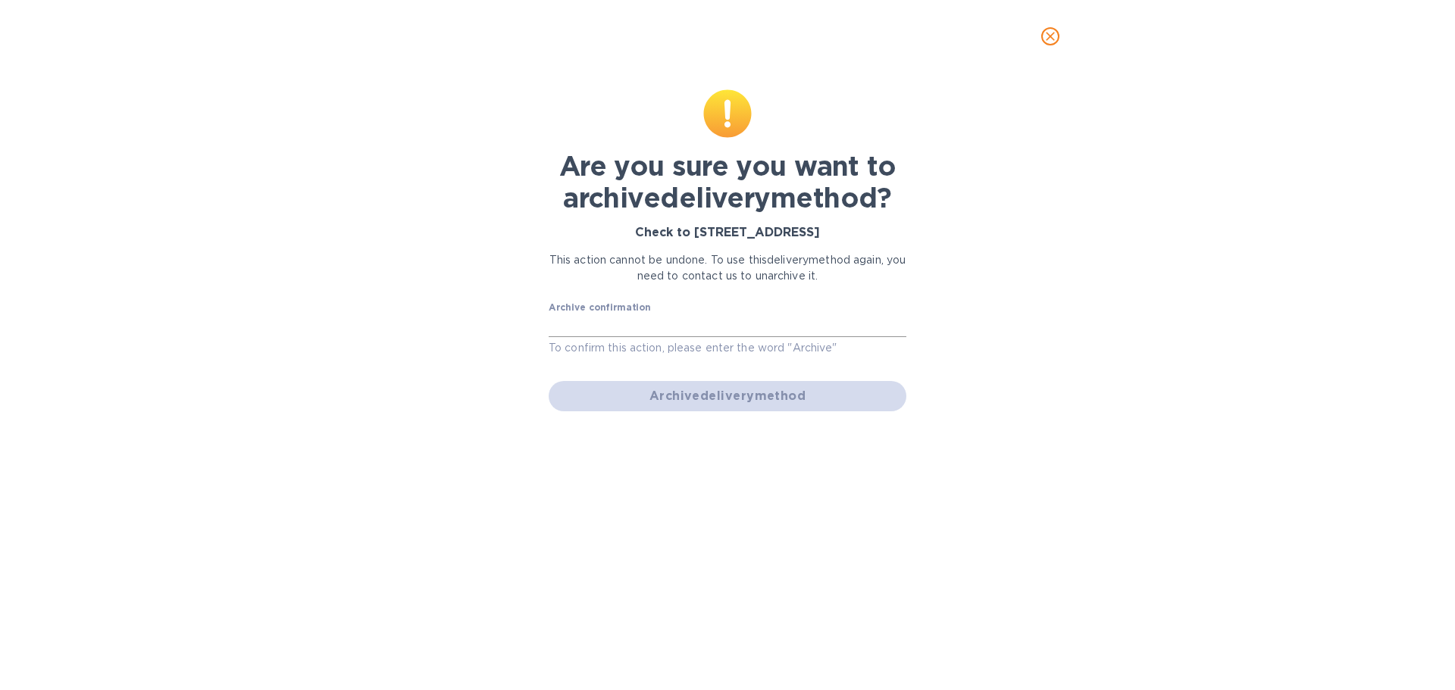
click at [650, 316] on input "text" at bounding box center [728, 325] width 358 height 23
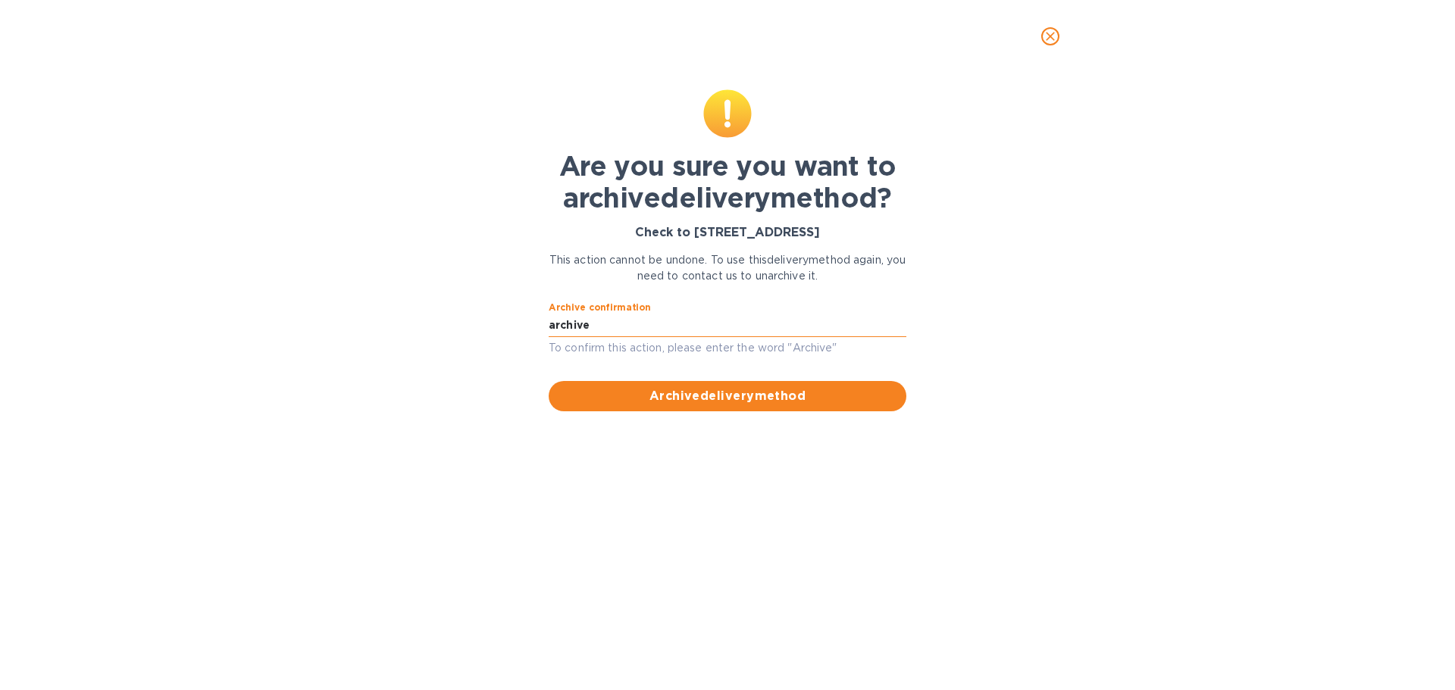
type input "archive"
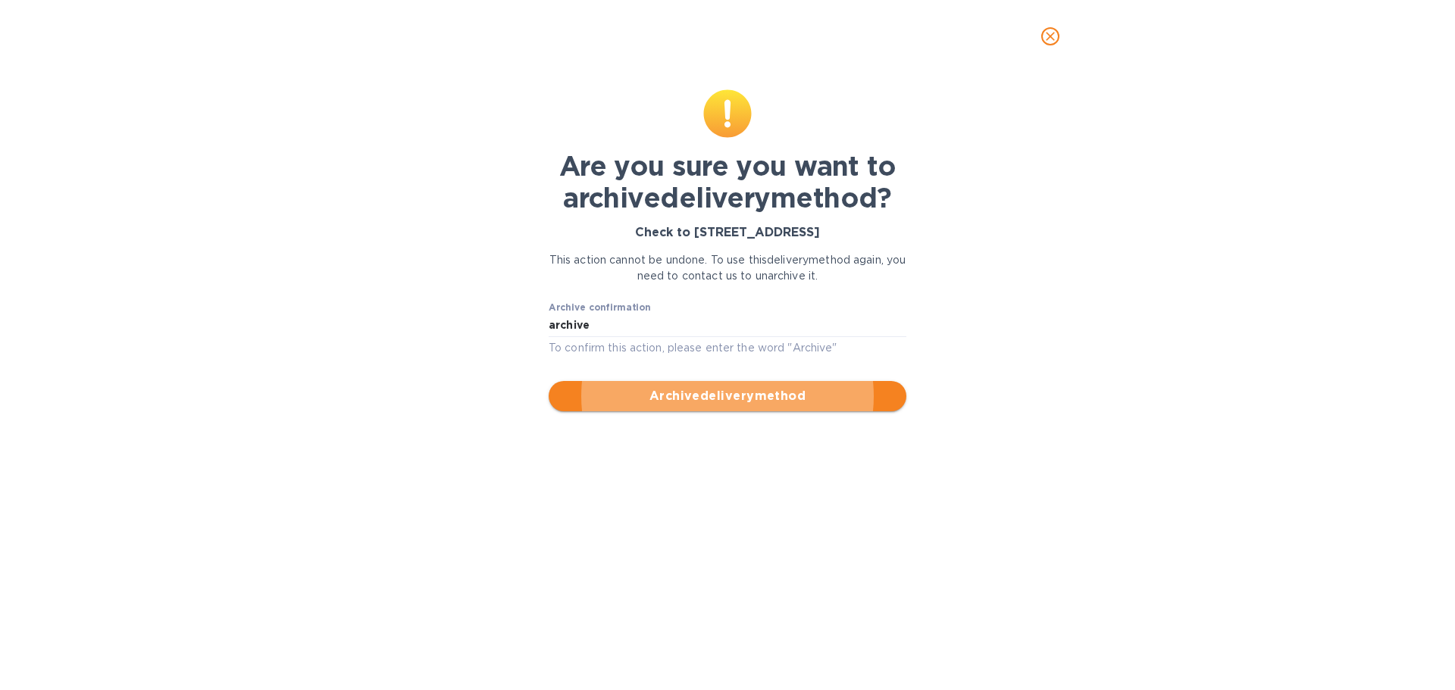
click at [694, 405] on button "Archive delivery method" at bounding box center [728, 396] width 358 height 30
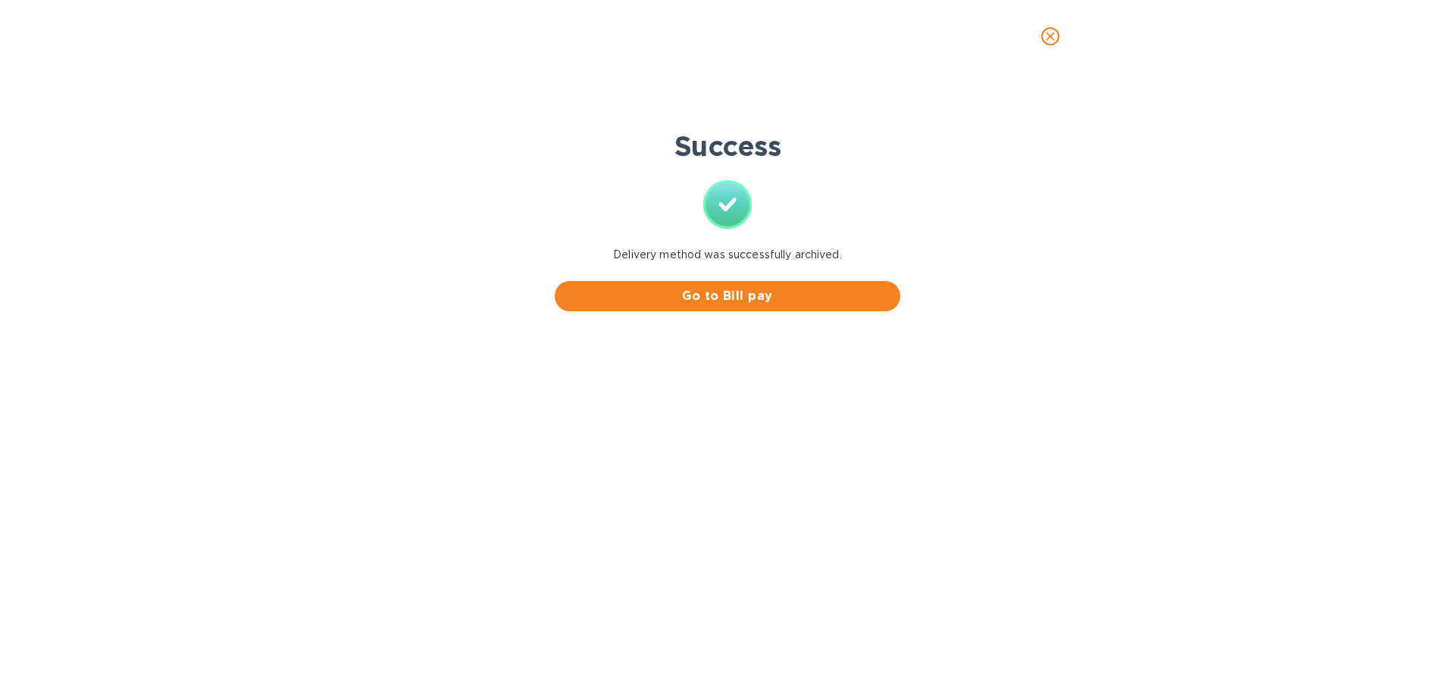
scroll to position [0, 0]
click at [746, 310] on button "Go to Bill pay" at bounding box center [728, 296] width 346 height 30
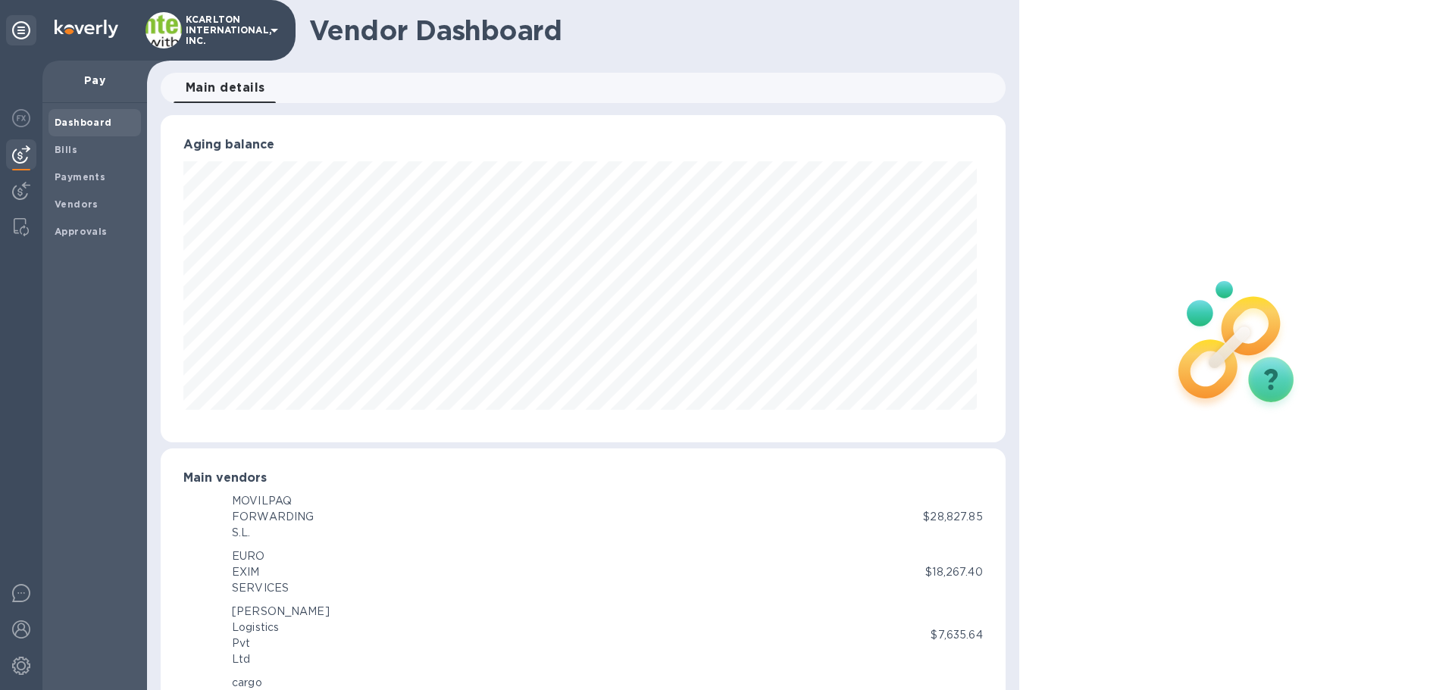
scroll to position [757409, 756897]
click at [64, 205] on b "Vendors" at bounding box center [77, 204] width 44 height 11
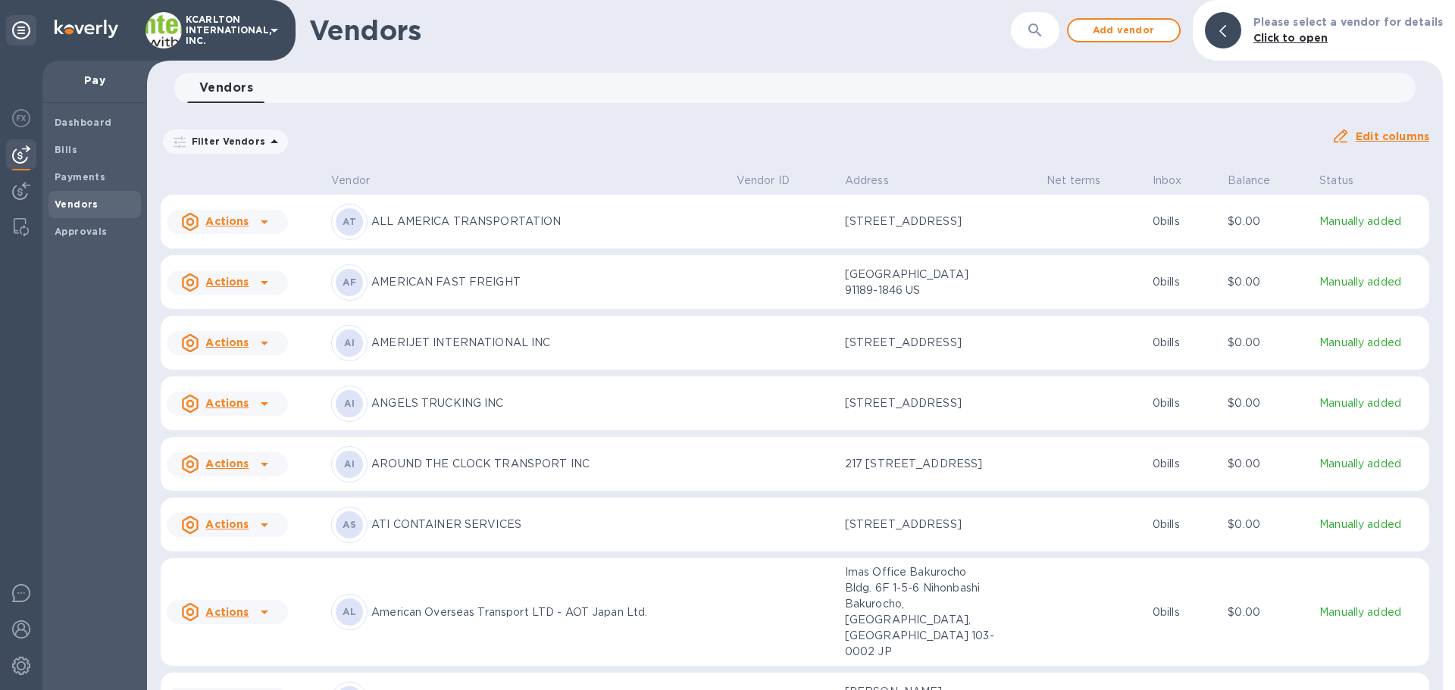
click at [1044, 36] on icon "button" at bounding box center [1035, 30] width 18 height 18
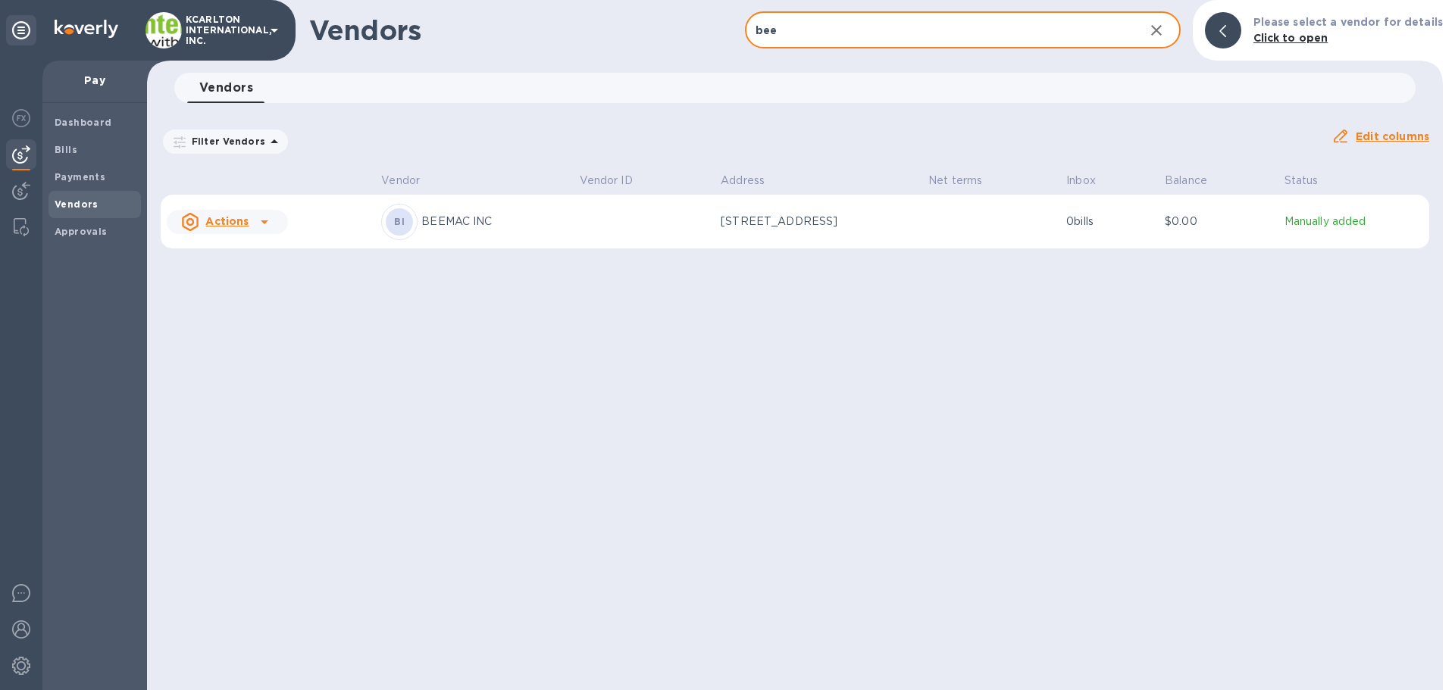
type input "bee"
click at [499, 221] on p "BEEMAC INC" at bounding box center [493, 222] width 145 height 16
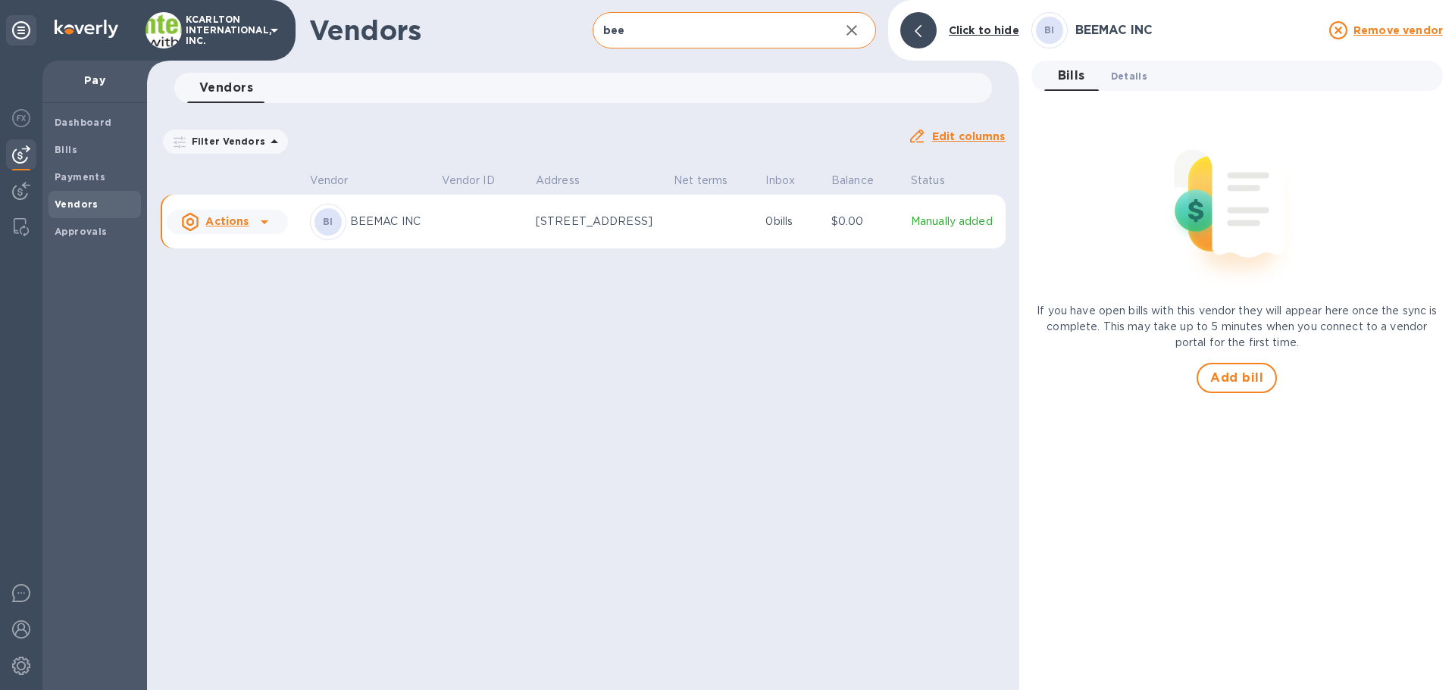
click at [1115, 68] on span "Details 0" at bounding box center [1129, 76] width 36 height 16
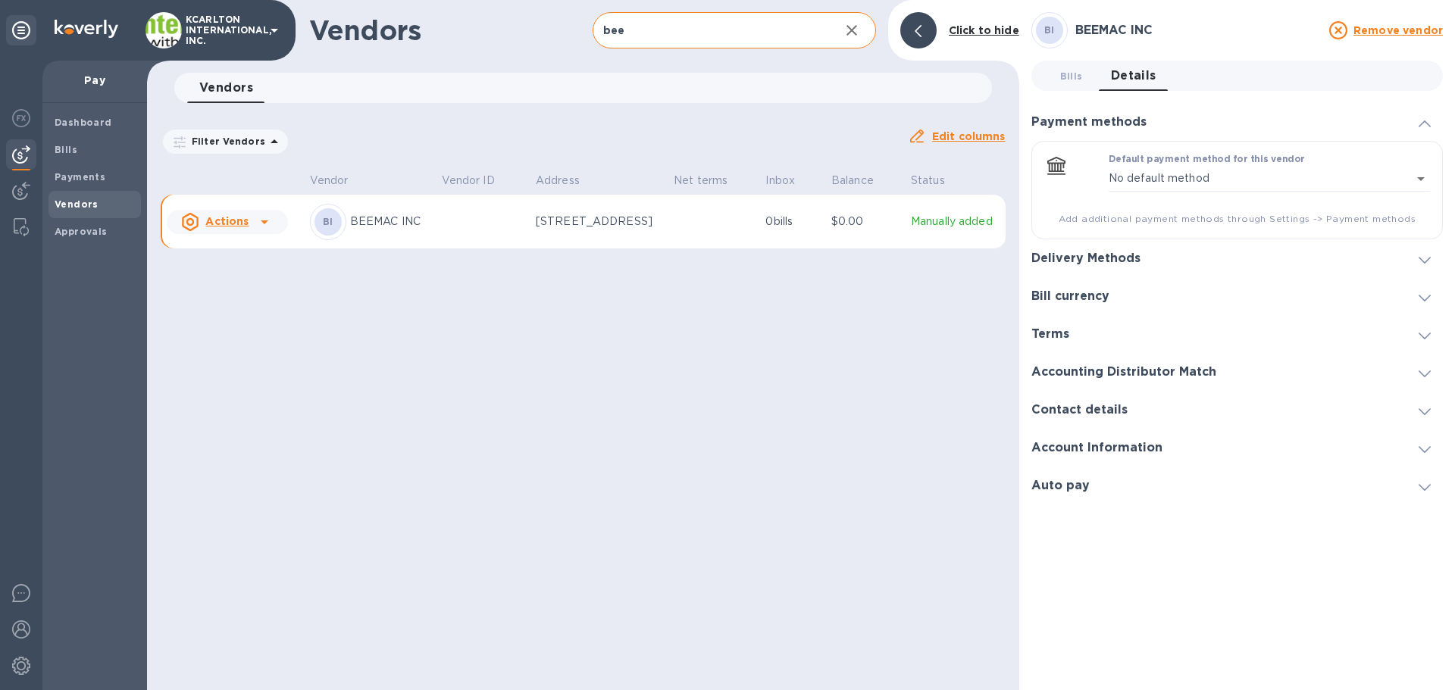
click at [1090, 257] on h3 "Delivery Methods" at bounding box center [1085, 259] width 109 height 14
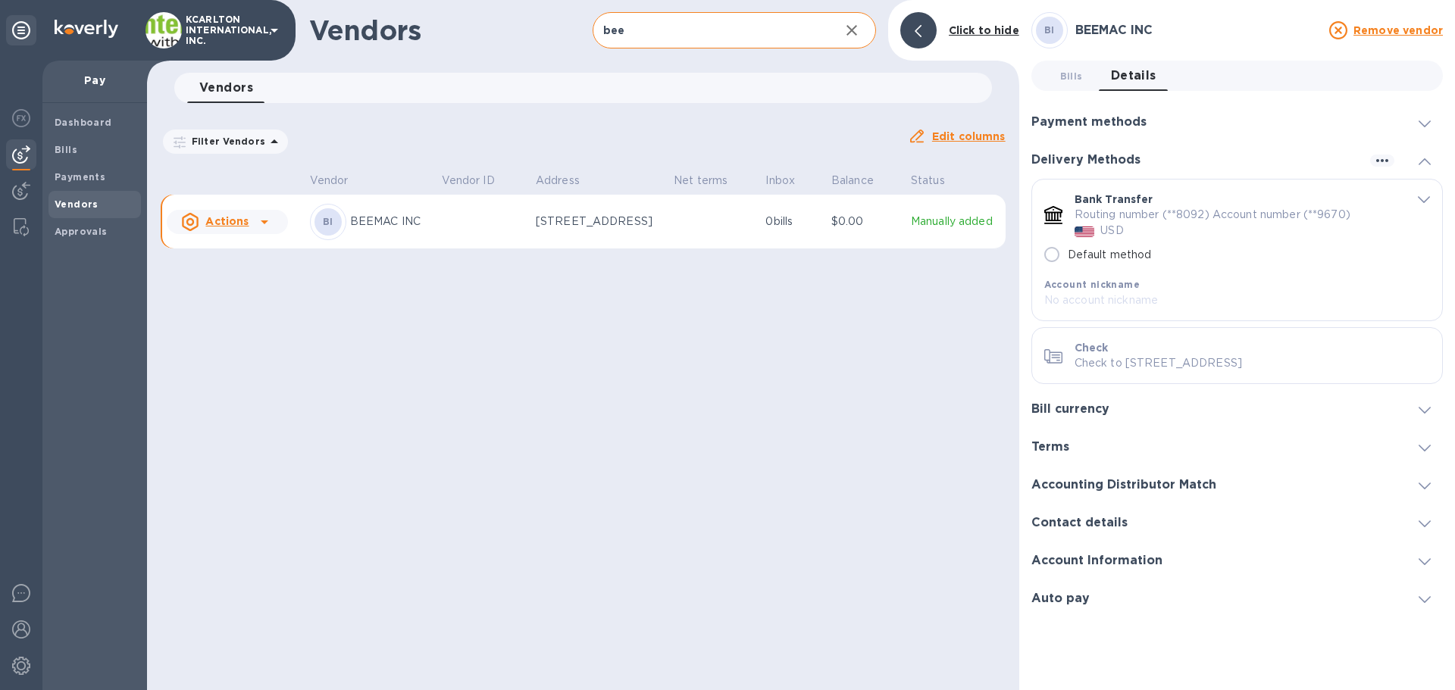
click at [1051, 256] on input "Default method" at bounding box center [1052, 255] width 32 height 32
radio input "true"
click at [1103, 364] on p "Check to [STREET_ADDRESS]" at bounding box center [1251, 363] width 355 height 16
click at [1219, 374] on div "Check Check to [STREET_ADDRESS]" at bounding box center [1252, 355] width 368 height 43
drag, startPoint x: 1291, startPoint y: 362, endPoint x: 1163, endPoint y: 350, distance: 128.6
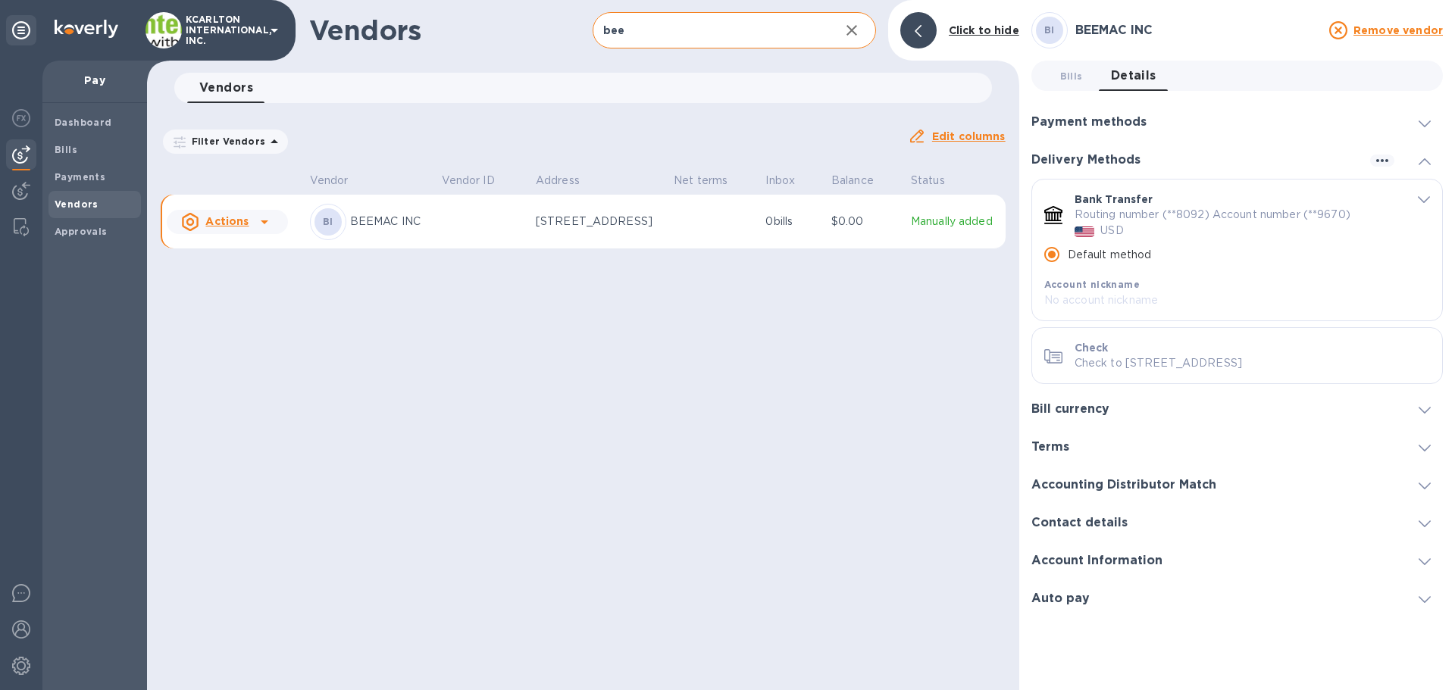
click at [1163, 350] on div "Check Check to [STREET_ADDRESS]" at bounding box center [1251, 355] width 355 height 31
click at [1203, 352] on div "Check" at bounding box center [1251, 347] width 355 height 15
click at [85, 148] on span "Bills" at bounding box center [95, 149] width 80 height 15
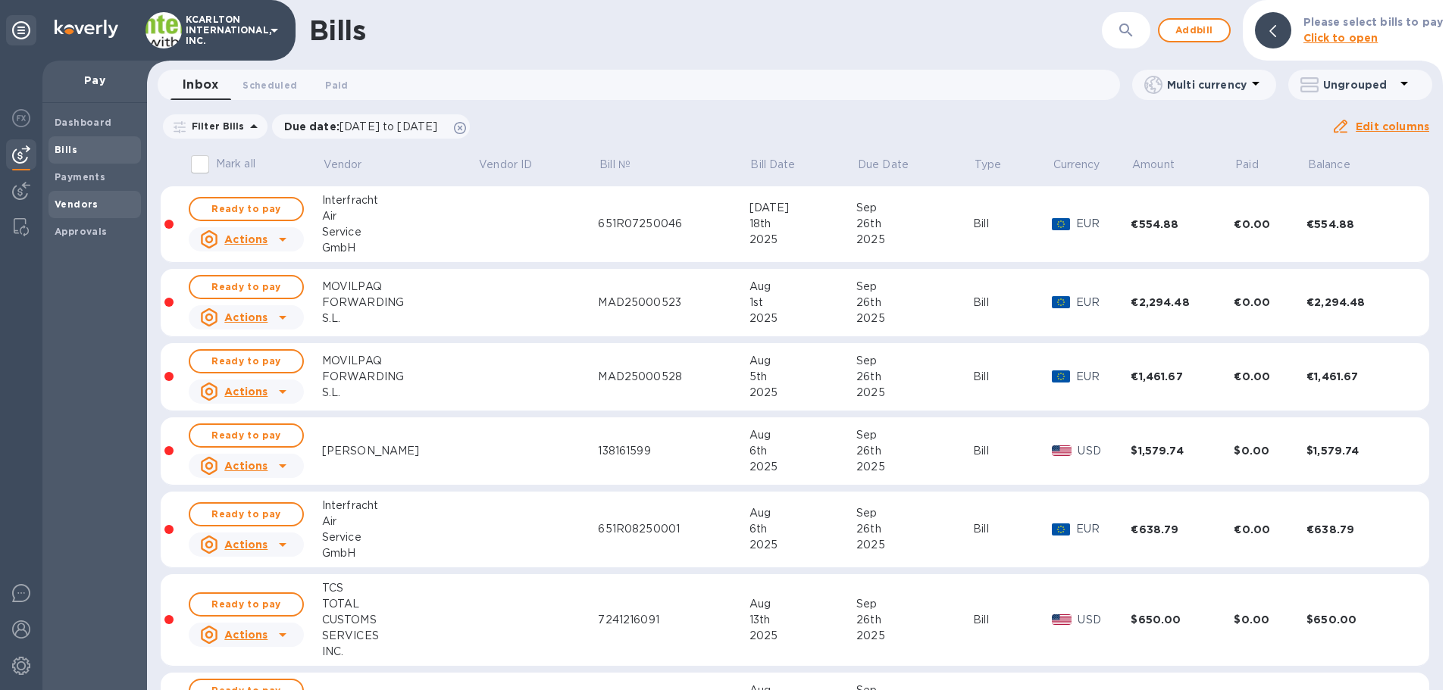
click at [94, 202] on b "Vendors" at bounding box center [77, 204] width 44 height 11
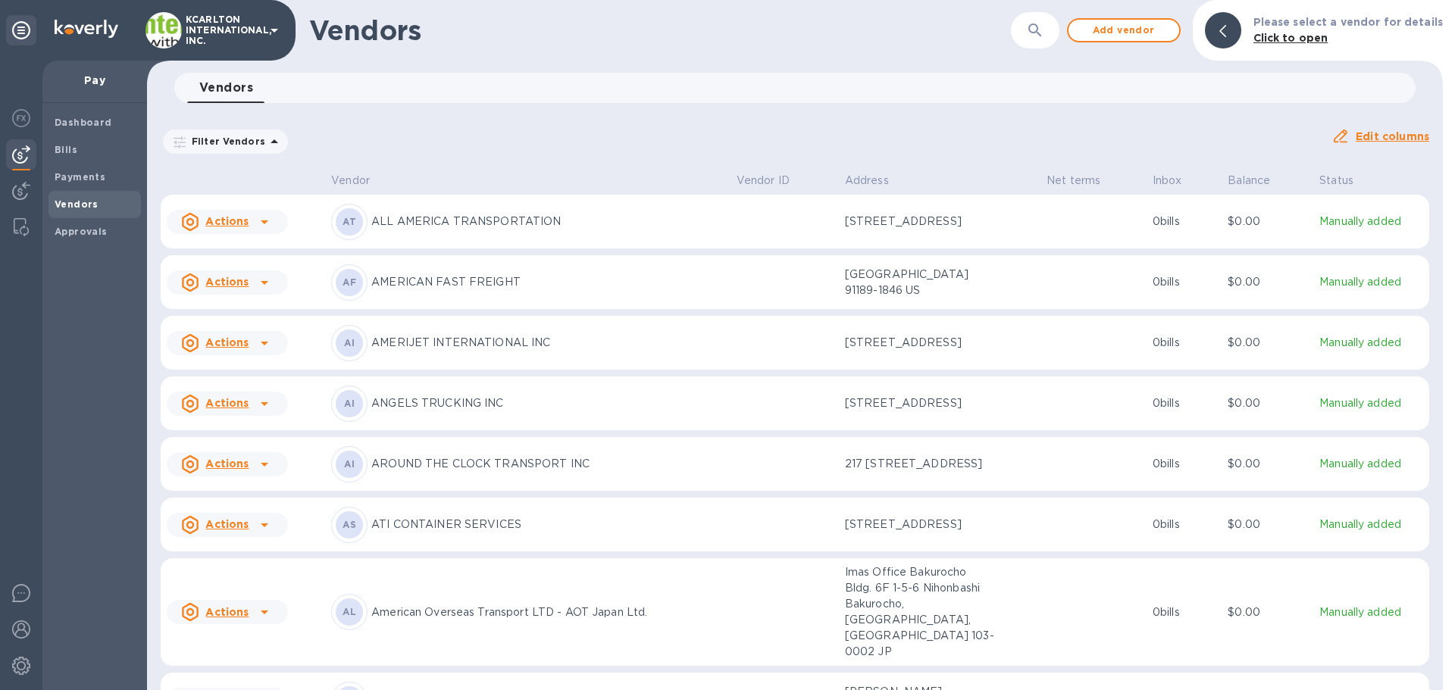
click at [1044, 37] on icon "button" at bounding box center [1035, 30] width 18 height 18
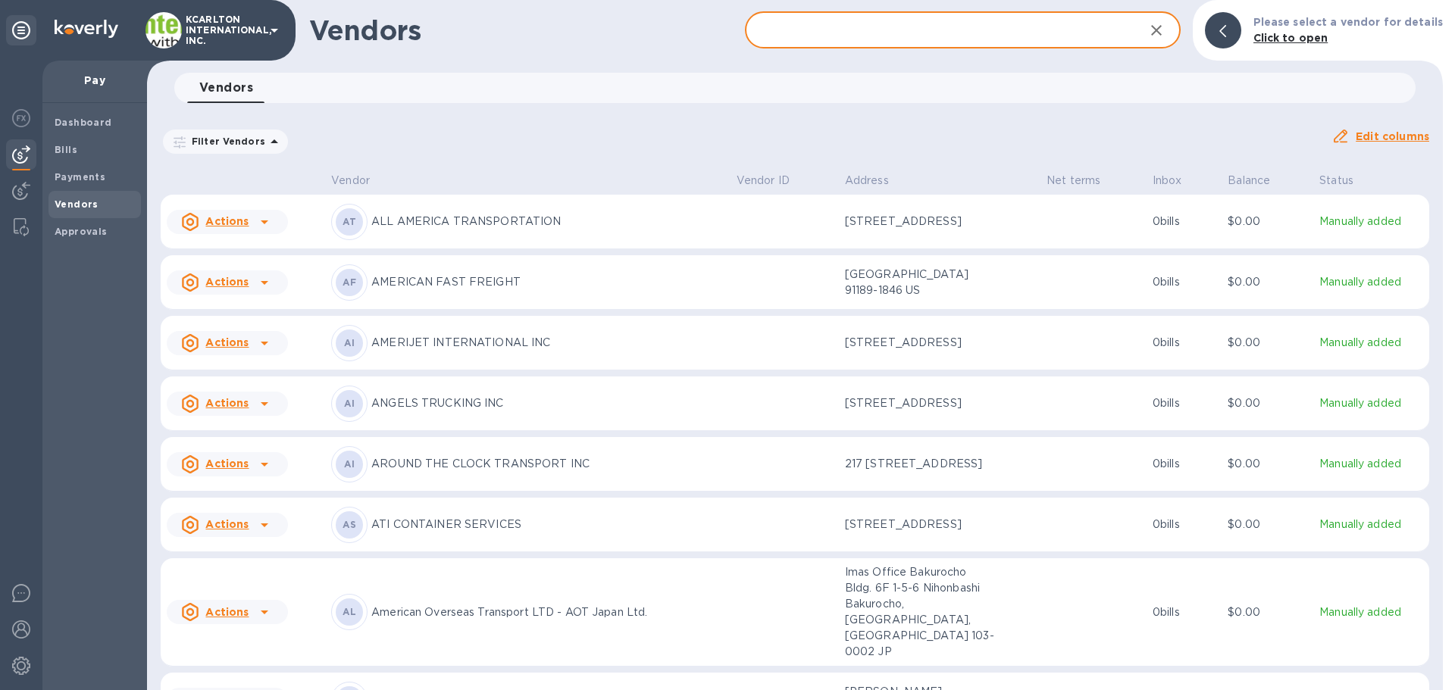
type input "v"
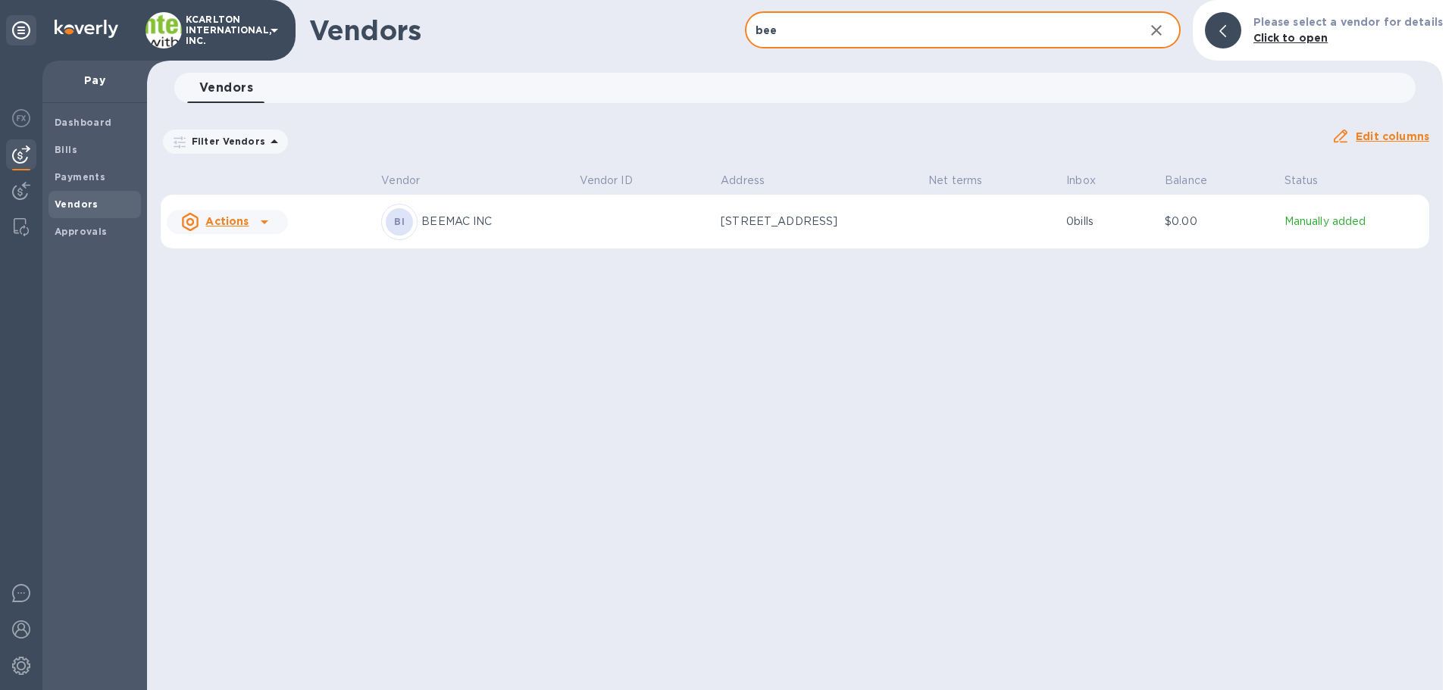
type input "bee"
click at [545, 230] on div "BI BEEMAC INC" at bounding box center [474, 222] width 186 height 36
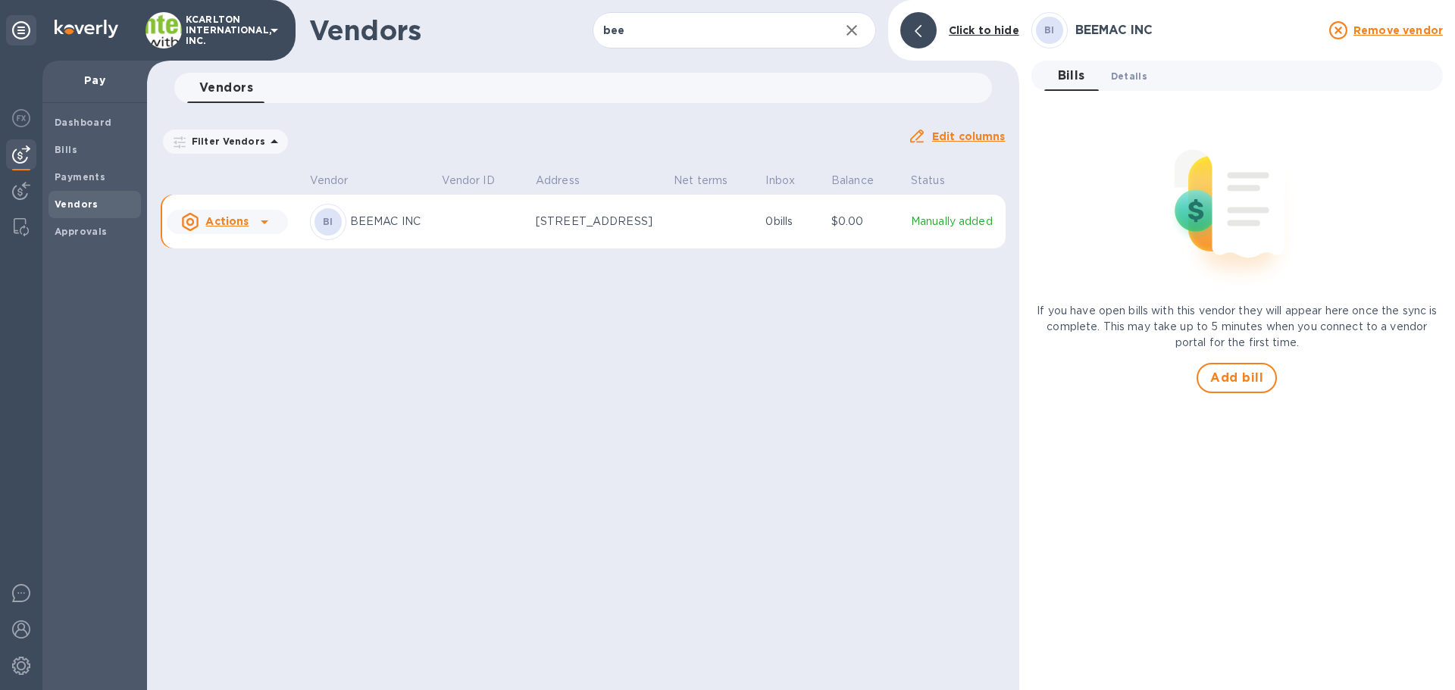
click at [1134, 89] on button "Details 0" at bounding box center [1129, 76] width 61 height 30
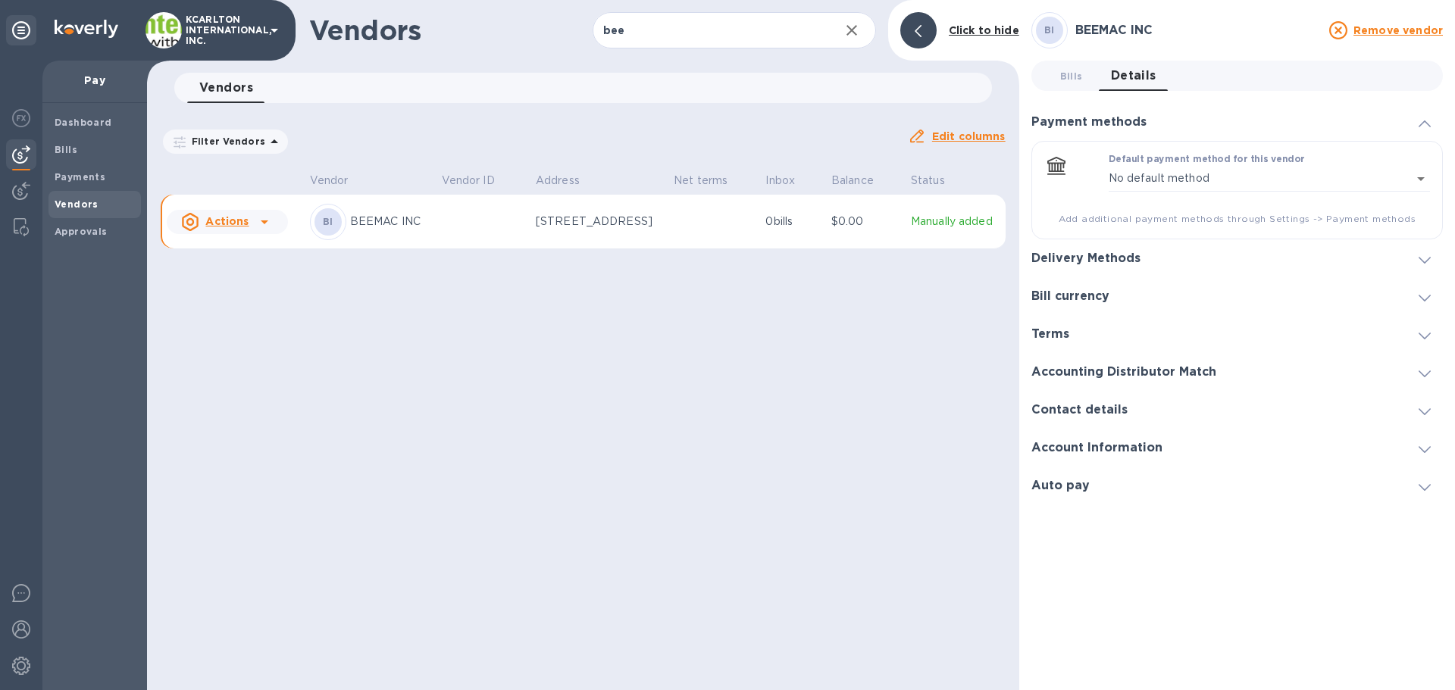
click at [1115, 264] on h3 "Delivery Methods" at bounding box center [1085, 259] width 109 height 14
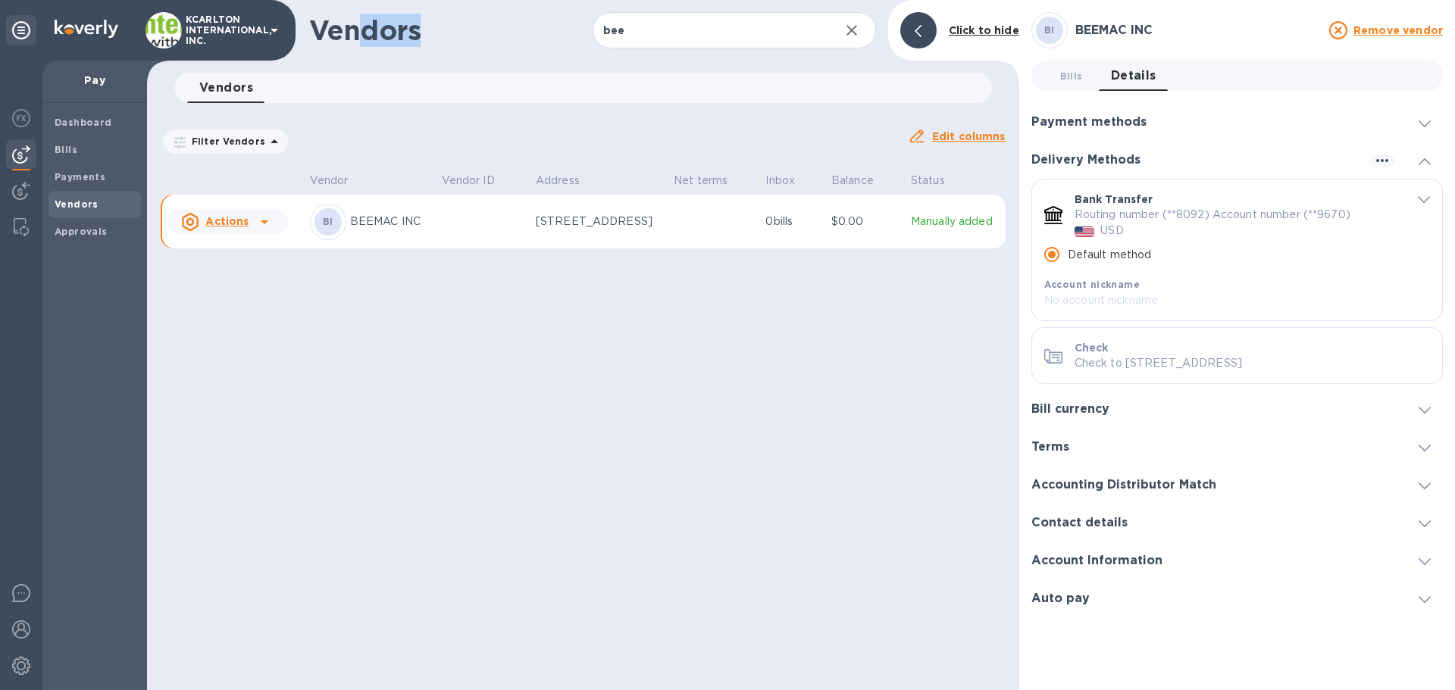
drag, startPoint x: 422, startPoint y: 29, endPoint x: 358, endPoint y: 27, distance: 64.4
click at [358, 27] on h1 "Vendors" at bounding box center [450, 30] width 283 height 32
click at [339, 26] on h1 "Vendors" at bounding box center [450, 30] width 283 height 32
drag, startPoint x: 325, startPoint y: 25, endPoint x: 419, endPoint y: 27, distance: 94.0
click at [402, 26] on h1 "Vendors" at bounding box center [450, 30] width 283 height 32
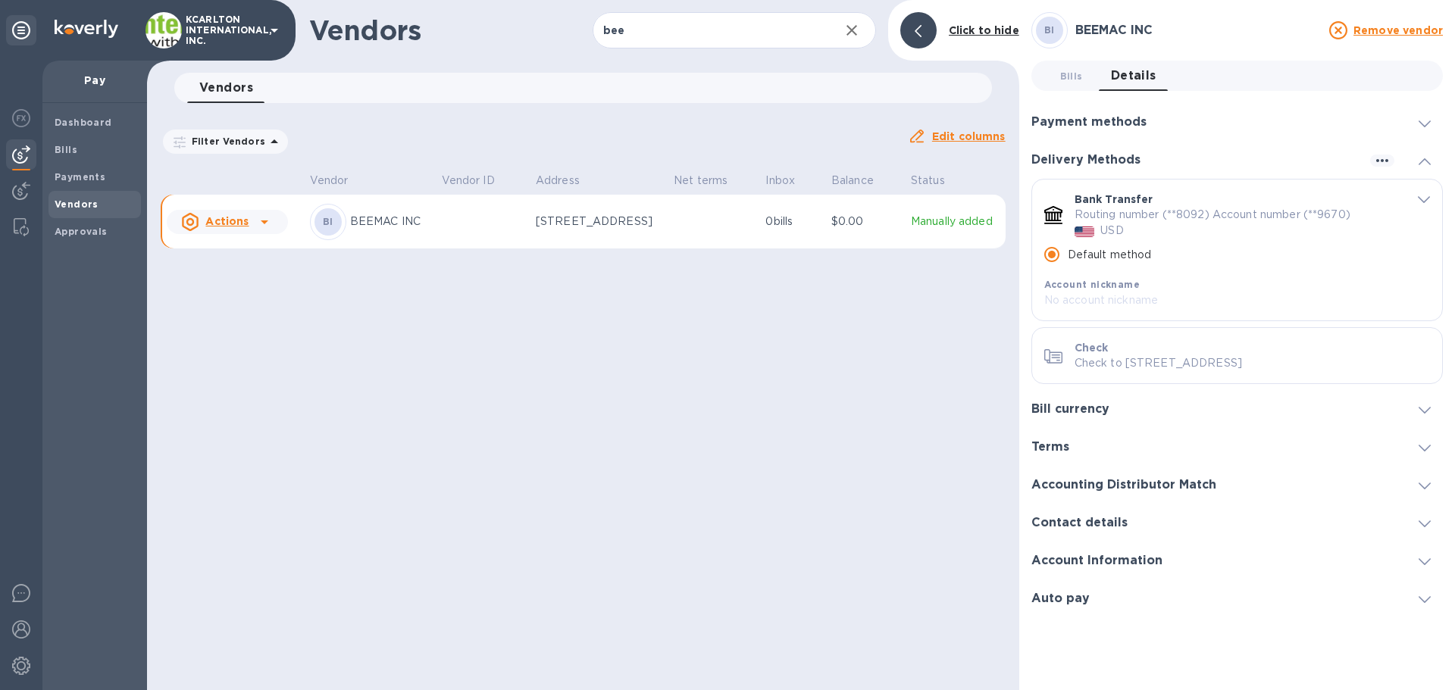
click at [419, 27] on h1 "Vendors" at bounding box center [450, 30] width 283 height 32
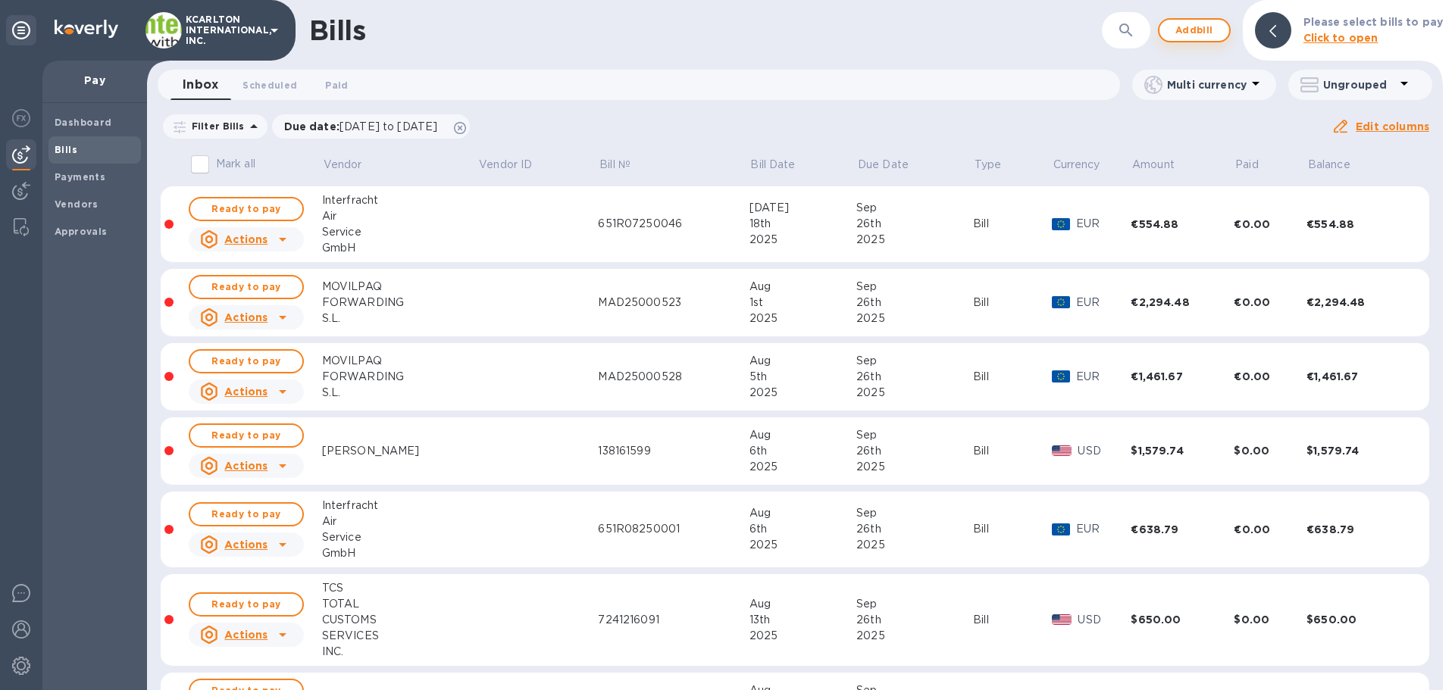
click at [1210, 27] on span "Add bill" at bounding box center [1193, 30] width 45 height 18
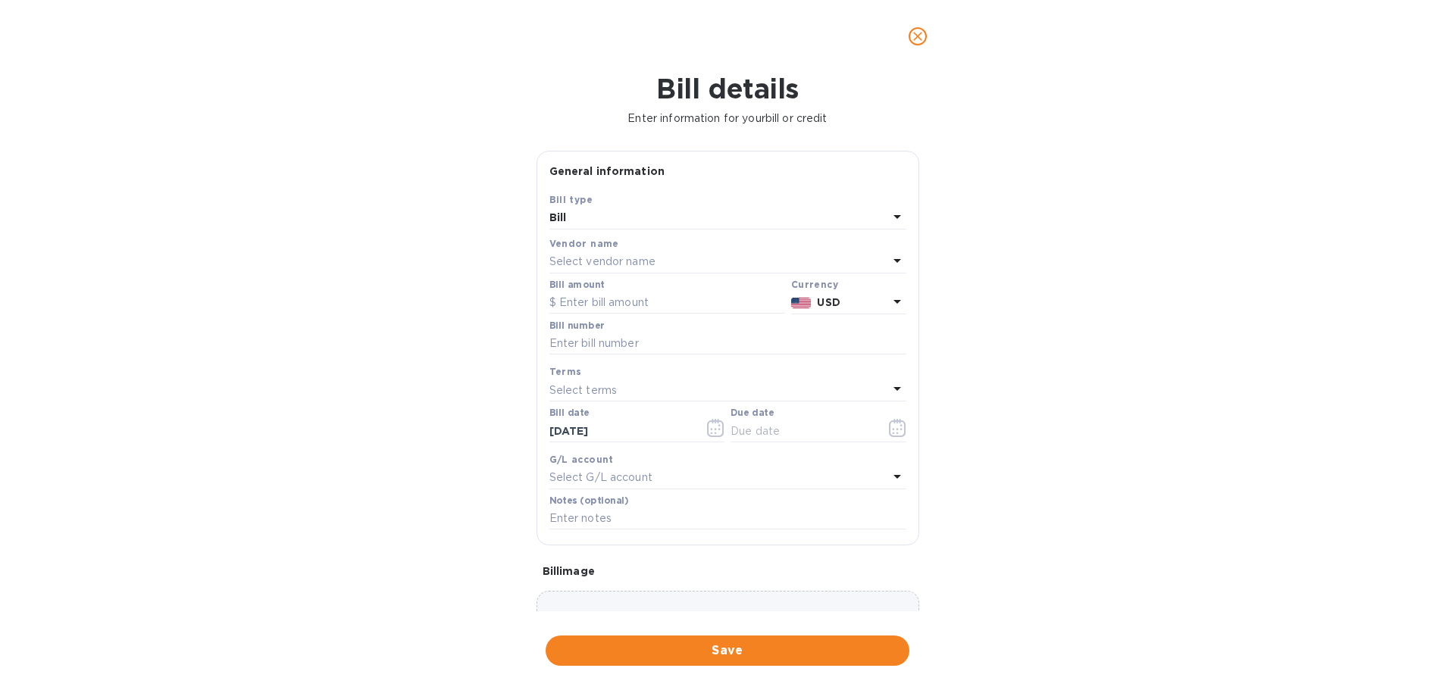
click at [594, 257] on p "Select vendor name" at bounding box center [602, 262] width 106 height 16
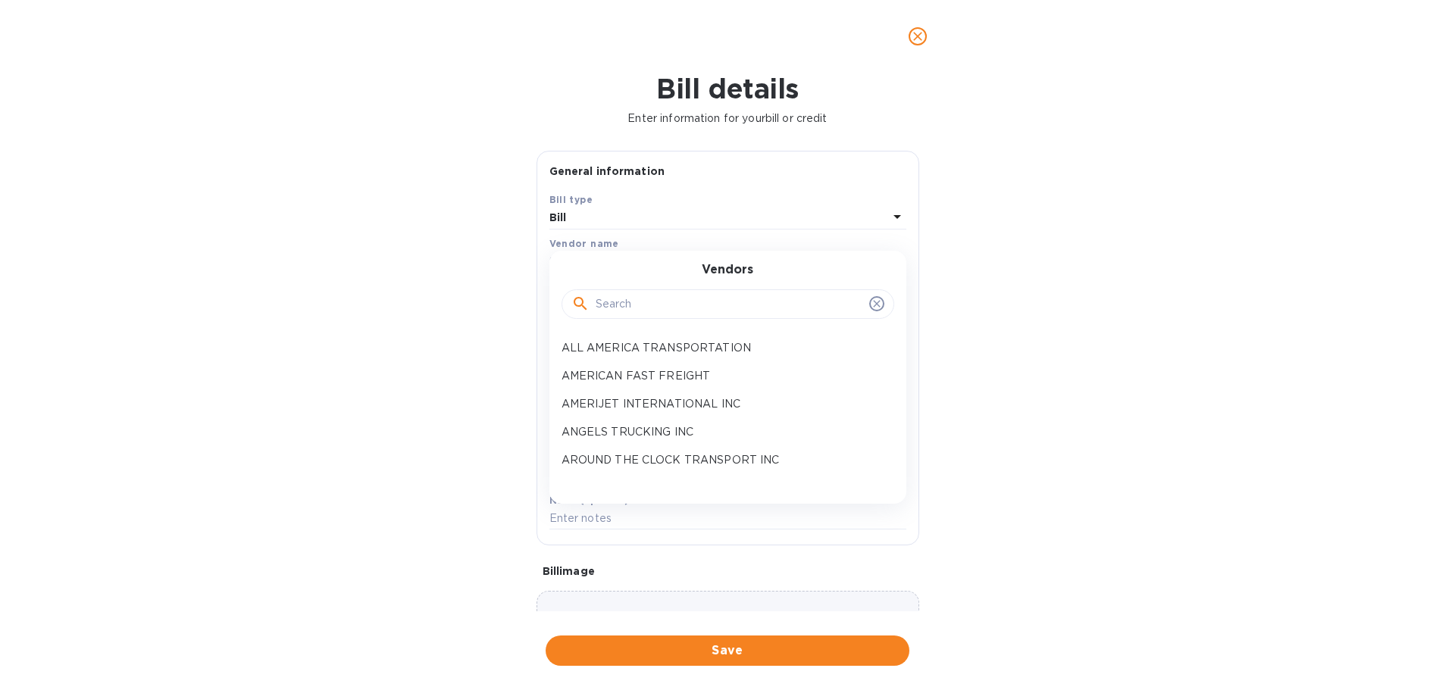
click at [620, 302] on input "text" at bounding box center [729, 304] width 267 height 23
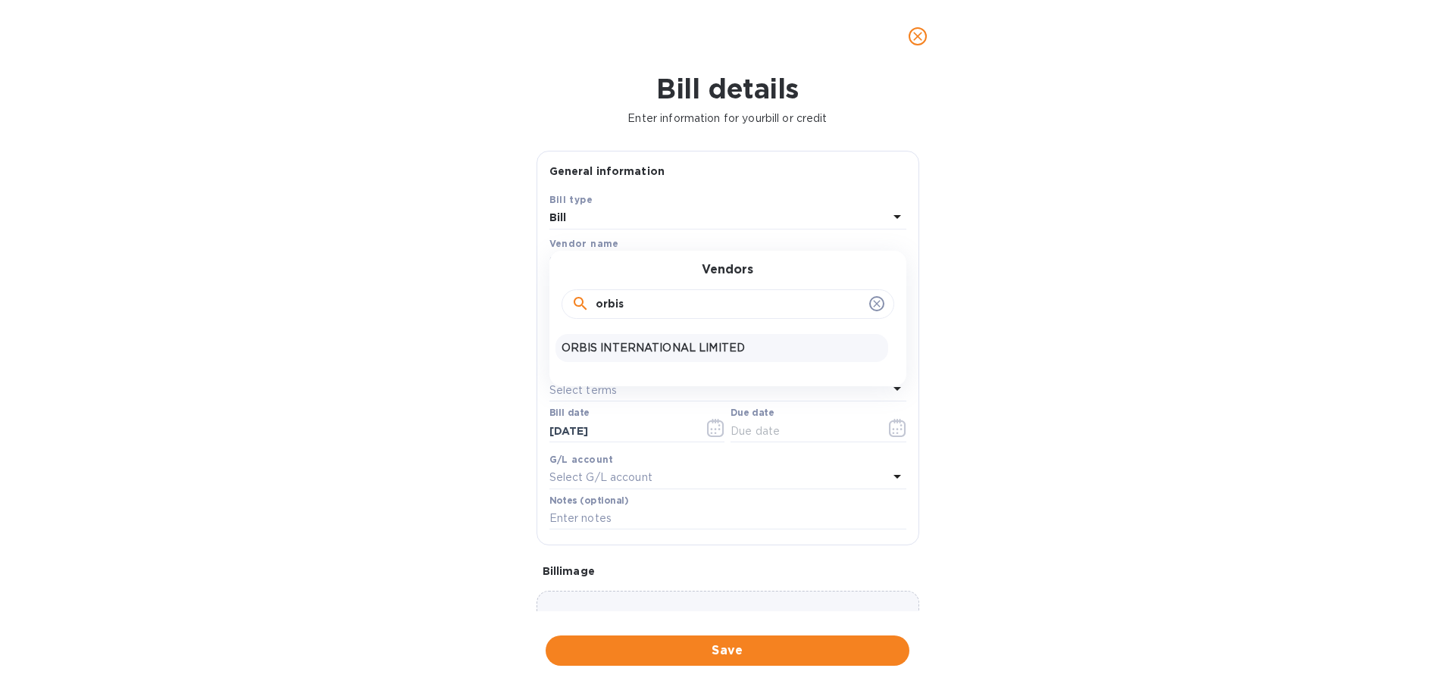
type input "orbis"
click at [653, 345] on p "ORBIS INTERNATIONAL LIMITED" at bounding box center [721, 348] width 321 height 16
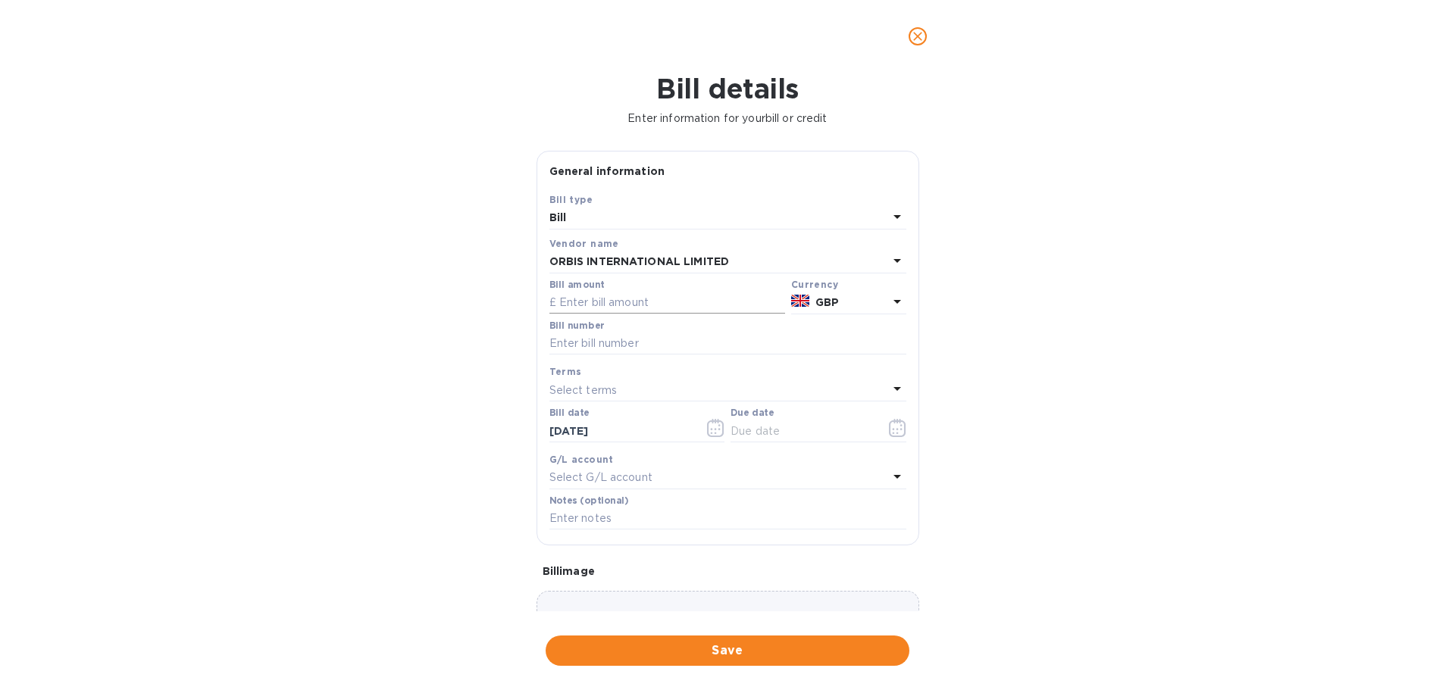
click at [619, 298] on input "text" at bounding box center [667, 303] width 236 height 23
type input "55"
click at [776, 433] on input "text" at bounding box center [801, 431] width 143 height 23
type input "11/10/2025"
click at [619, 342] on input "text" at bounding box center [727, 344] width 357 height 23
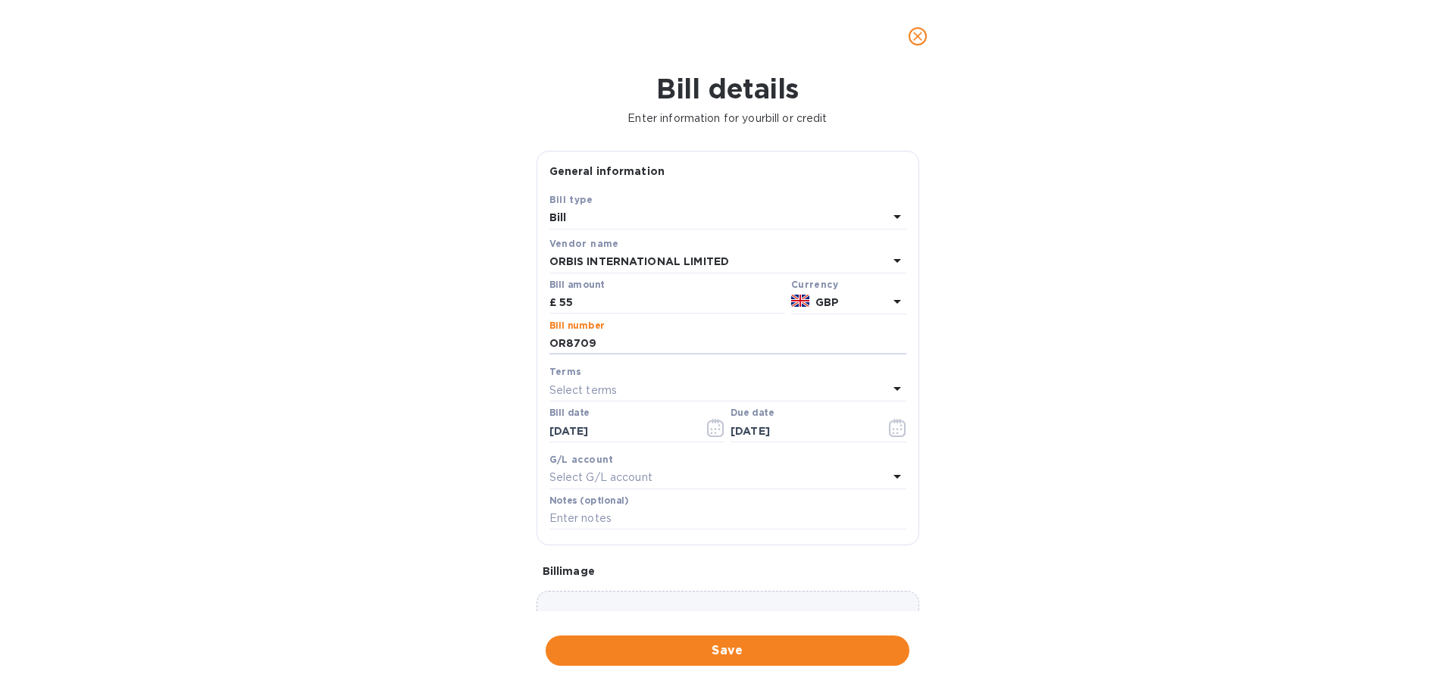
type input "OR8709"
click at [575, 515] on input "text" at bounding box center [727, 519] width 357 height 23
type input "35250223"
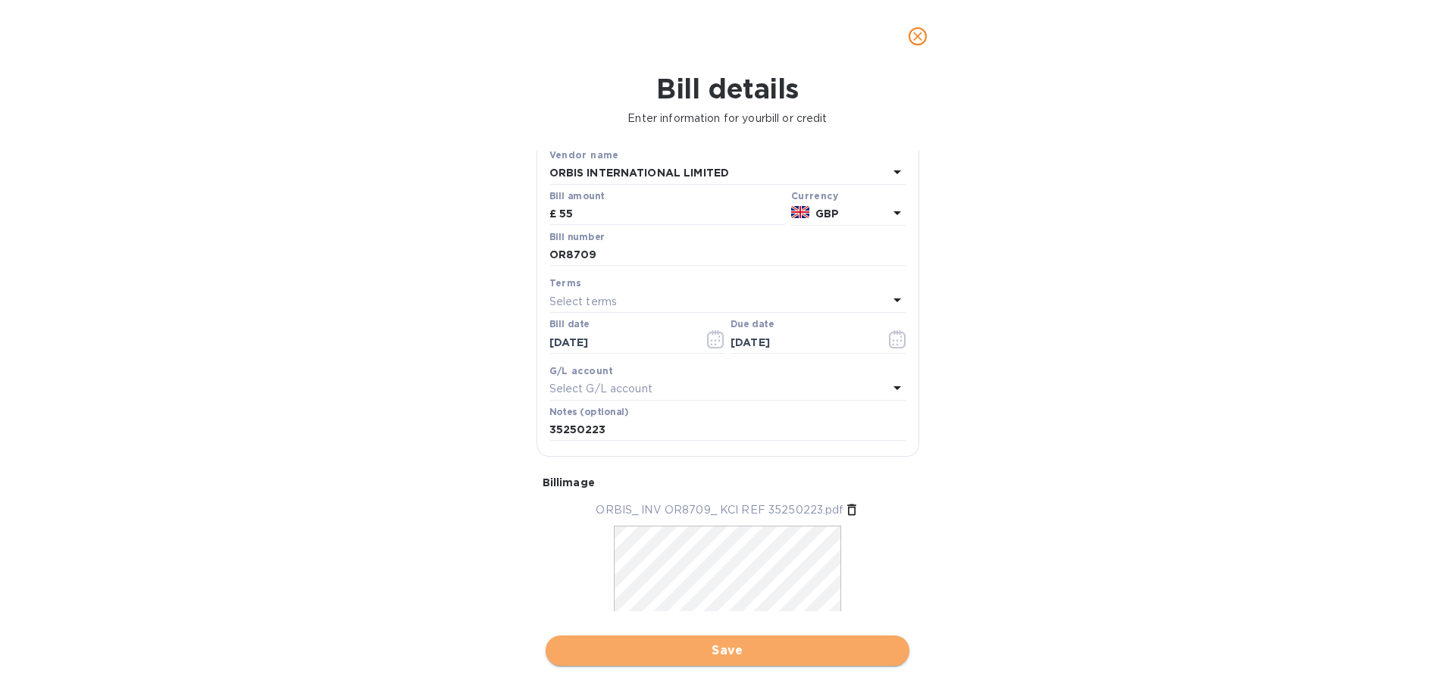
click at [774, 655] on span "Save" at bounding box center [727, 651] width 339 height 18
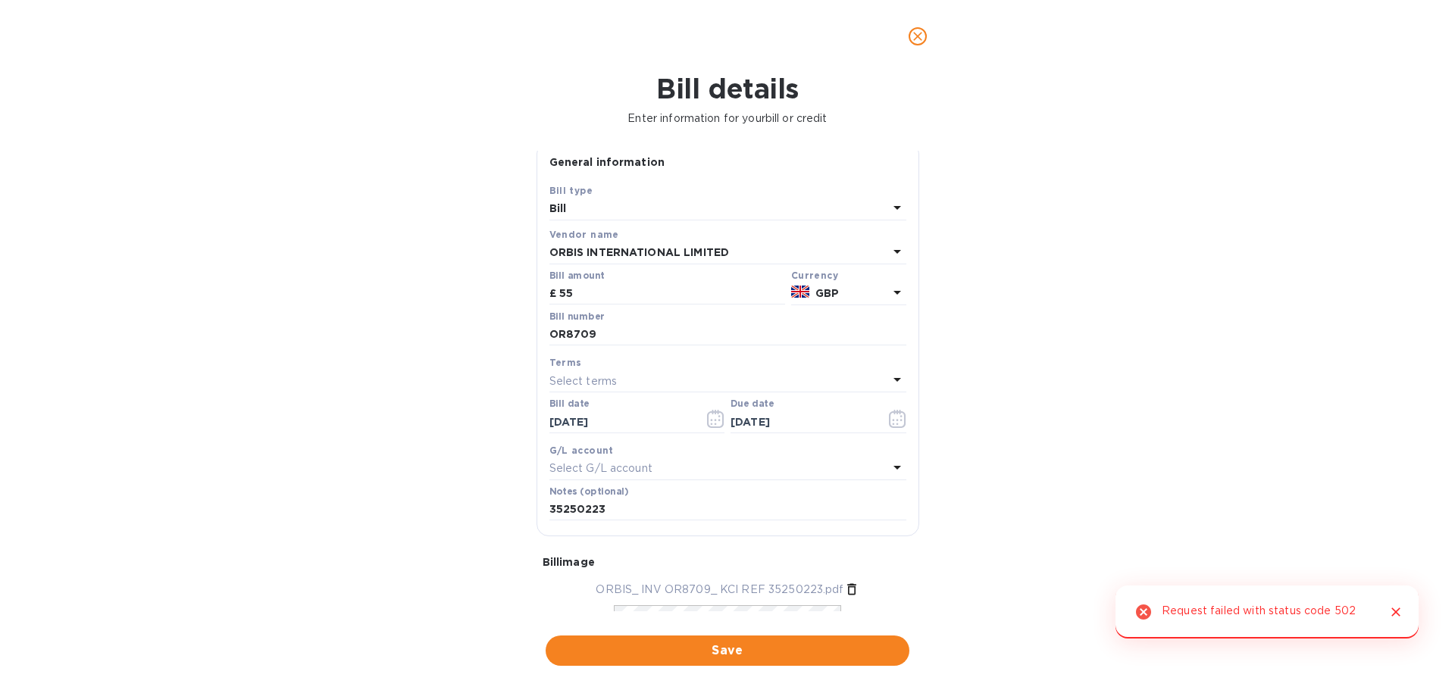
scroll to position [0, 0]
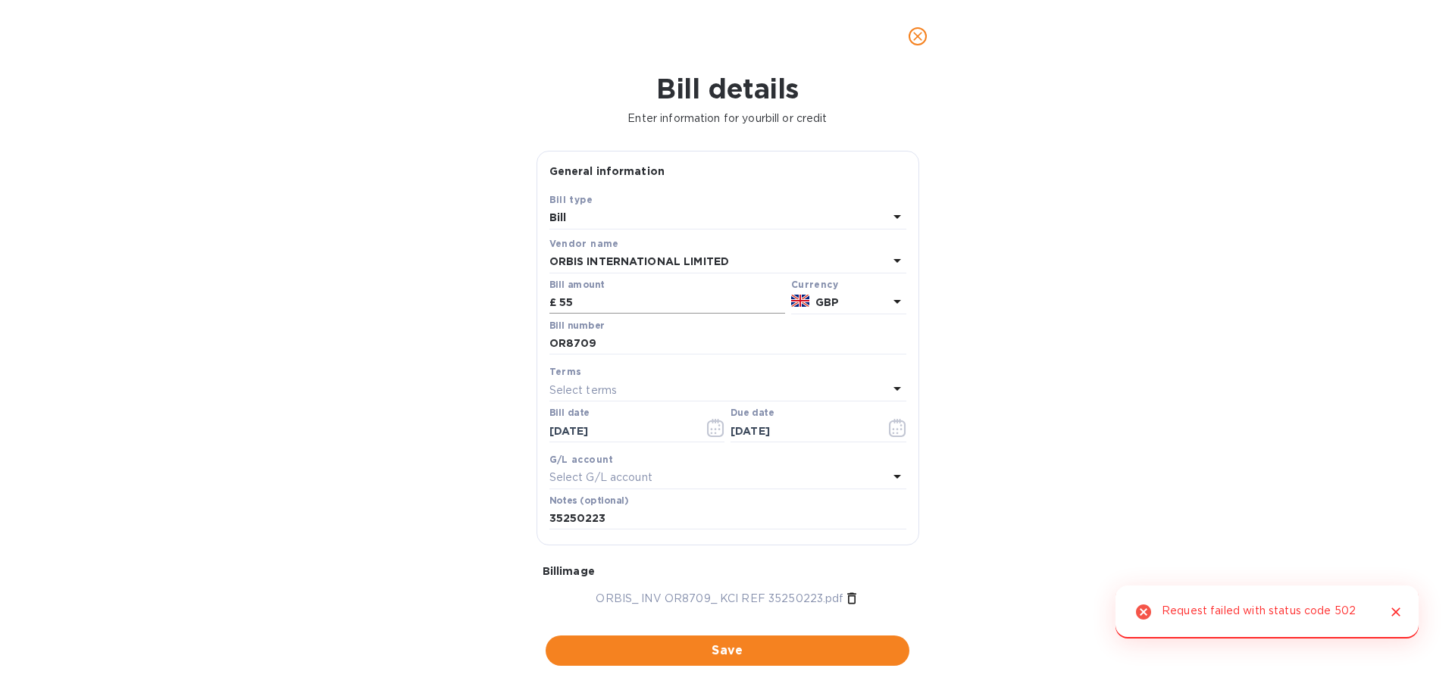
click at [642, 303] on input "55" at bounding box center [672, 303] width 226 height 23
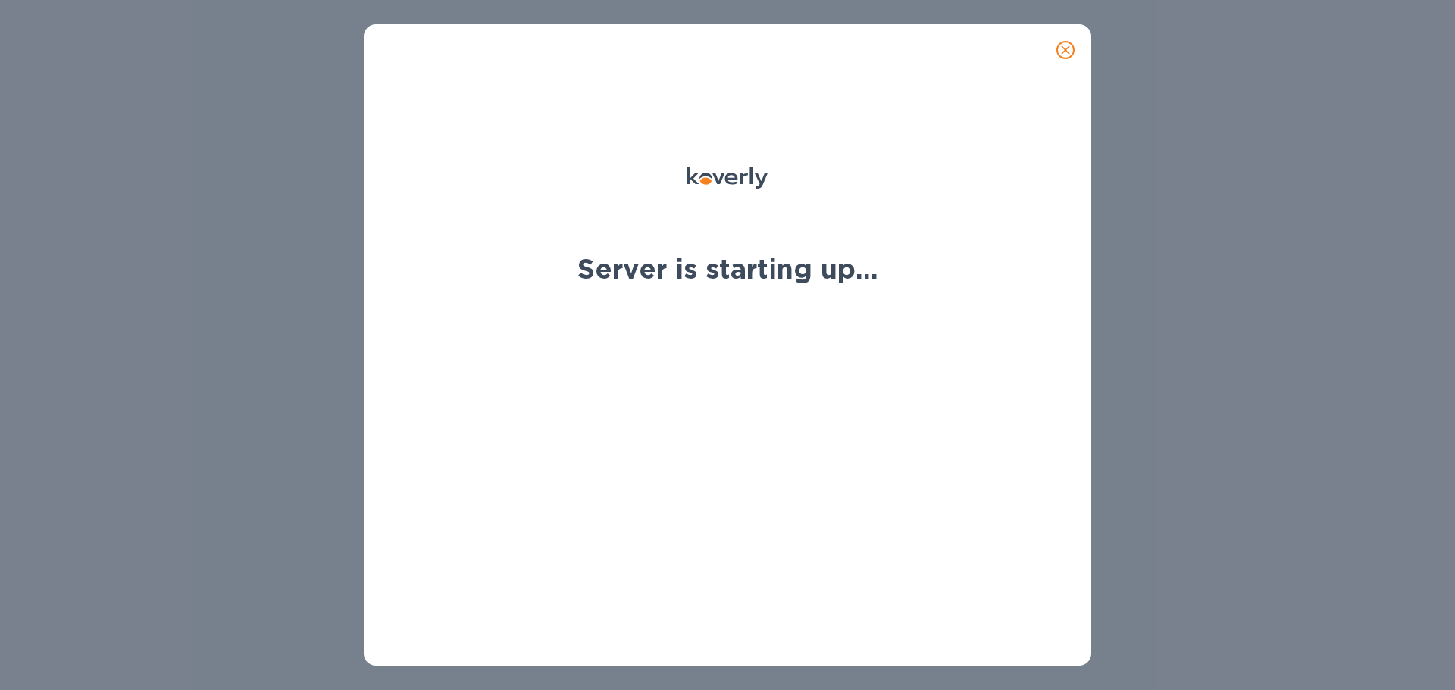
click at [1065, 48] on icon "close" at bounding box center [1065, 49] width 15 height 15
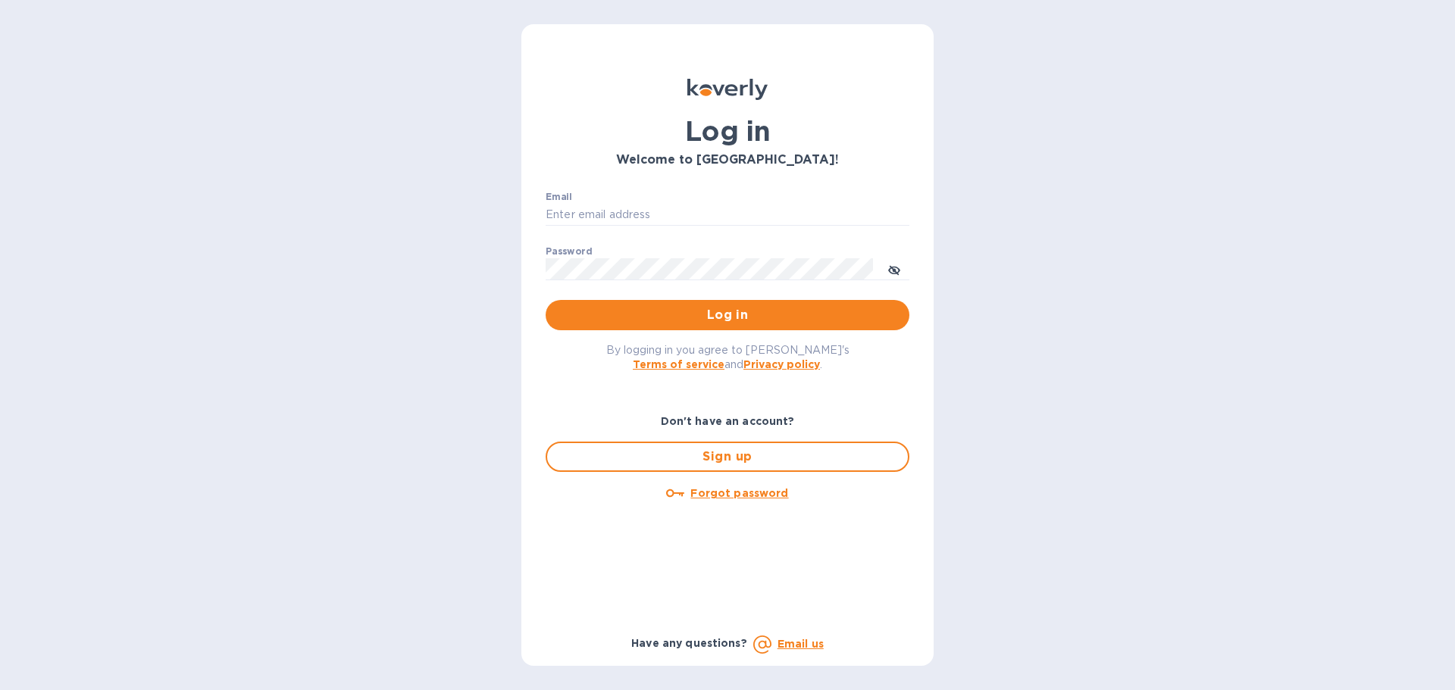
type input "k.locasto@kcarlton.com"
click at [715, 317] on span "Log in" at bounding box center [727, 315] width 339 height 18
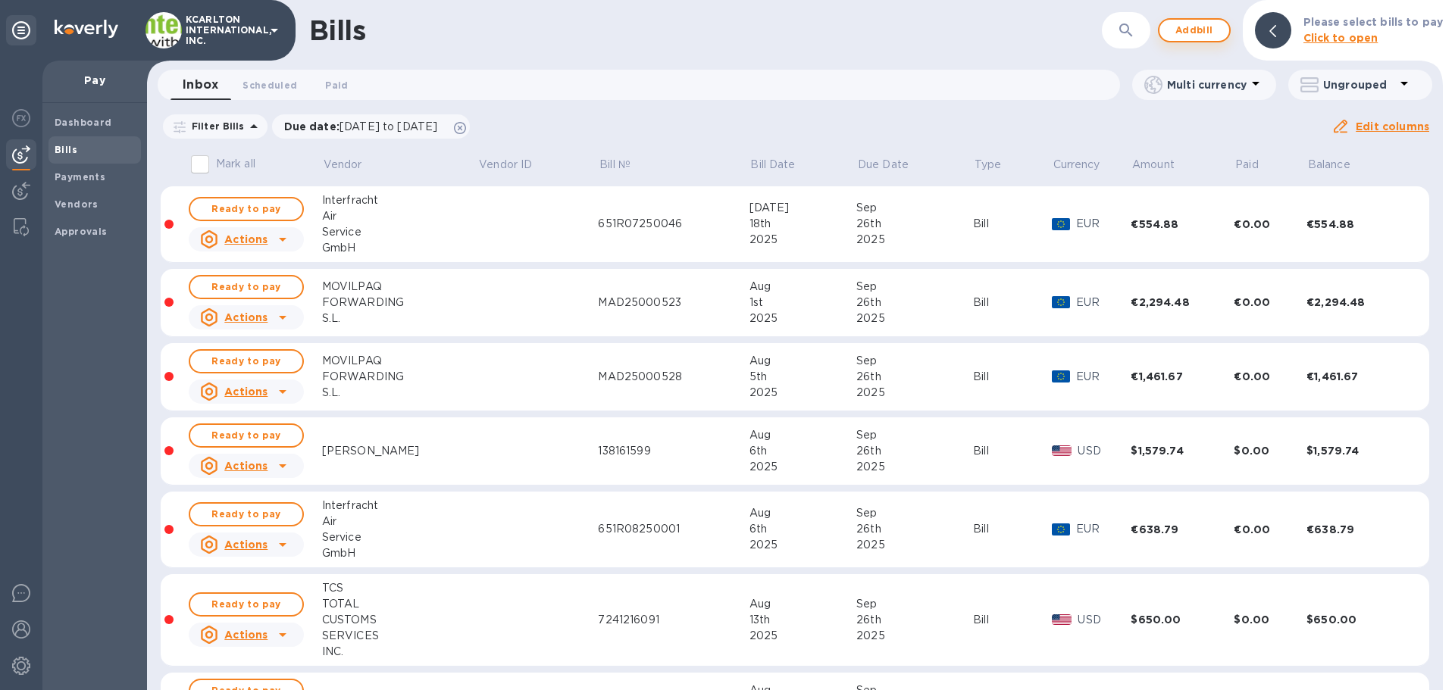
click at [1189, 36] on span "Add bill" at bounding box center [1193, 30] width 45 height 18
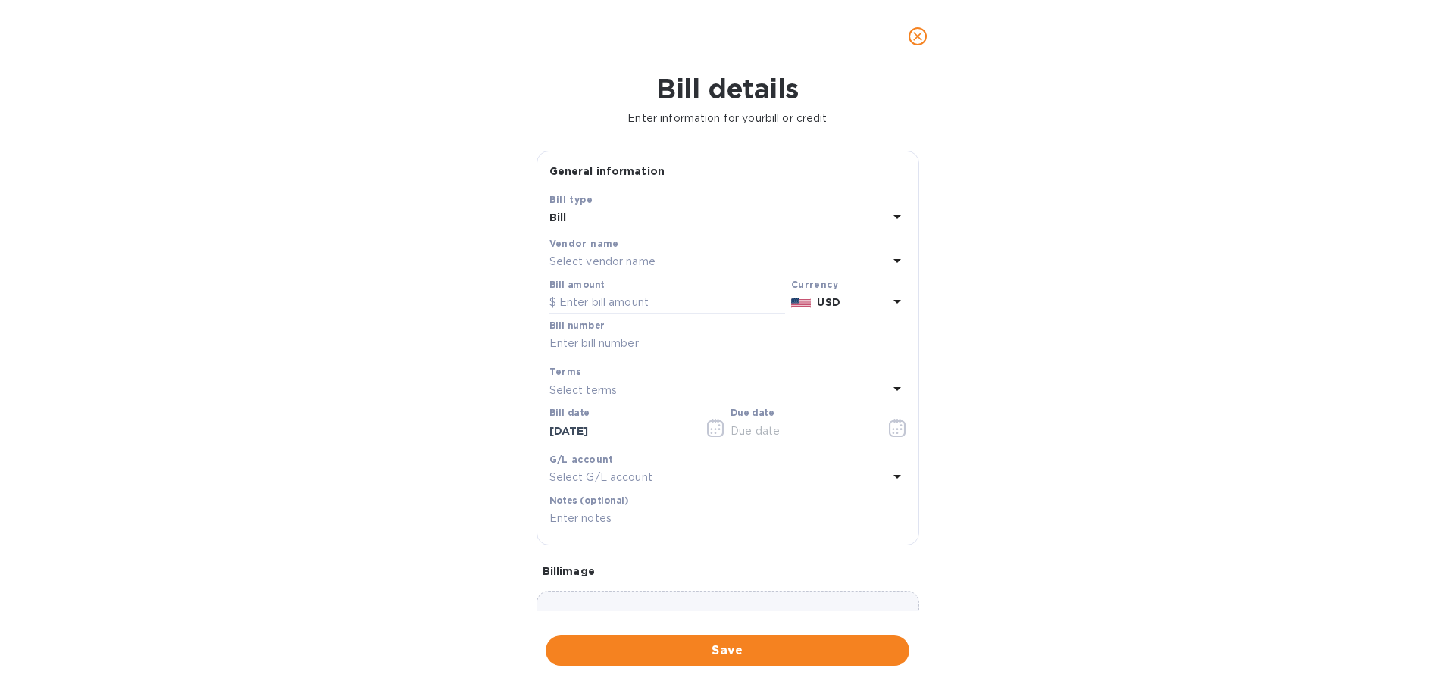
click at [579, 261] on p "Select vendor name" at bounding box center [602, 262] width 106 height 16
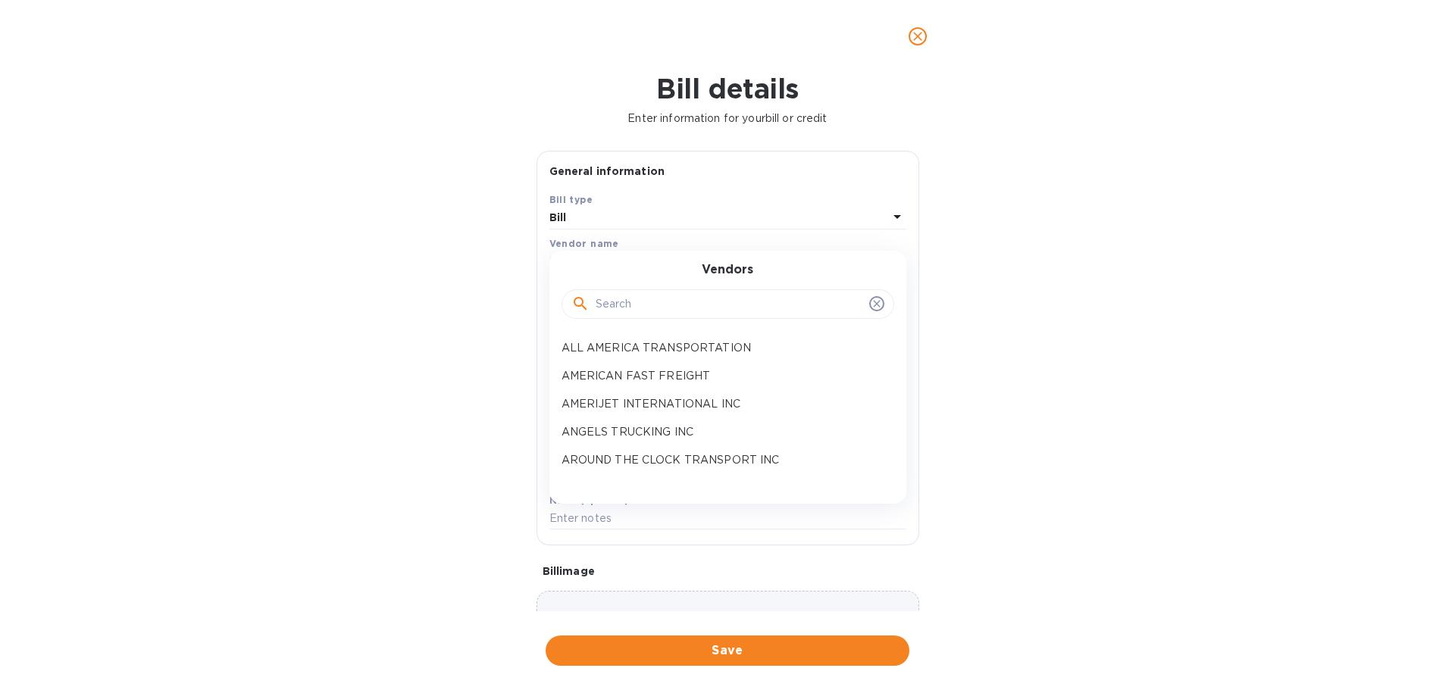
click at [610, 299] on input "text" at bounding box center [729, 304] width 267 height 23
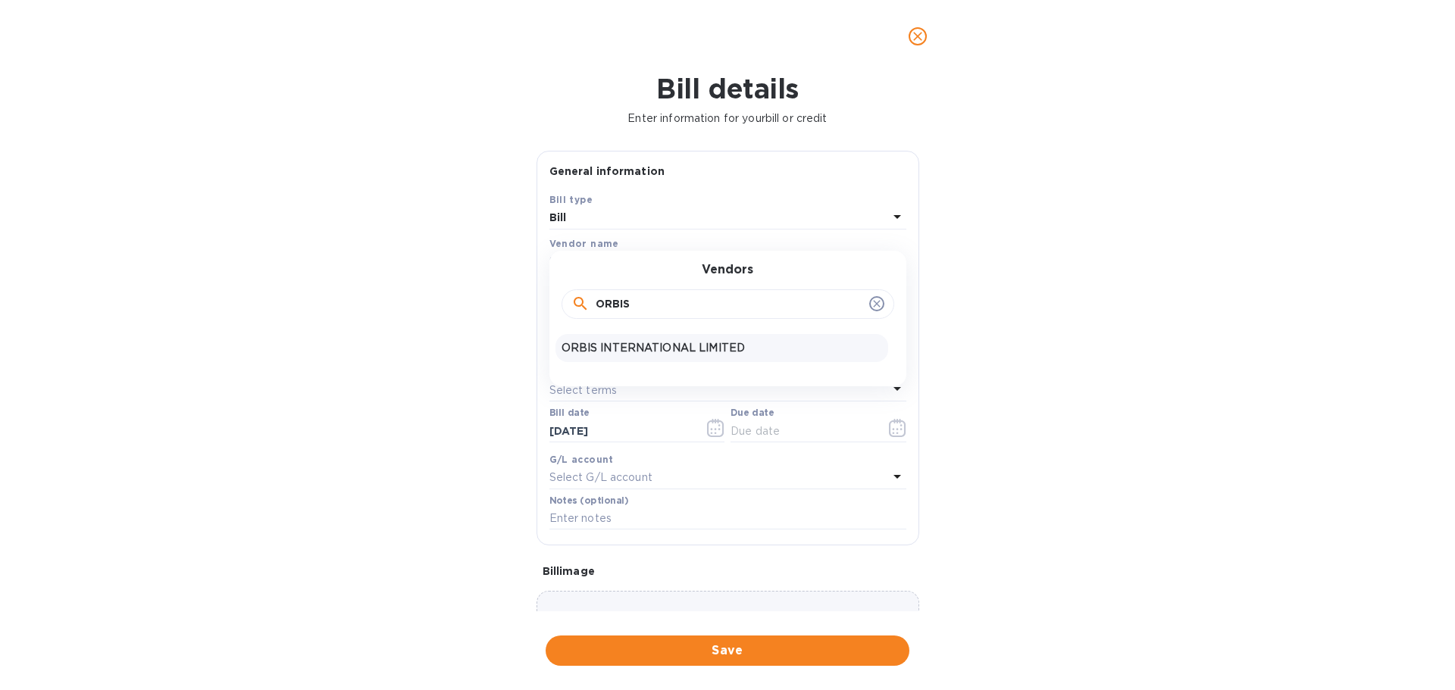
type input "ORBIS"
click at [631, 348] on p "ORBIS INTERNATIONAL LIMITED" at bounding box center [721, 348] width 321 height 16
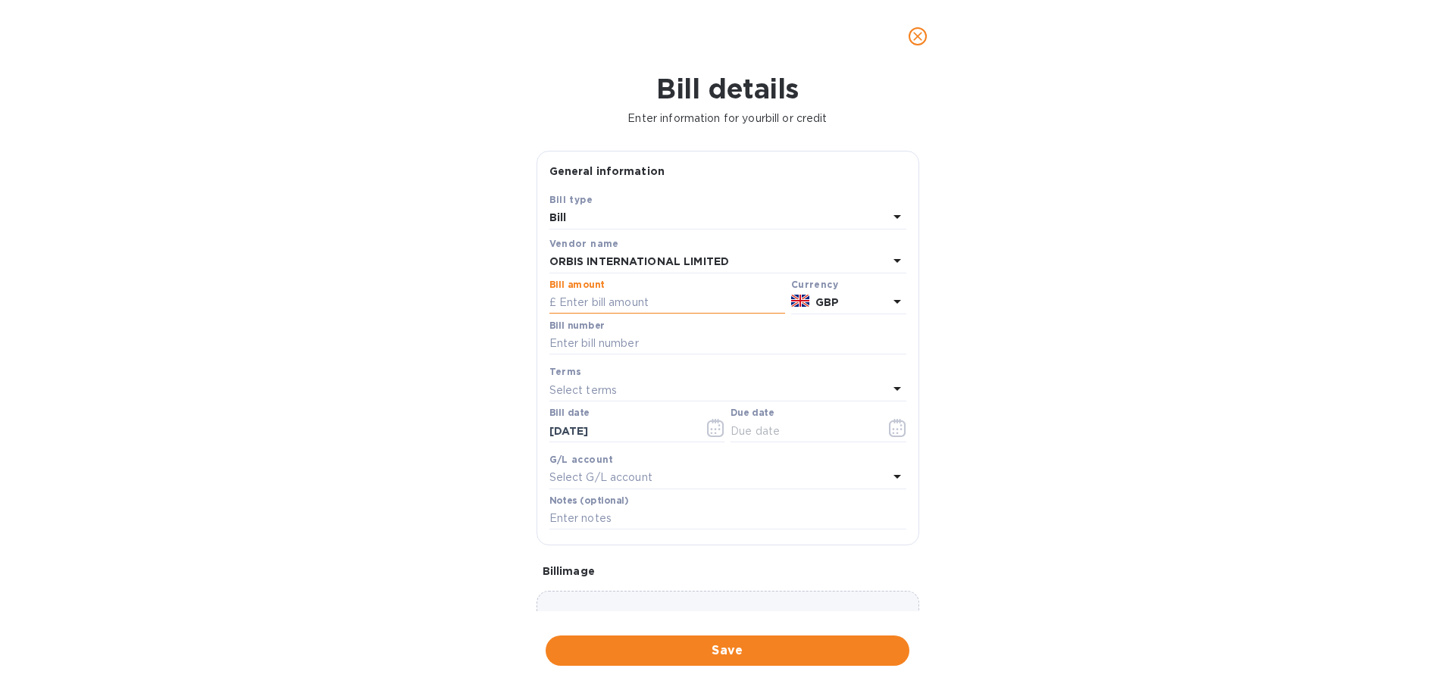
click at [609, 305] on input "text" at bounding box center [667, 303] width 236 height 23
type input "55"
type input "OR8709"
type input "11/10/2025"
type input "35250223"
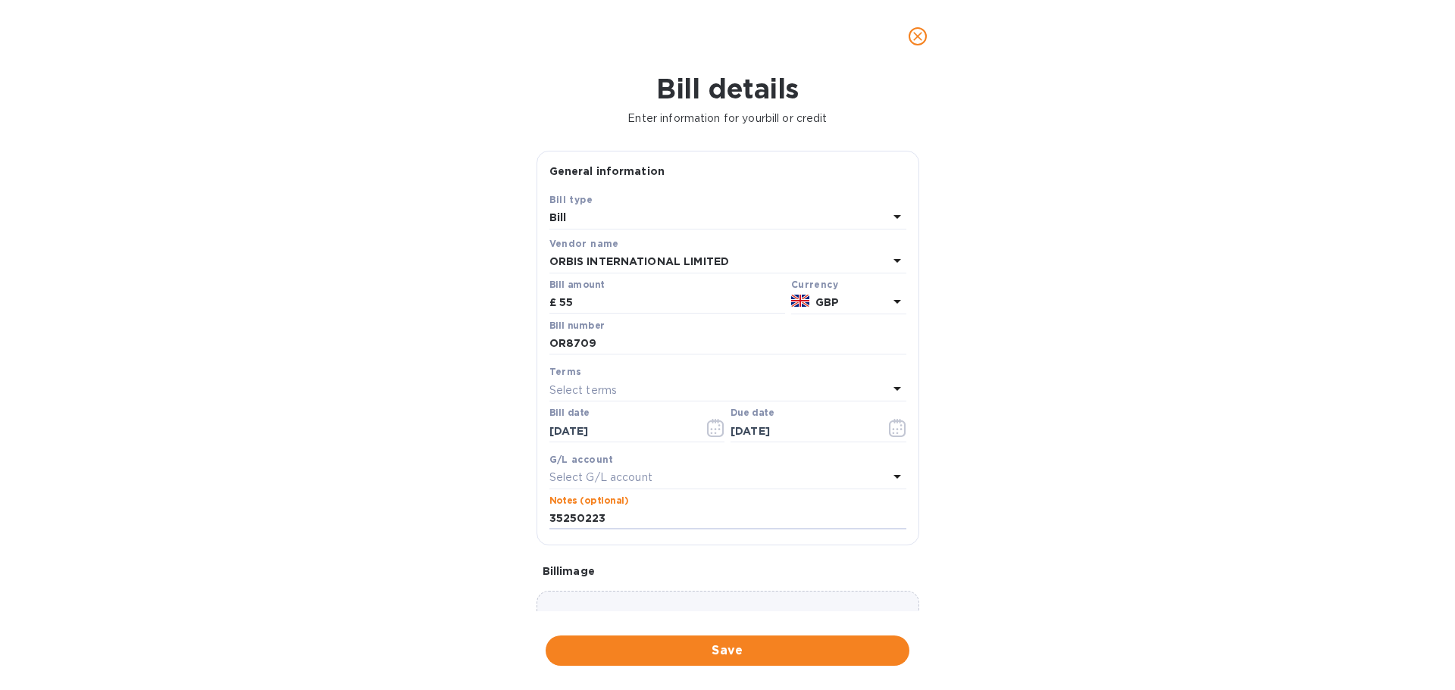
scroll to position [89, 0]
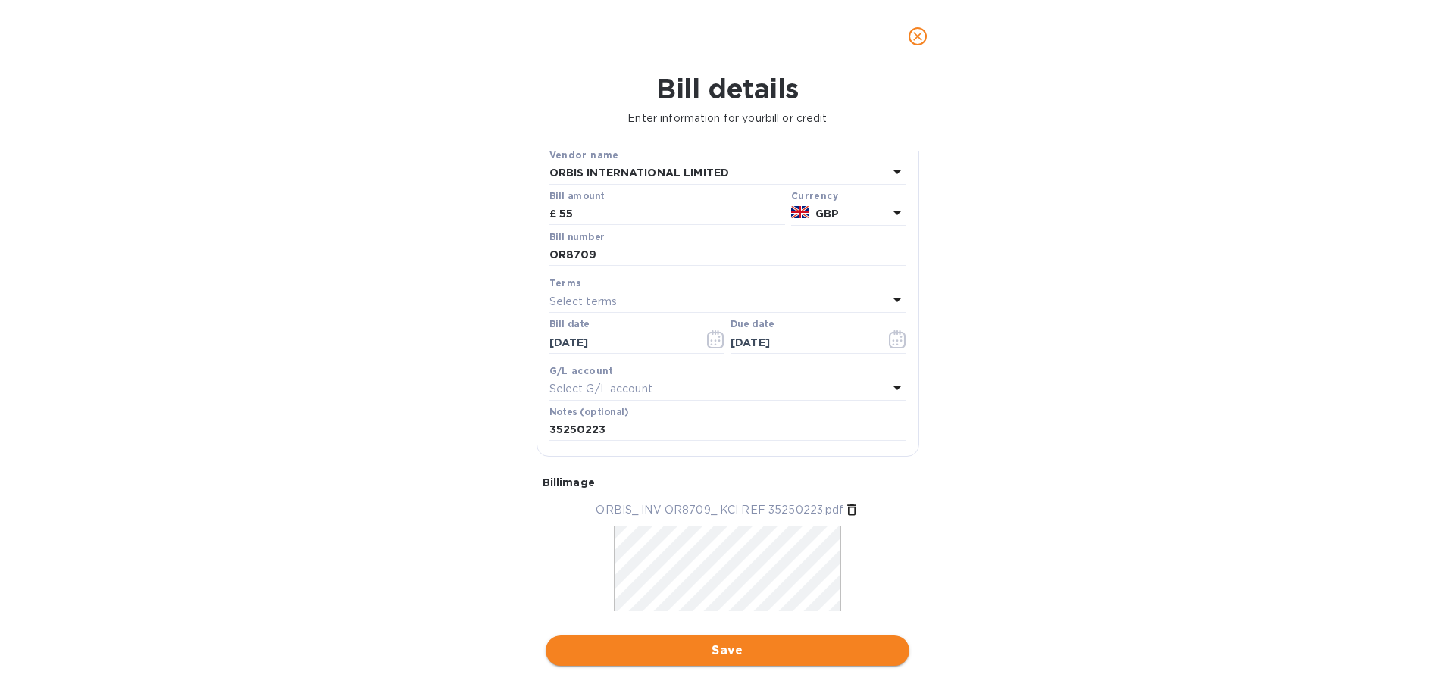
click at [749, 648] on span "Save" at bounding box center [727, 651] width 339 height 18
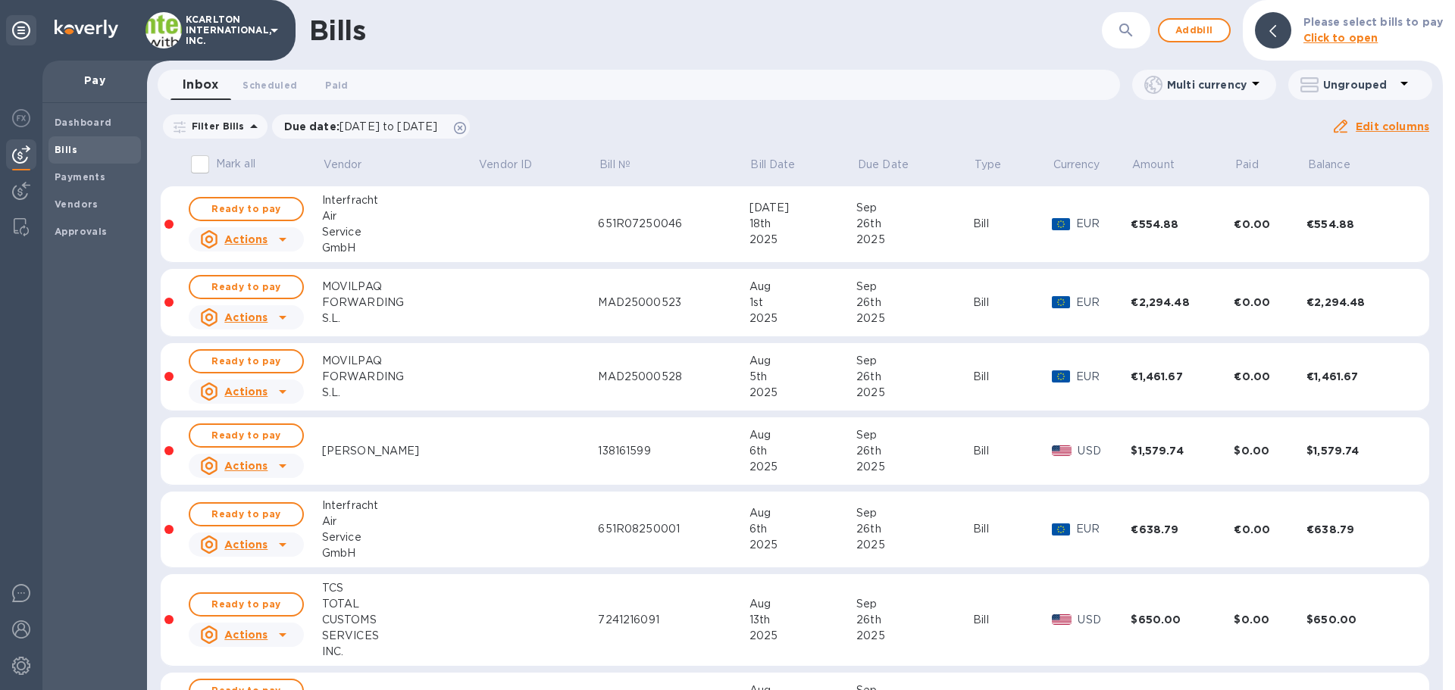
click at [1144, 27] on button "button" at bounding box center [1126, 30] width 36 height 36
click at [66, 209] on b "Vendors" at bounding box center [77, 204] width 44 height 11
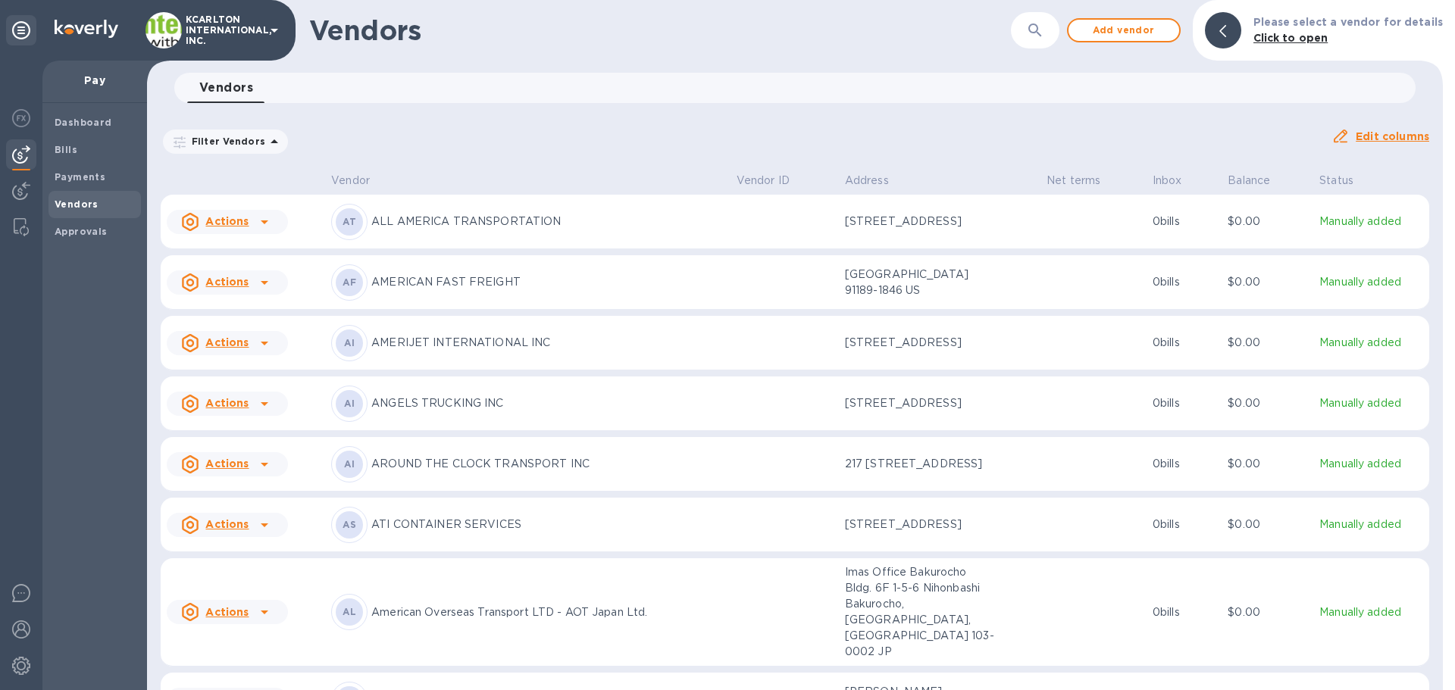
click at [1059, 28] on div "​" at bounding box center [1035, 30] width 48 height 37
click at [1044, 36] on icon "button" at bounding box center [1035, 30] width 18 height 18
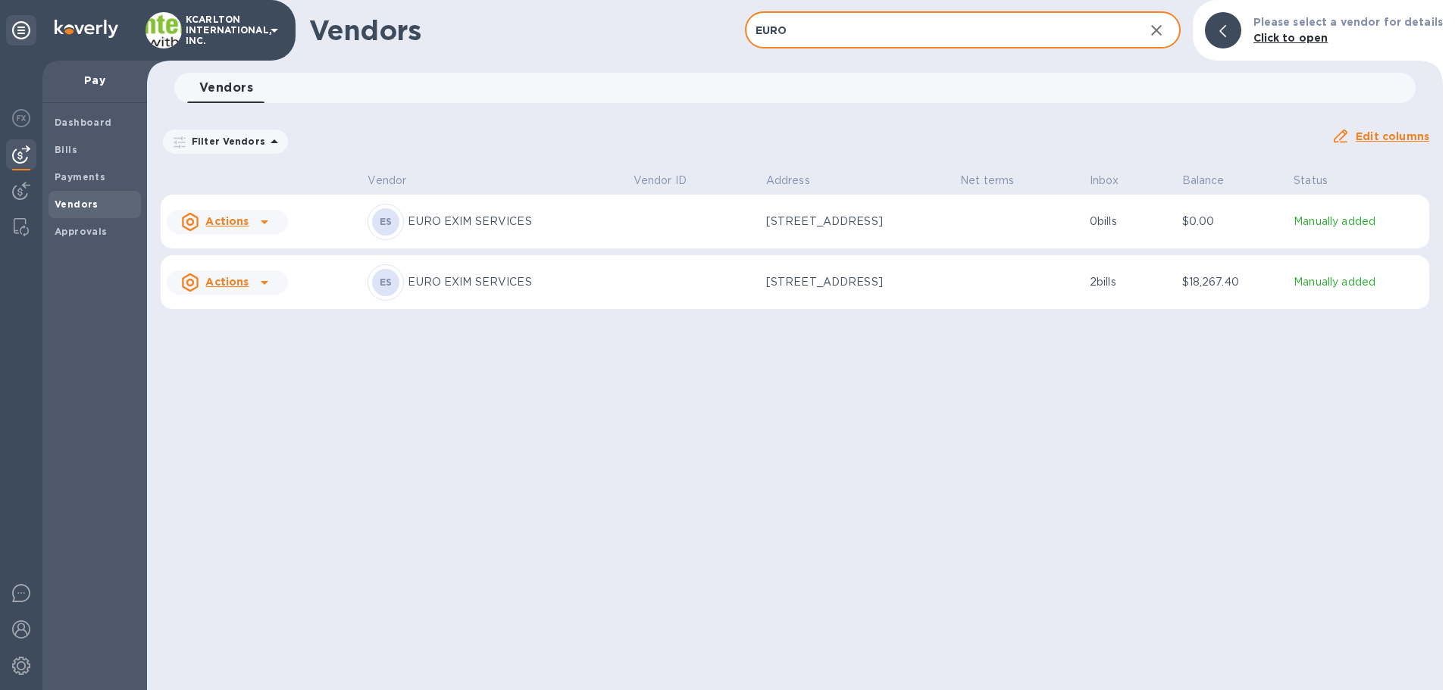
type input "EURO"
click at [851, 290] on p "[STREET_ADDRESS]" at bounding box center [842, 282] width 152 height 16
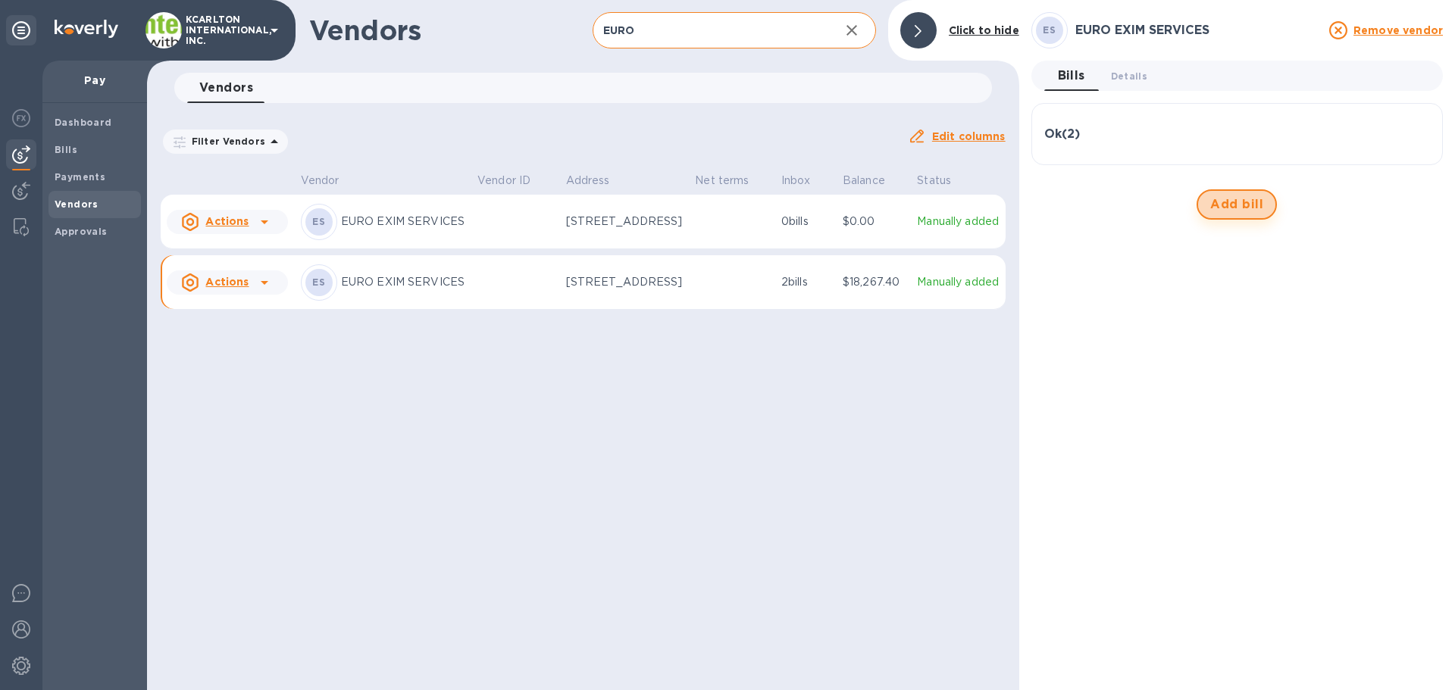
click at [1247, 205] on span "Add bill" at bounding box center [1236, 204] width 53 height 18
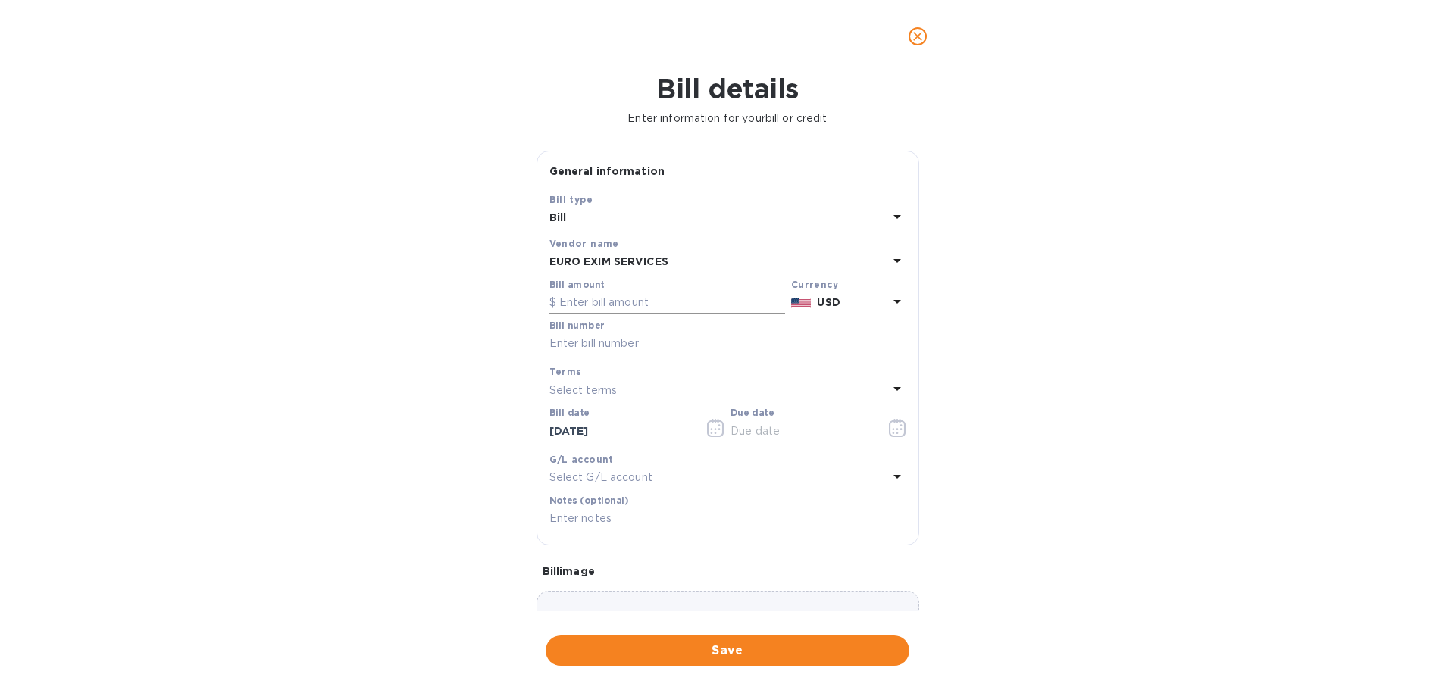
click at [597, 298] on input "text" at bounding box center [667, 303] width 236 height 23
type input "737.40"
type input "5020-25261770"
type input "11/15/2025"
click at [637, 521] on input "text" at bounding box center [727, 519] width 357 height 23
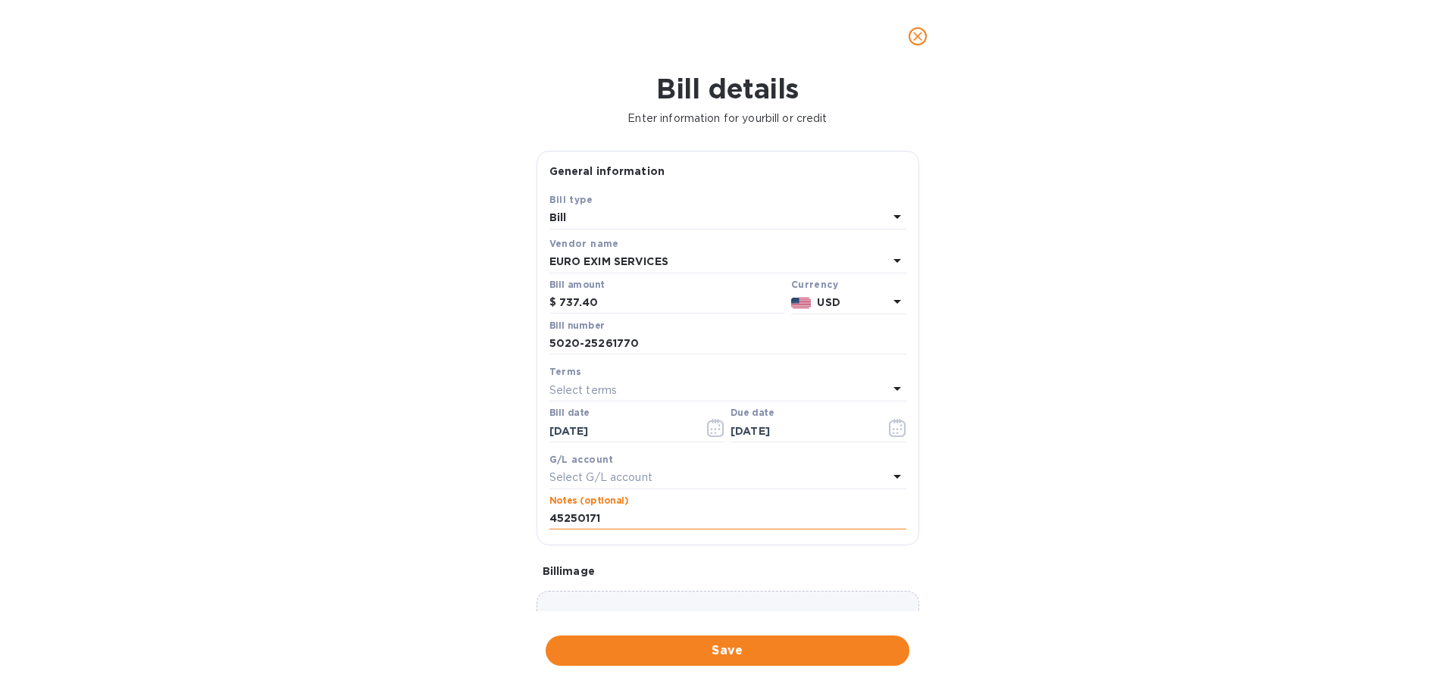
type input "45250171"
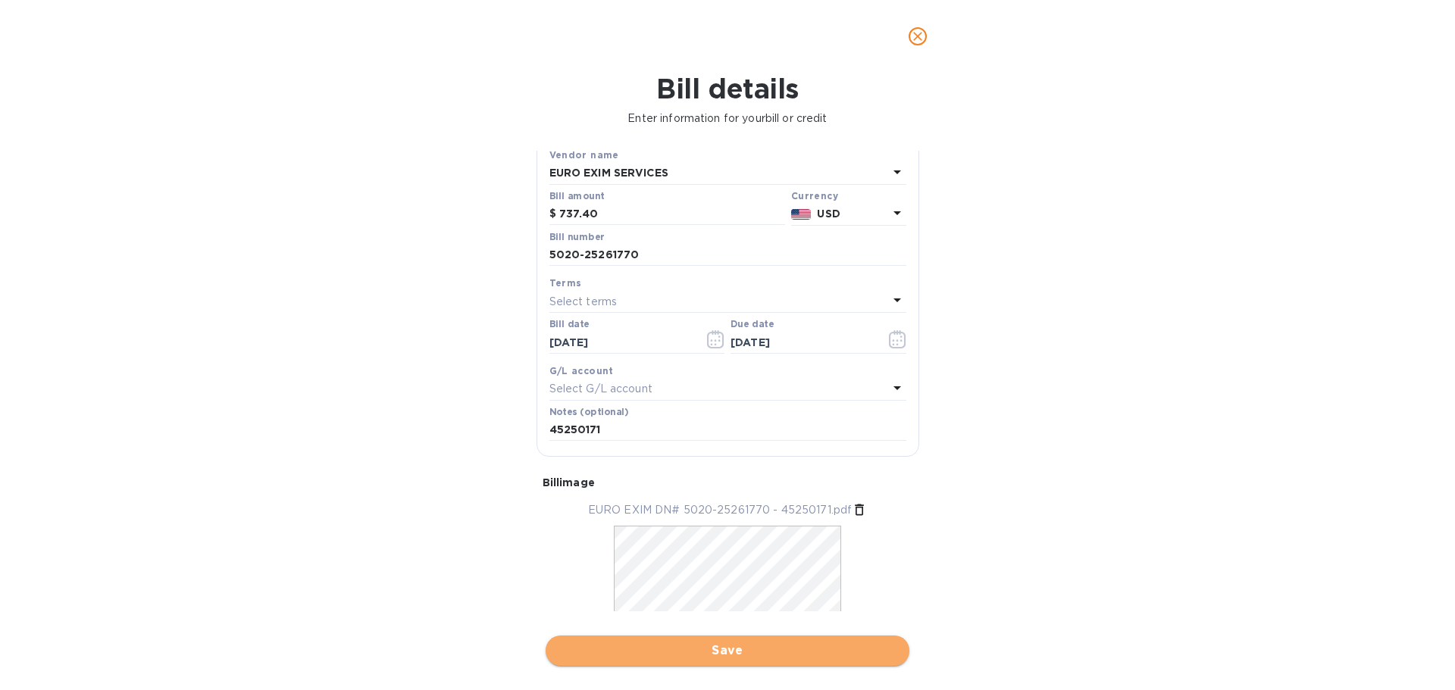
click at [741, 649] on span "Save" at bounding box center [727, 651] width 339 height 18
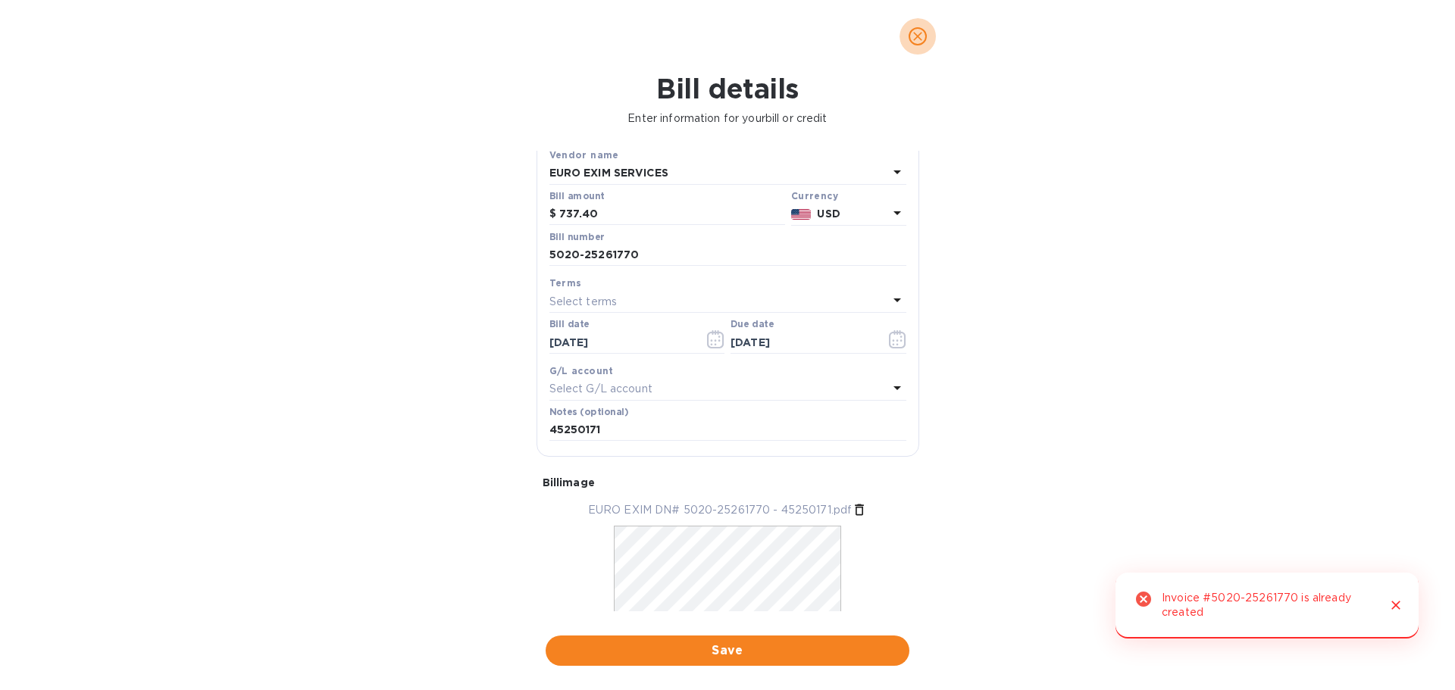
click at [924, 32] on icon "close" at bounding box center [917, 36] width 15 height 15
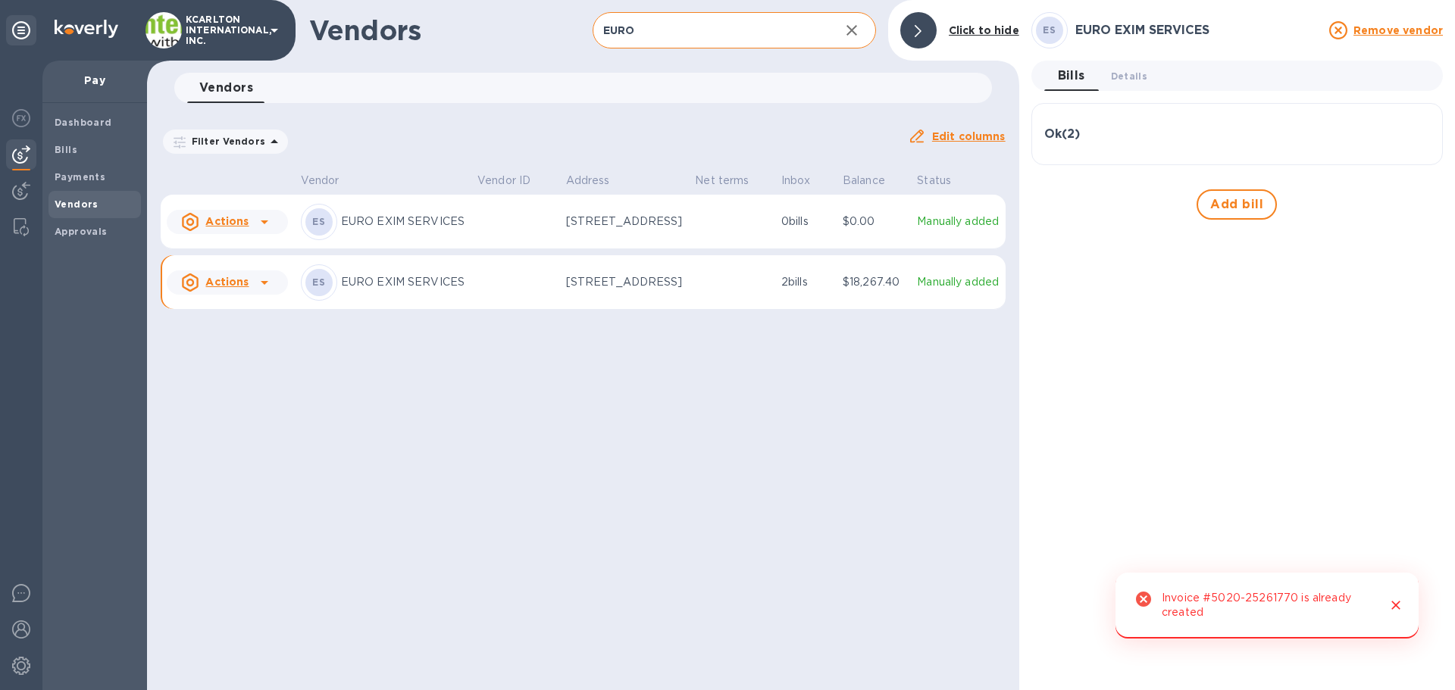
click at [1079, 139] on h3 "Ok ( 2 )" at bounding box center [1062, 134] width 36 height 14
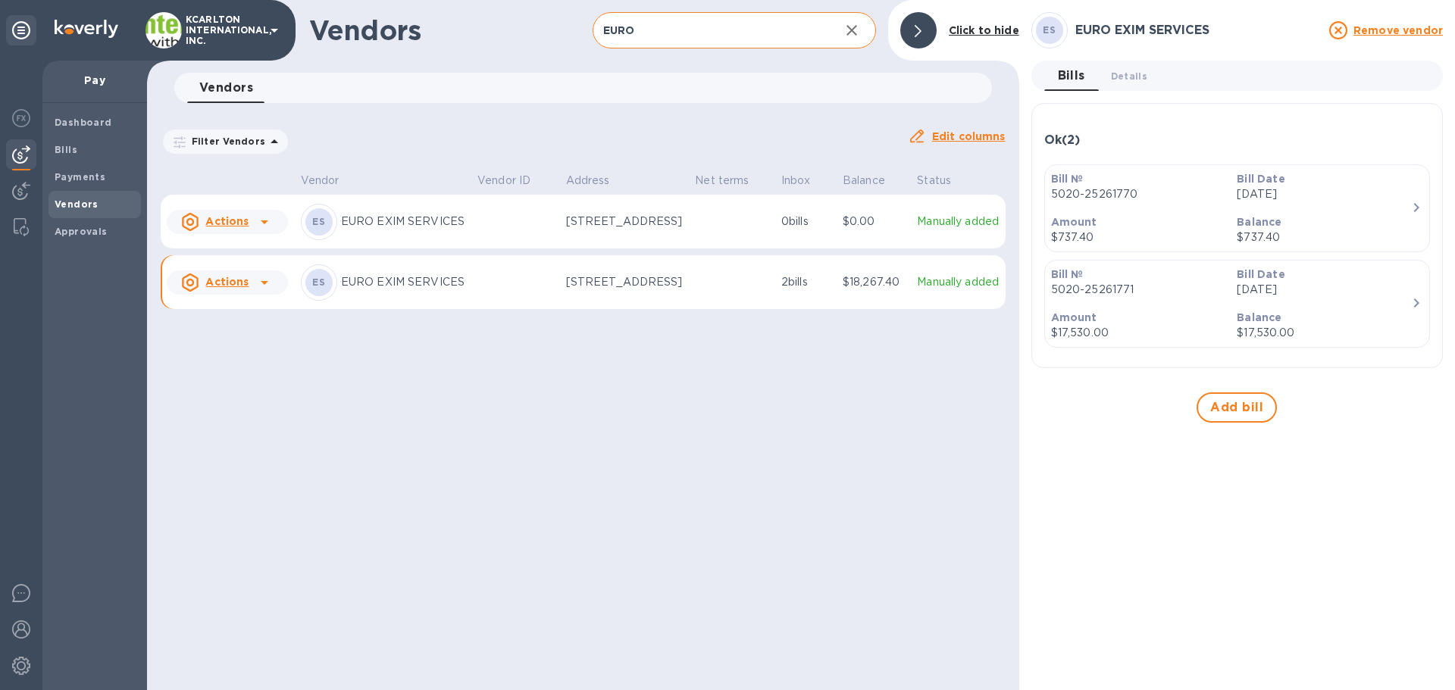
click at [744, 24] on input "EURO" at bounding box center [710, 30] width 235 height 37
drag, startPoint x: 636, startPoint y: 27, endPoint x: 510, endPoint y: 15, distance: 126.4
click at [512, 16] on div "Vendors EURO ​ Add vendor Click to hide" at bounding box center [583, 30] width 872 height 61
type input "MACROS"
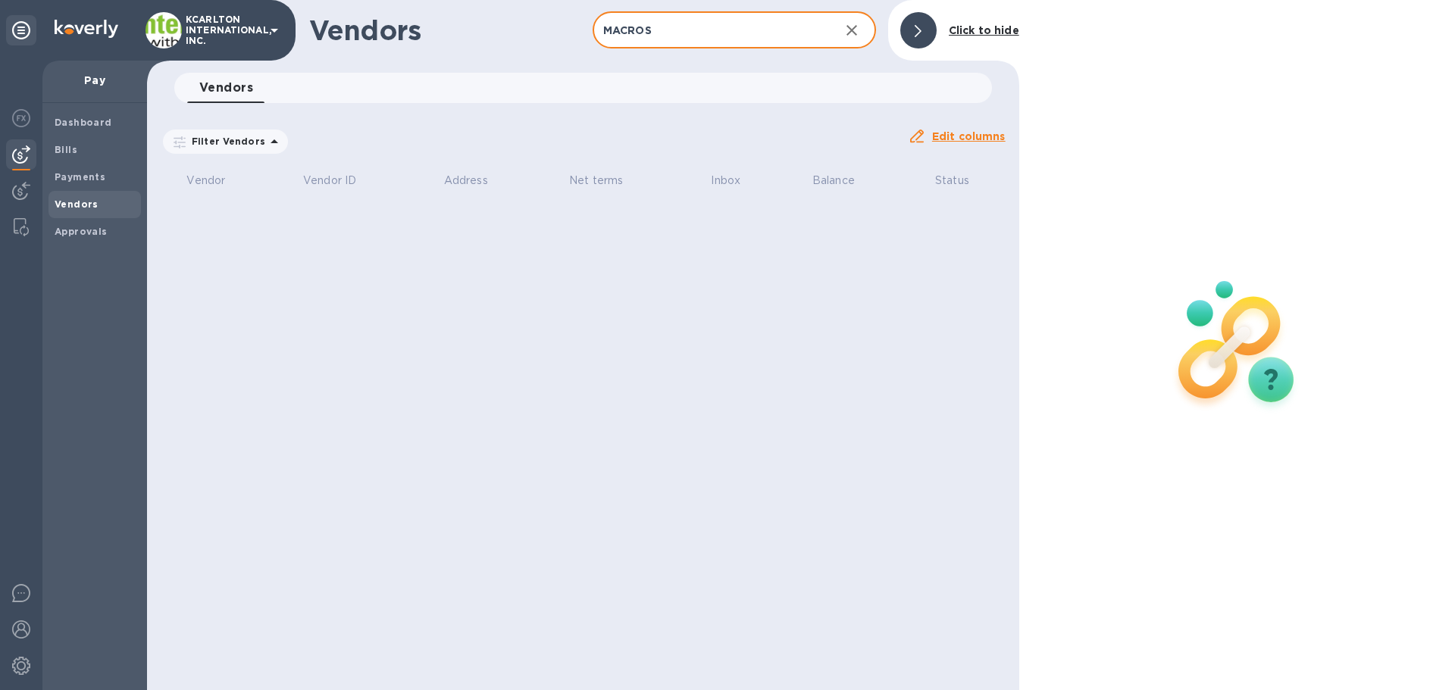
click at [849, 34] on icon "button" at bounding box center [851, 30] width 11 height 11
